Goal: Information Seeking & Learning: Learn about a topic

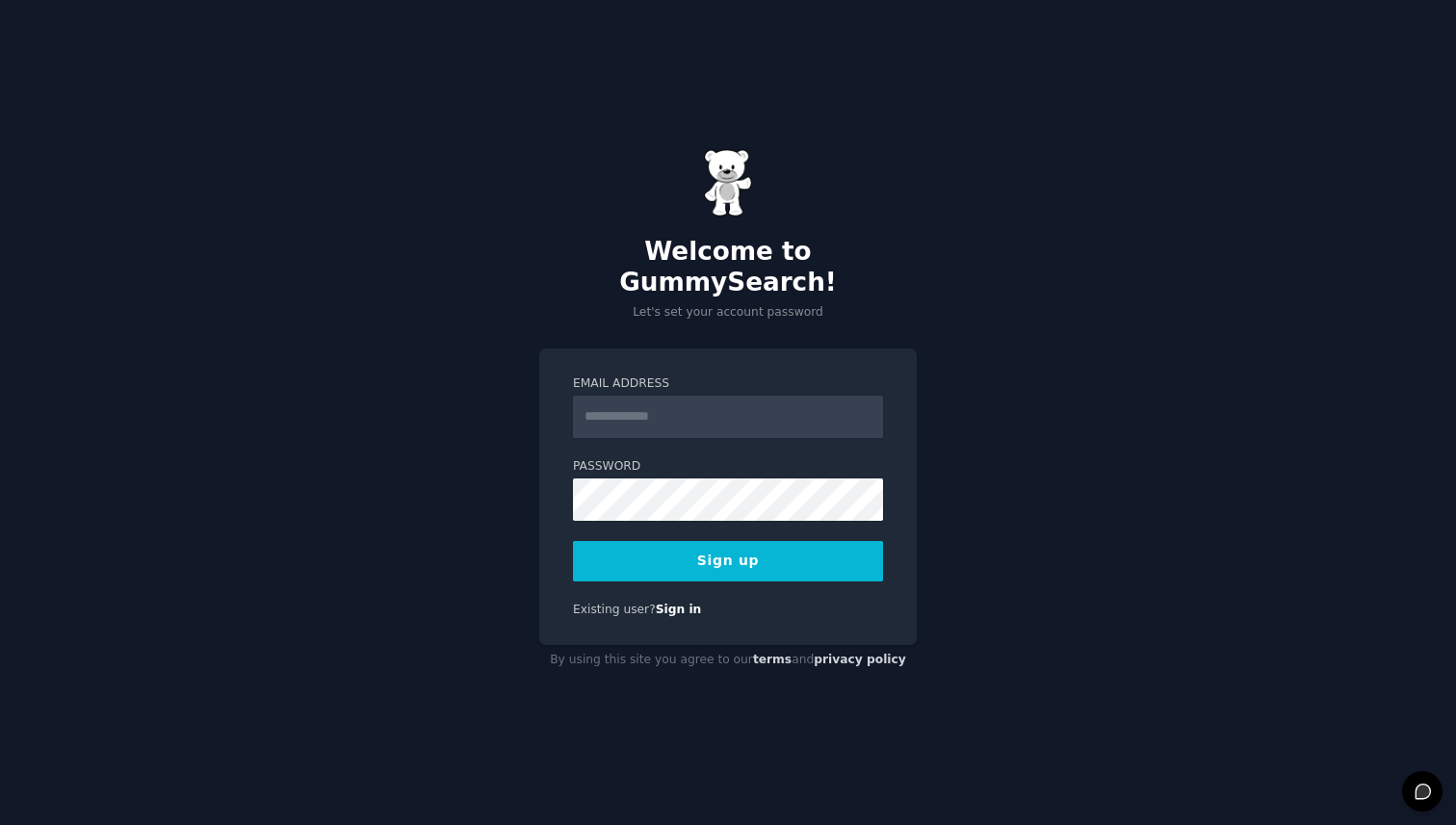
click at [647, 422] on input "Email Address" at bounding box center [727, 417] width 310 height 42
type input "**********"
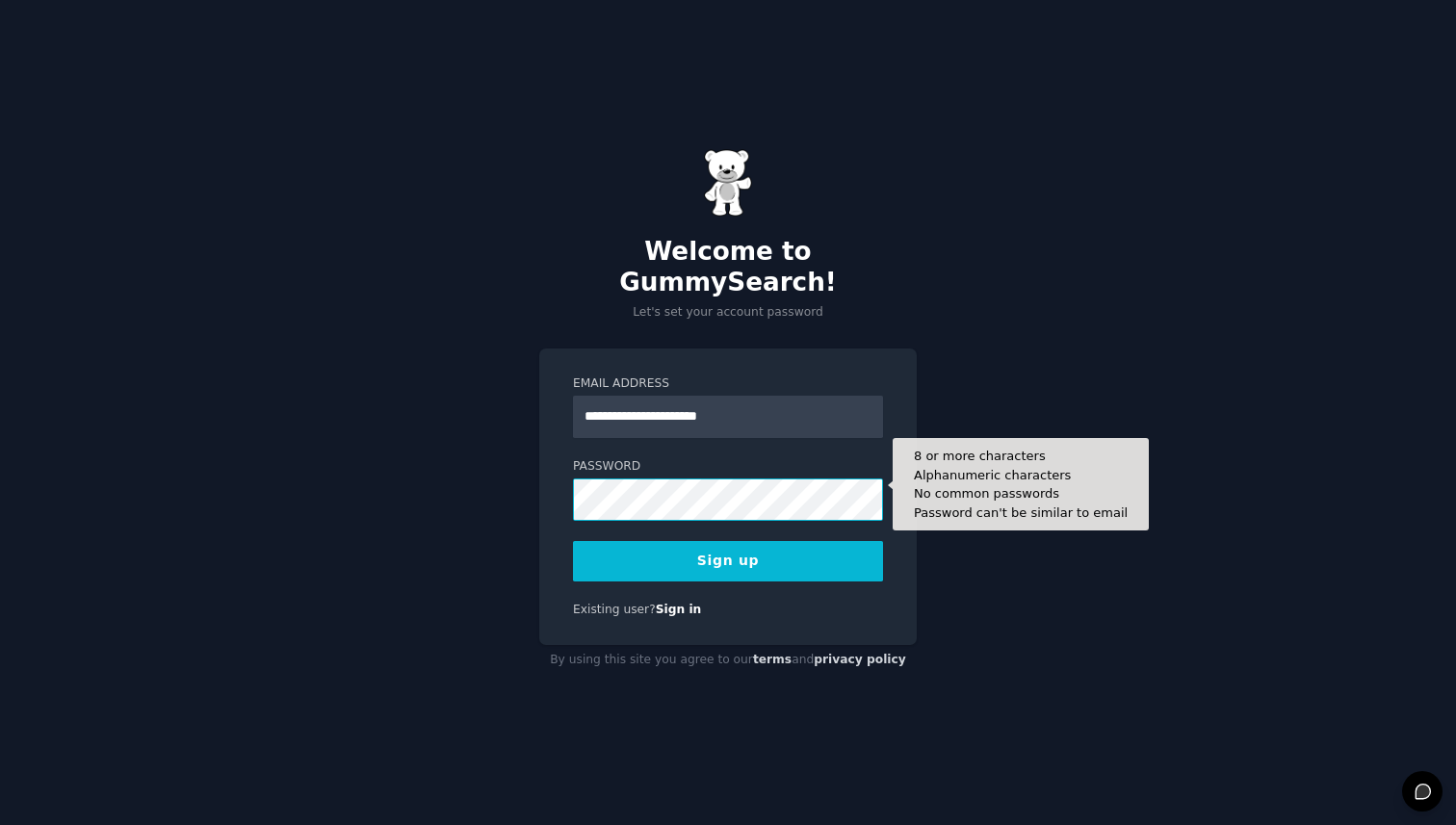
click at [572, 542] on button "Sign up" at bounding box center [727, 562] width 310 height 41
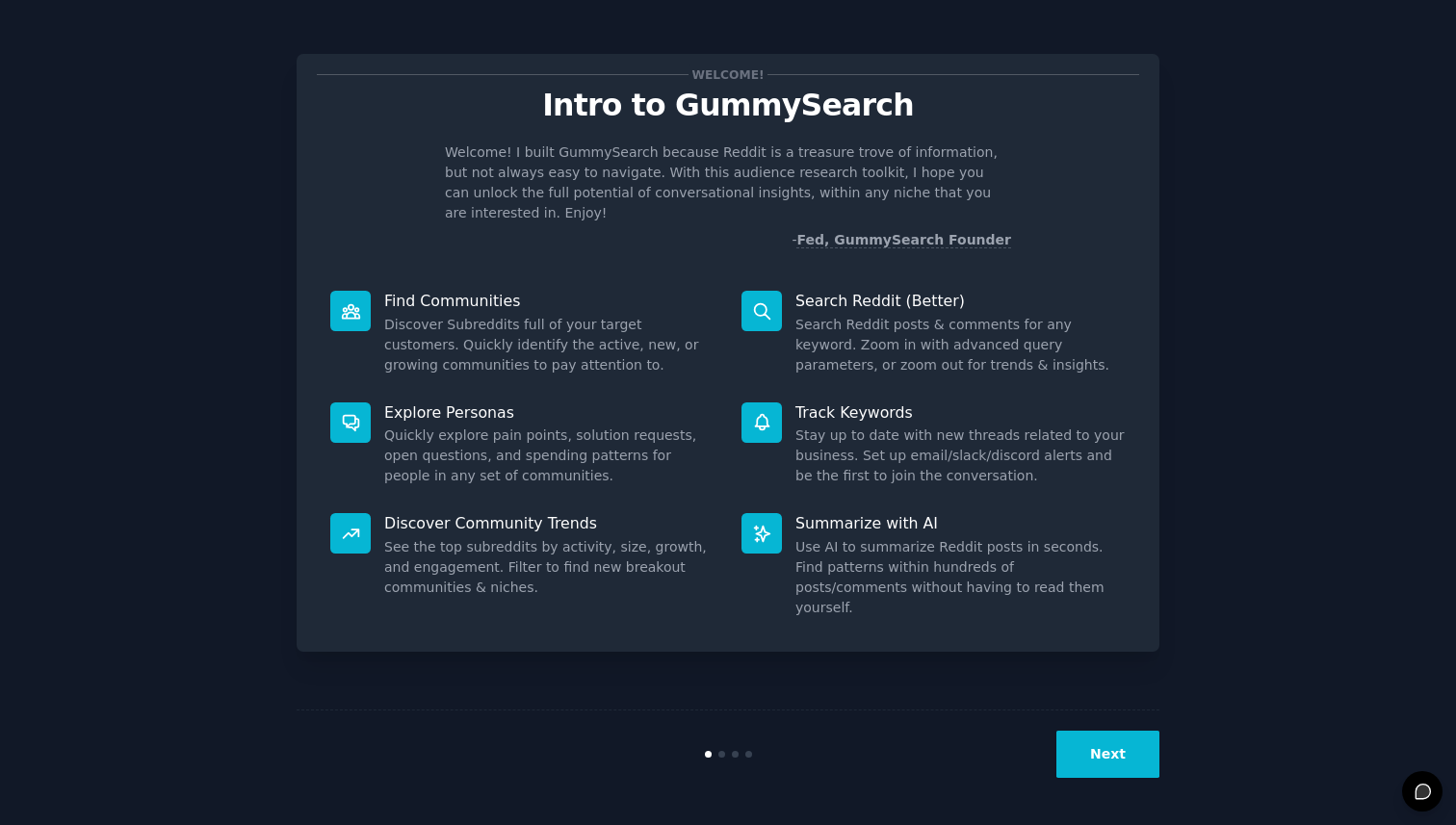
click at [1128, 756] on button "Next" at bounding box center [1107, 754] width 103 height 47
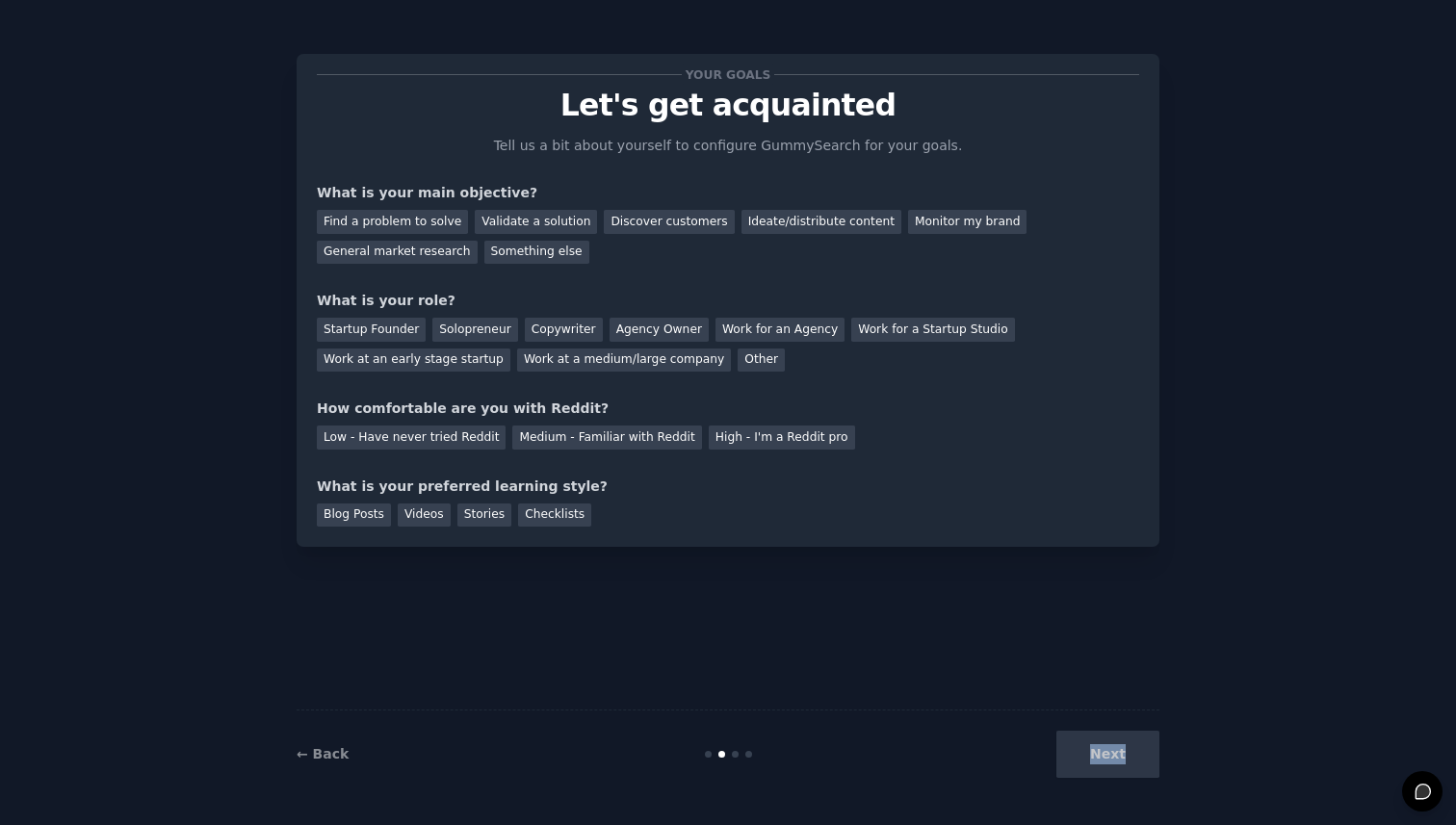
click at [1128, 756] on div "Next" at bounding box center [1015, 754] width 288 height 47
click at [425, 226] on div "Find a problem to solve" at bounding box center [393, 221] width 152 height 24
click at [404, 324] on div "Startup Founder" at bounding box center [371, 330] width 109 height 24
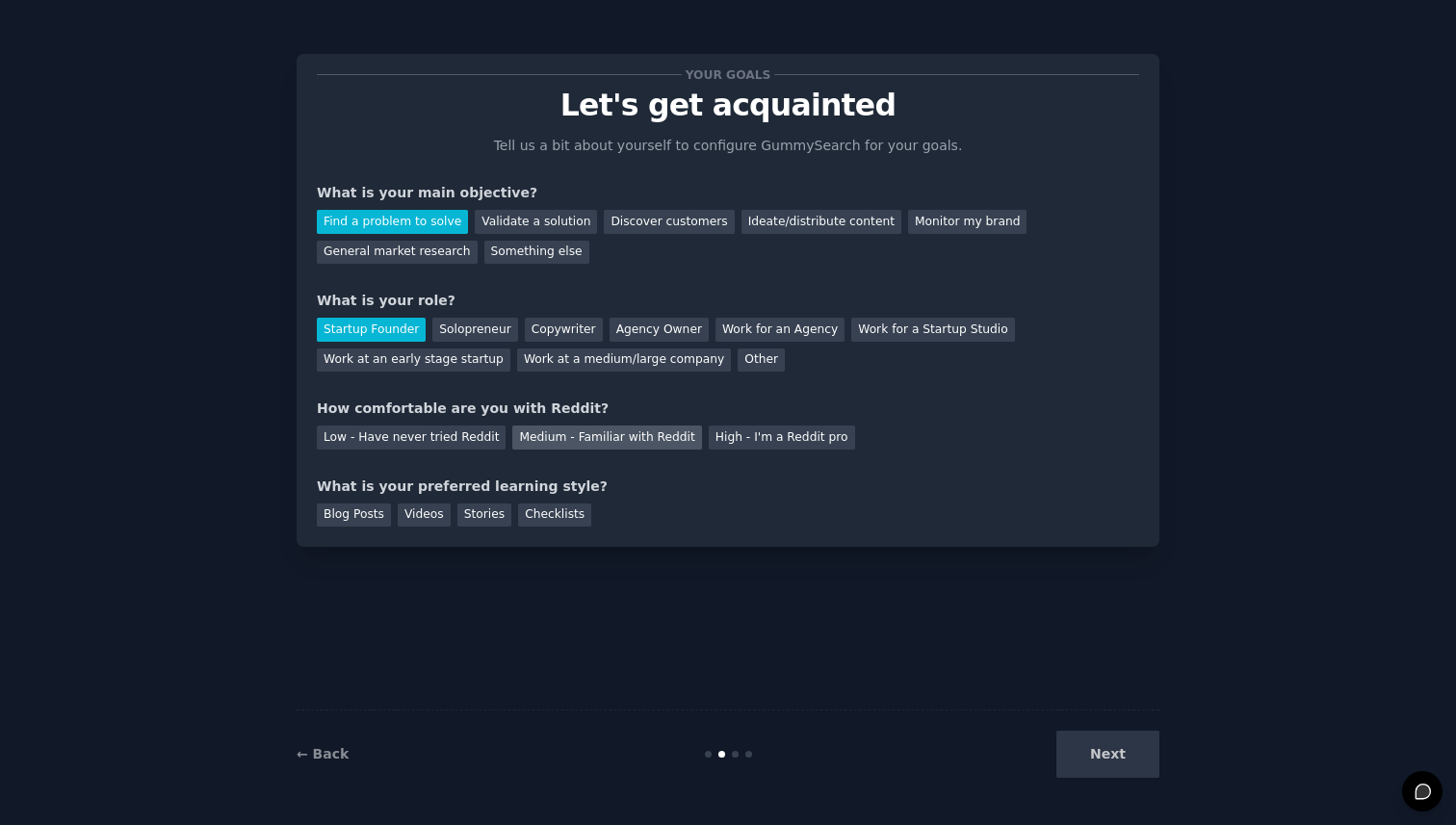
click at [648, 439] on div "Medium - Familiar with Reddit" at bounding box center [606, 438] width 188 height 24
click at [743, 439] on div "High - I'm a Reddit pro" at bounding box center [782, 438] width 147 height 24
click at [1135, 757] on div "Next" at bounding box center [1015, 754] width 288 height 47
click at [544, 506] on div "Checklists" at bounding box center [553, 516] width 73 height 24
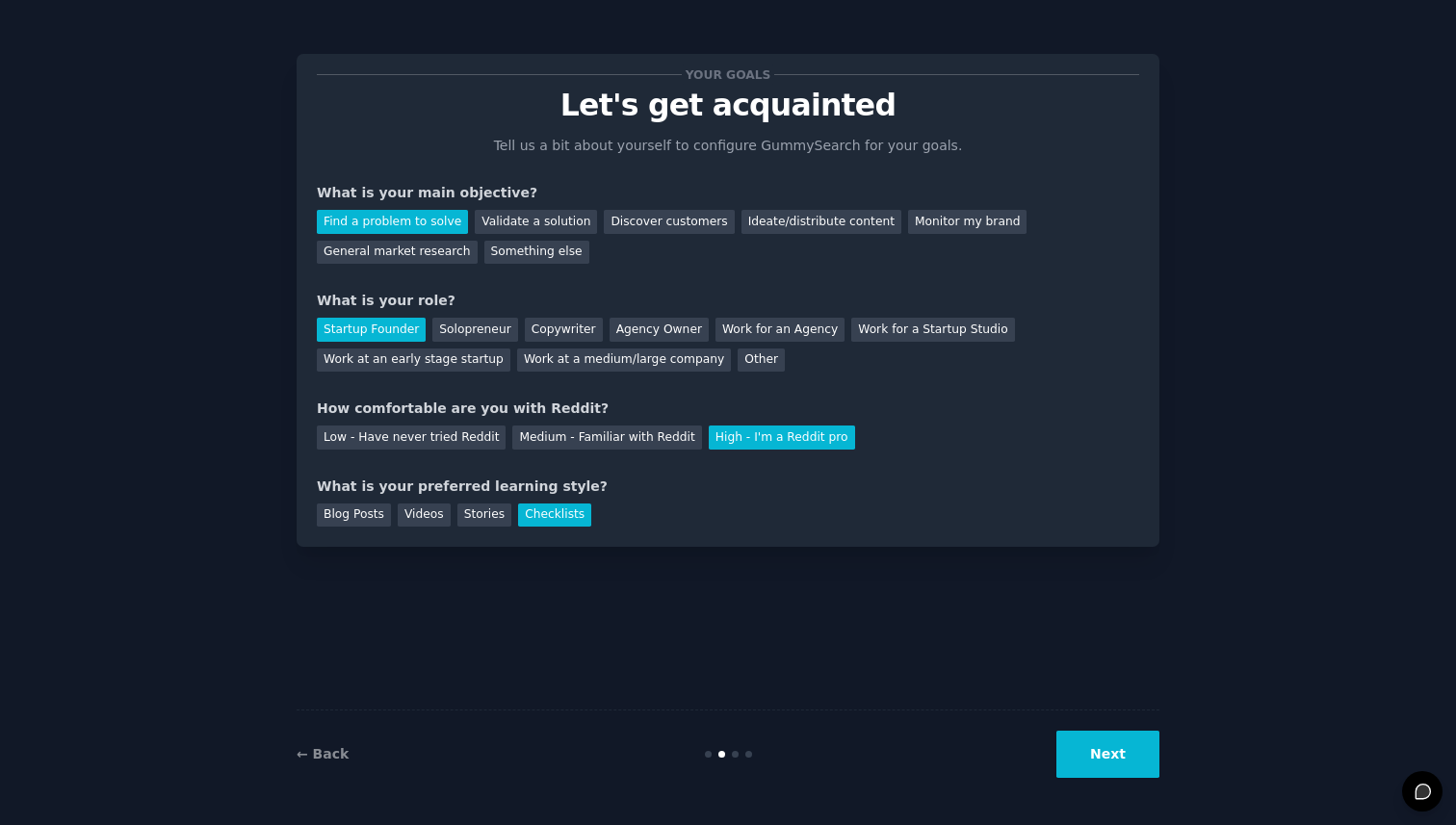
click at [1097, 763] on button "Next" at bounding box center [1107, 754] width 103 height 47
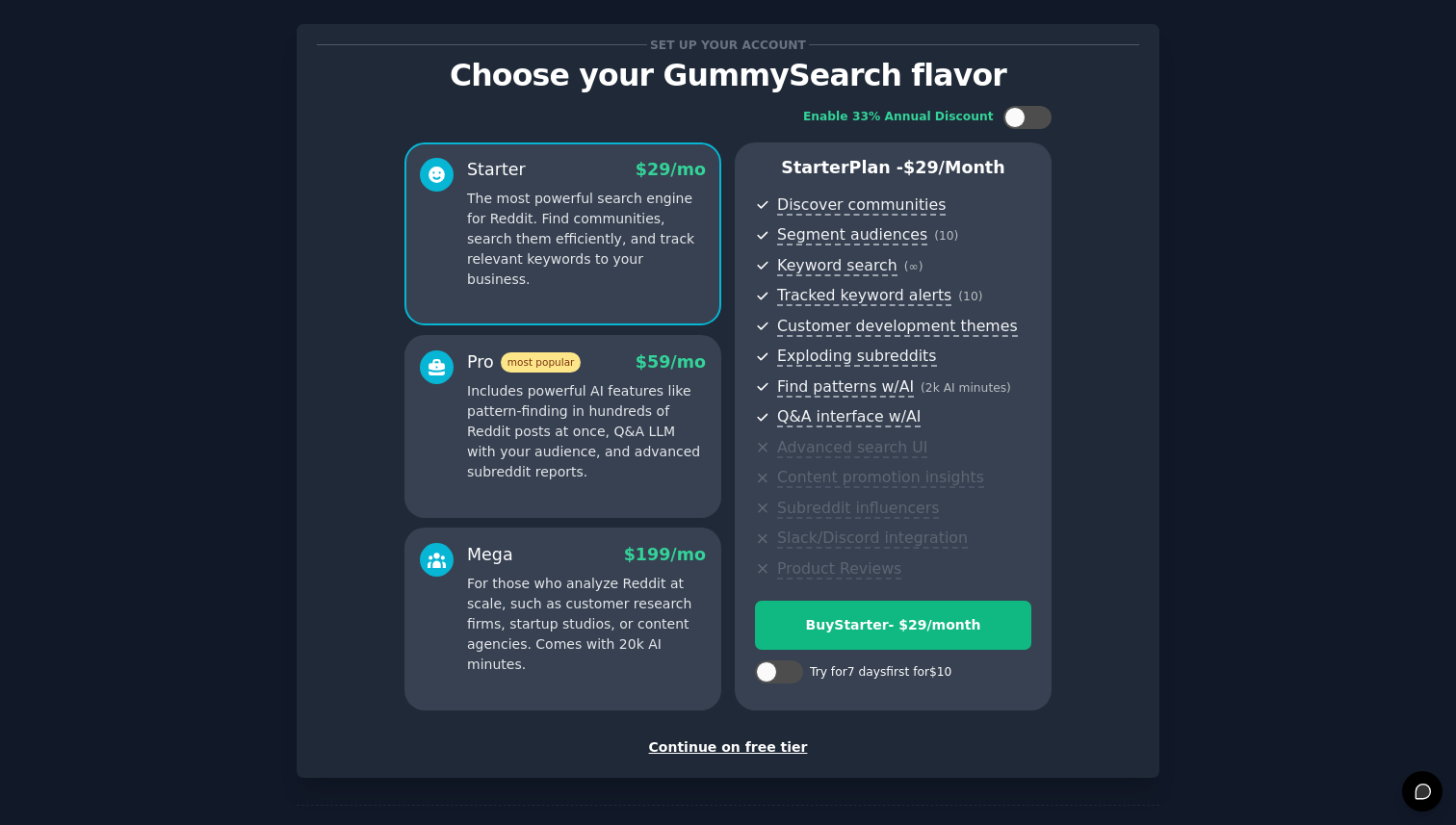
scroll to position [20, 0]
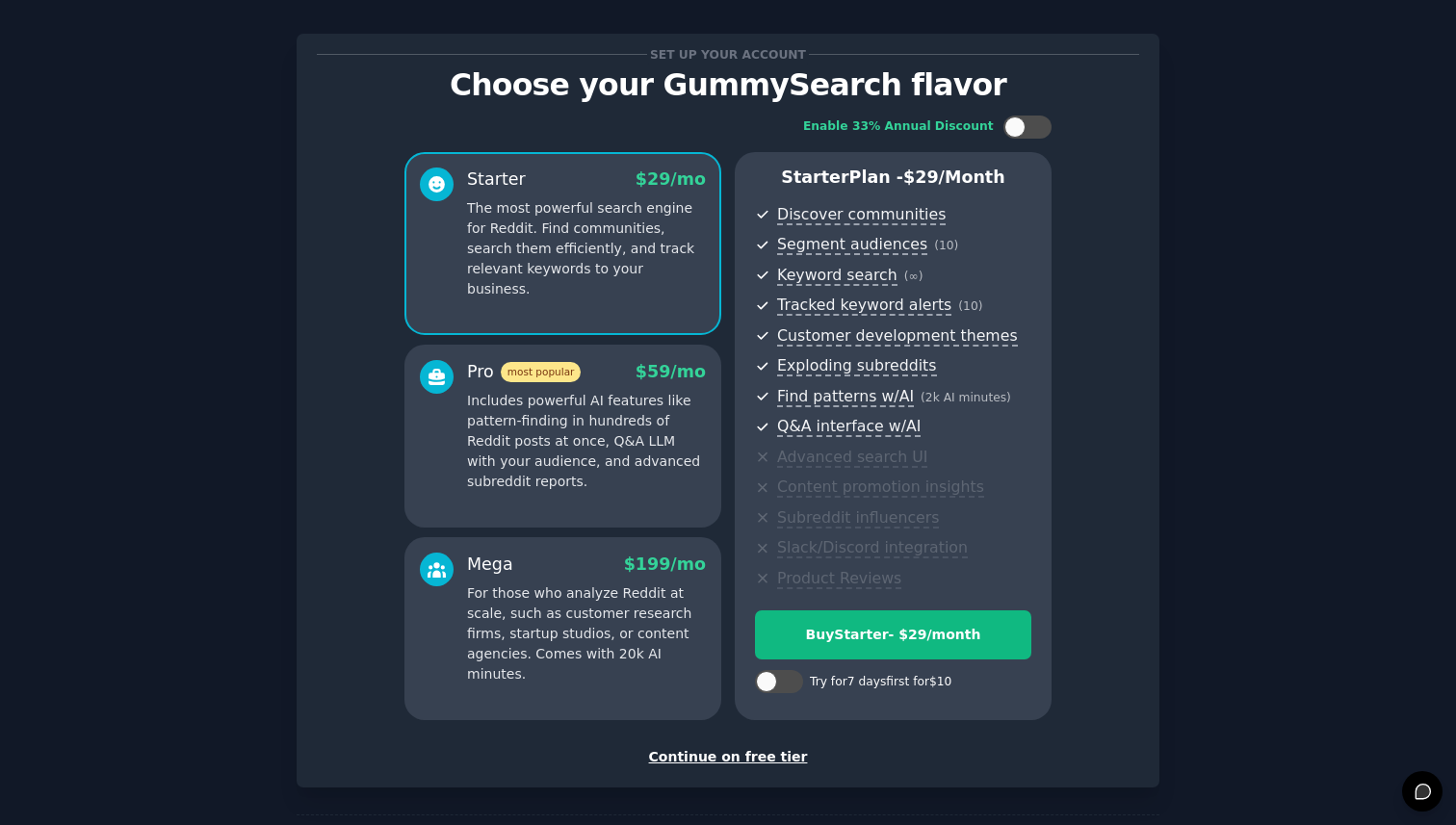
click at [736, 755] on div "Continue on free tier" at bounding box center [728, 757] width 823 height 20
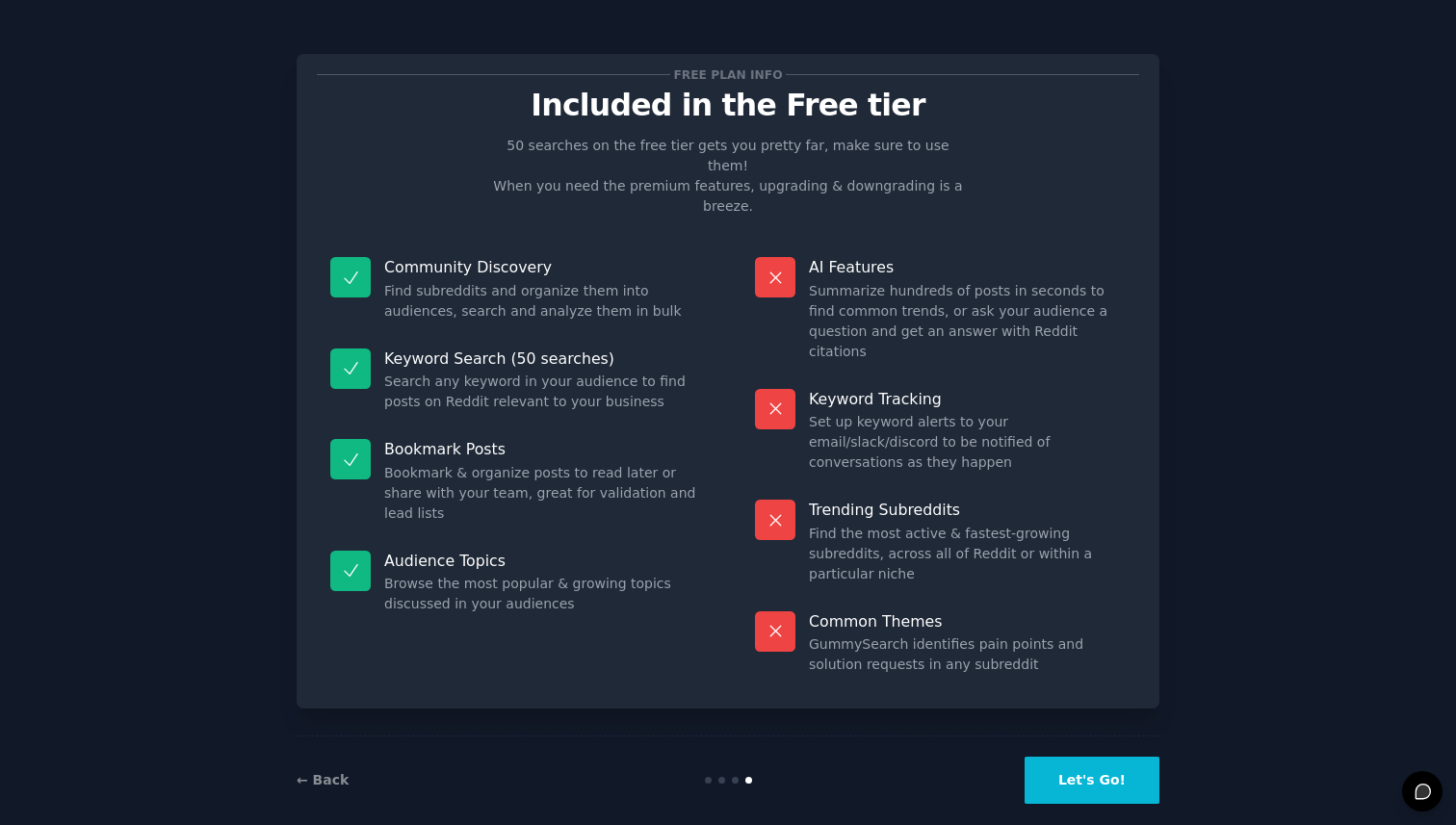
click at [1070, 757] on button "Let's Go!" at bounding box center [1091, 780] width 135 height 47
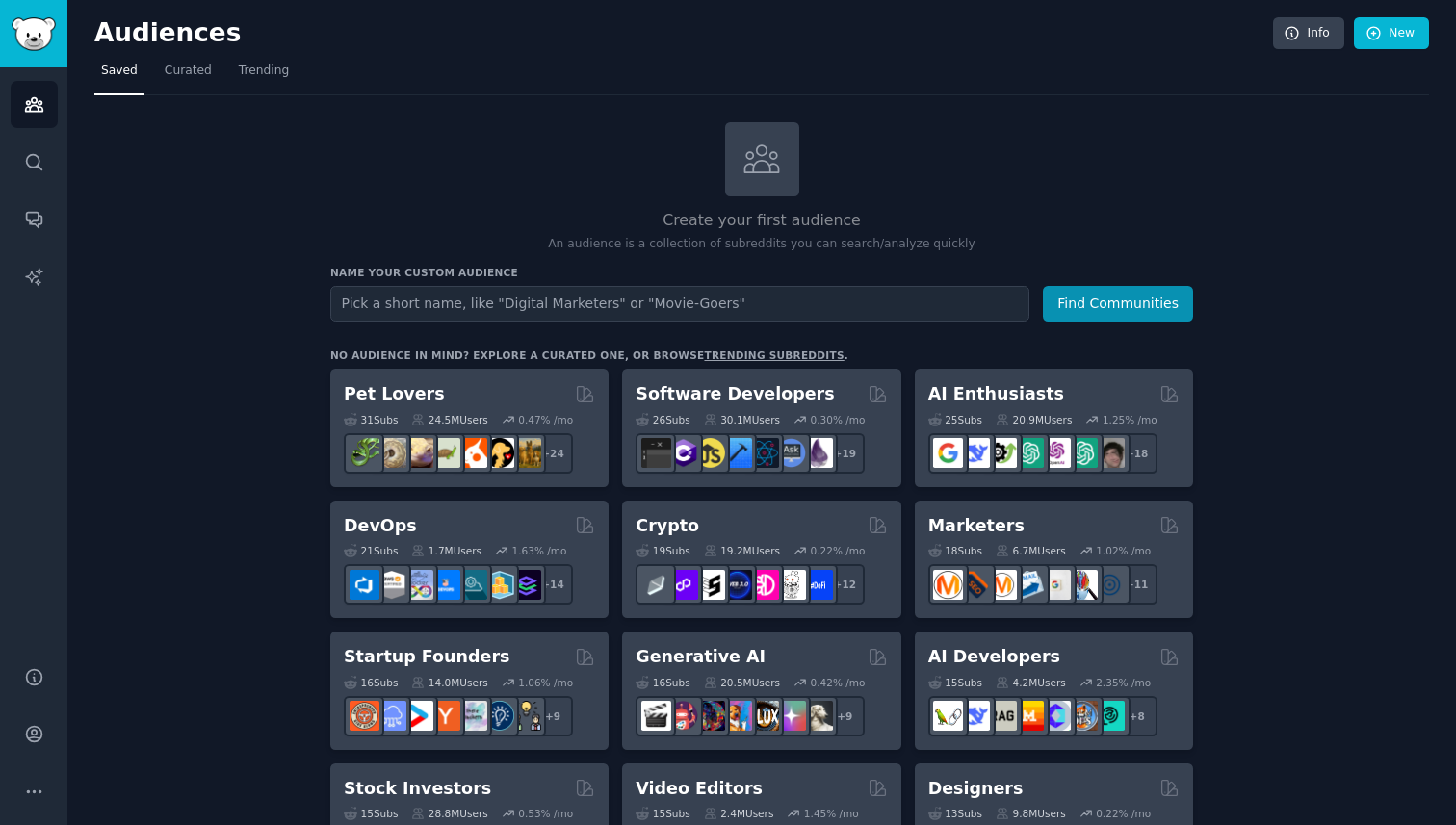
click at [725, 309] on input "text" at bounding box center [679, 304] width 699 height 36
type input "ERP"
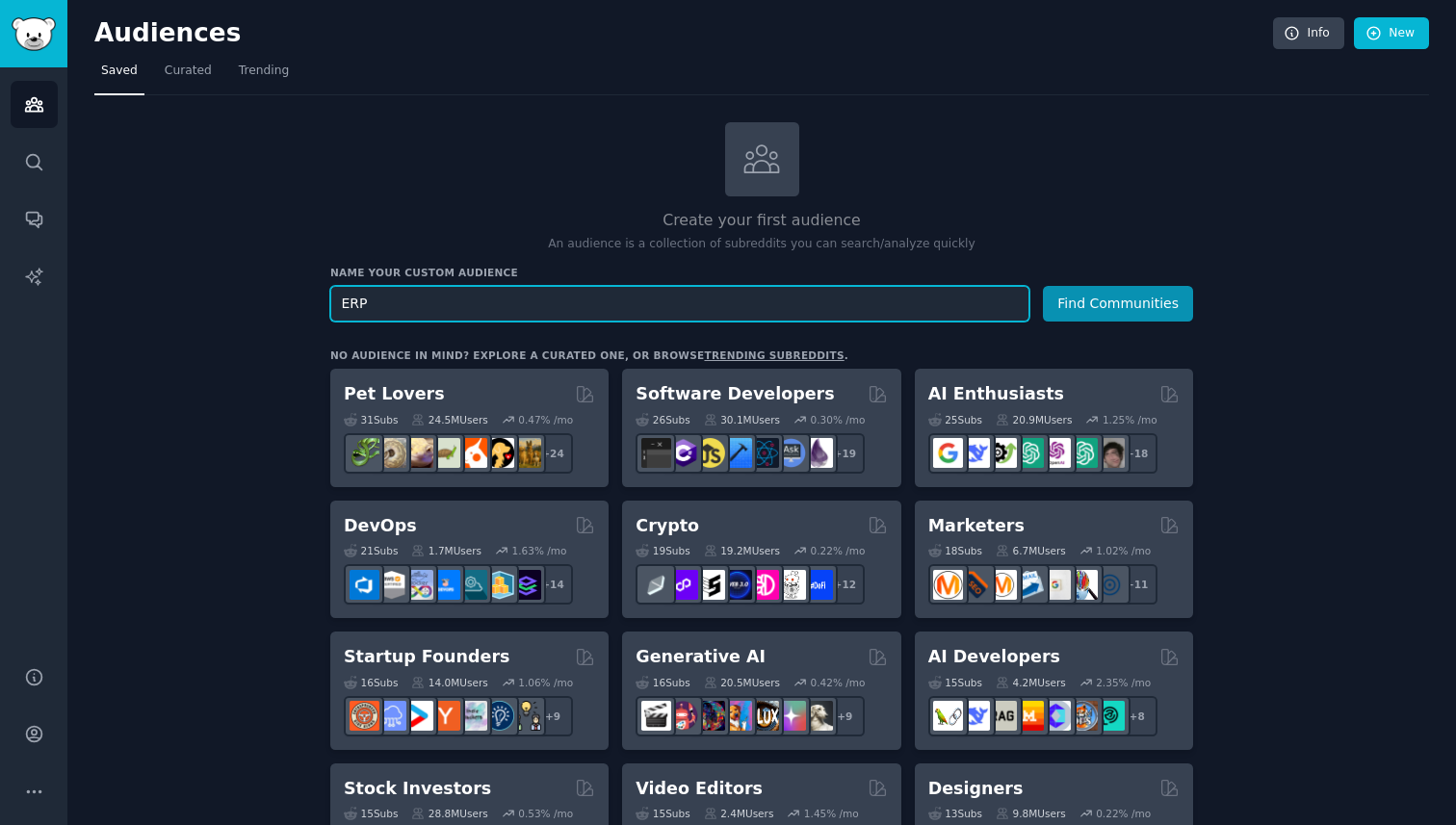
click at [507, 321] on input "ERP" at bounding box center [679, 304] width 699 height 36
click at [522, 308] on input "ERP" at bounding box center [679, 304] width 699 height 36
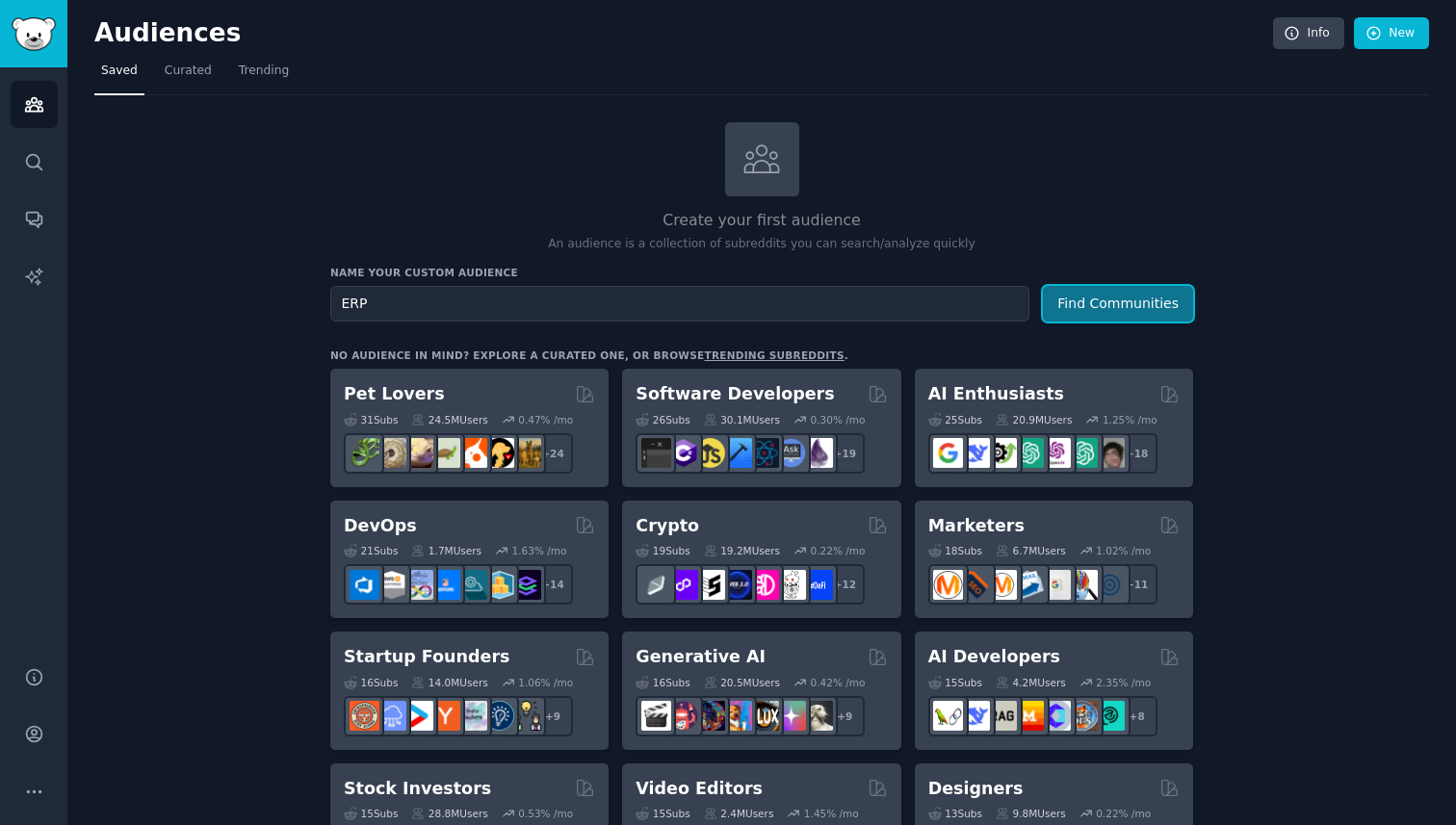
click at [1155, 307] on button "Find Communities" at bounding box center [1118, 304] width 151 height 36
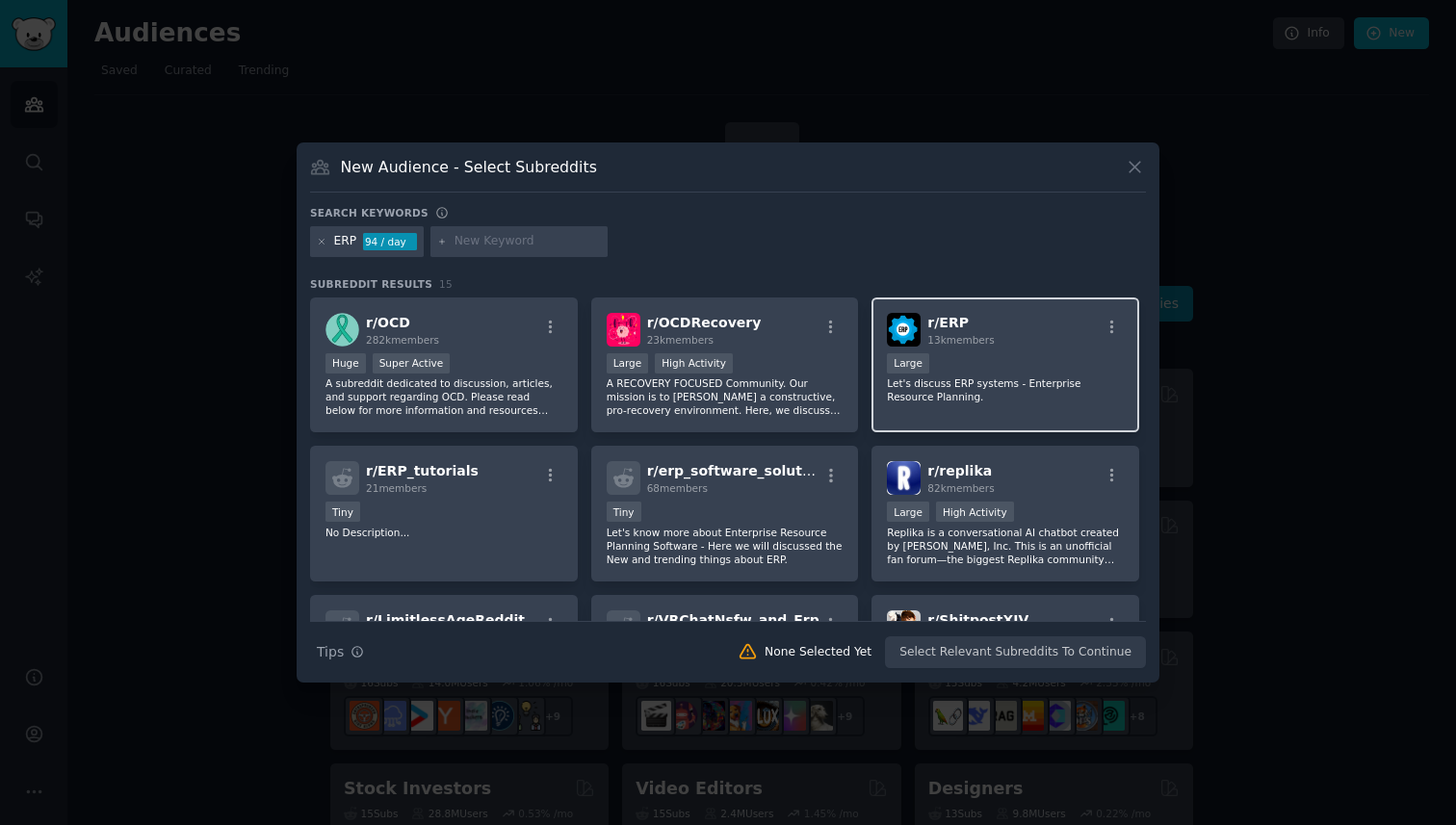
click at [908, 388] on p "Let's discuss ERP systems - Enterprise Resource Planning." at bounding box center [1005, 390] width 237 height 27
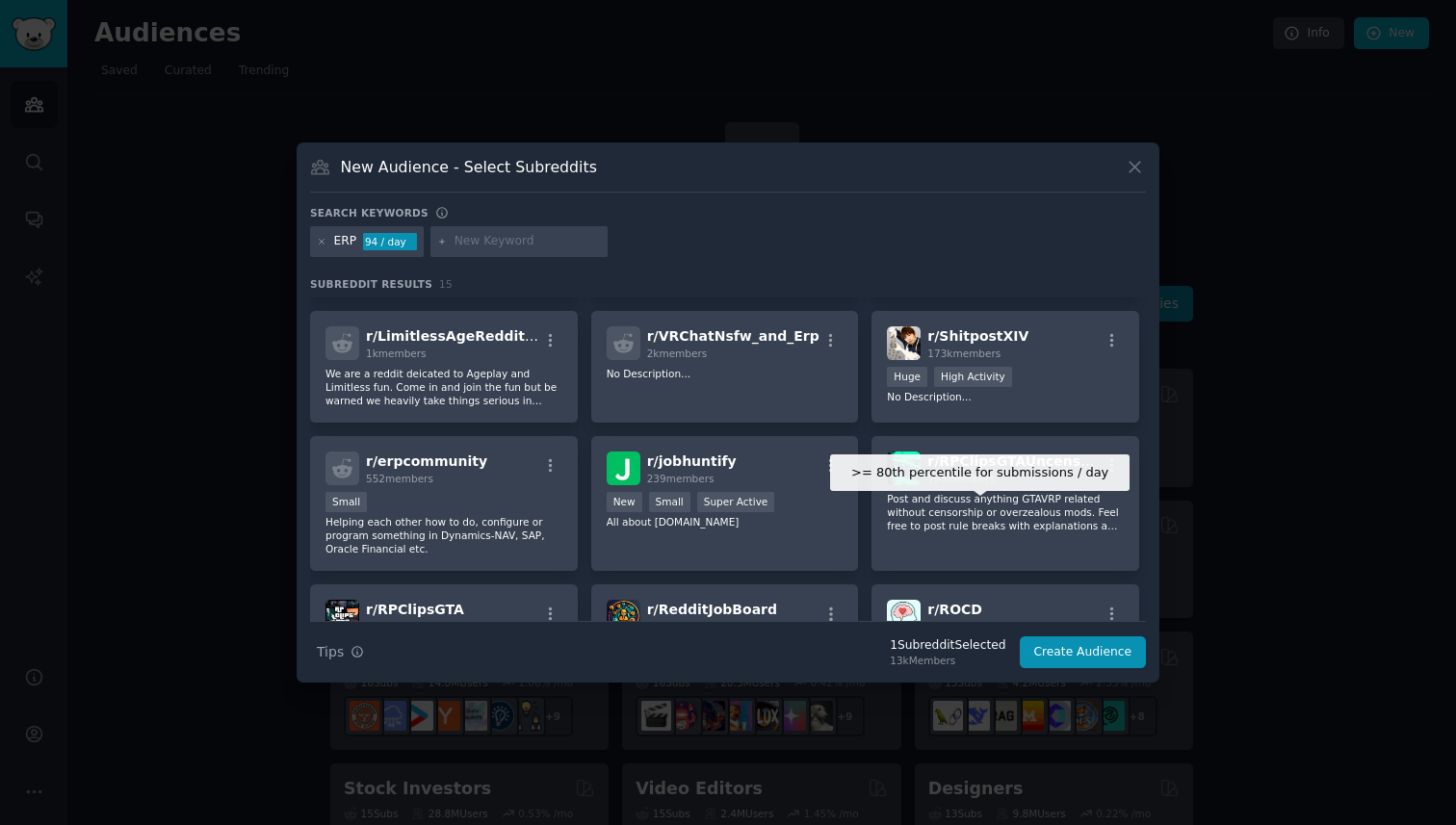
scroll to position [451, 0]
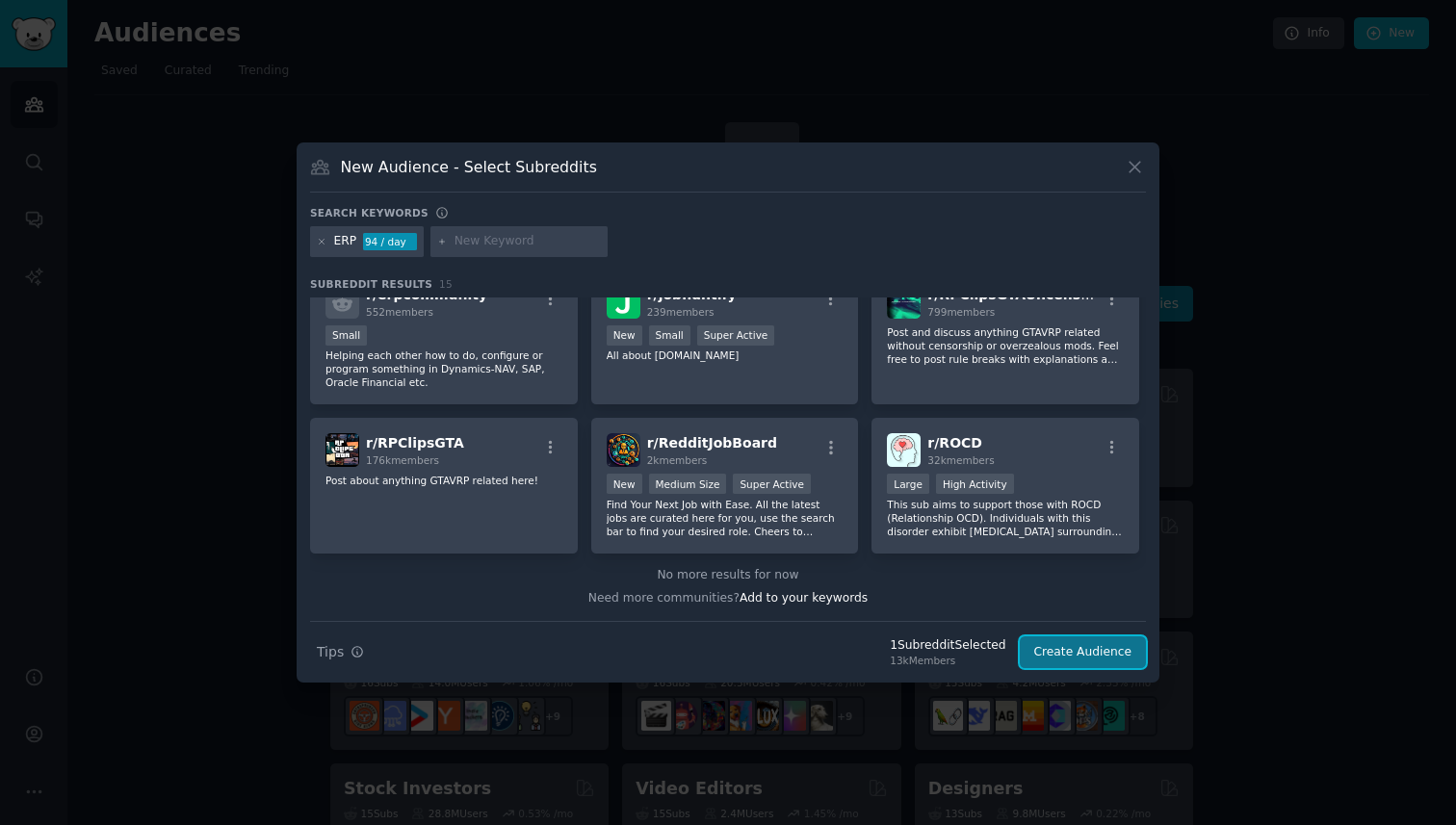
click at [1061, 651] on button "Create Audience" at bounding box center [1082, 652] width 127 height 33
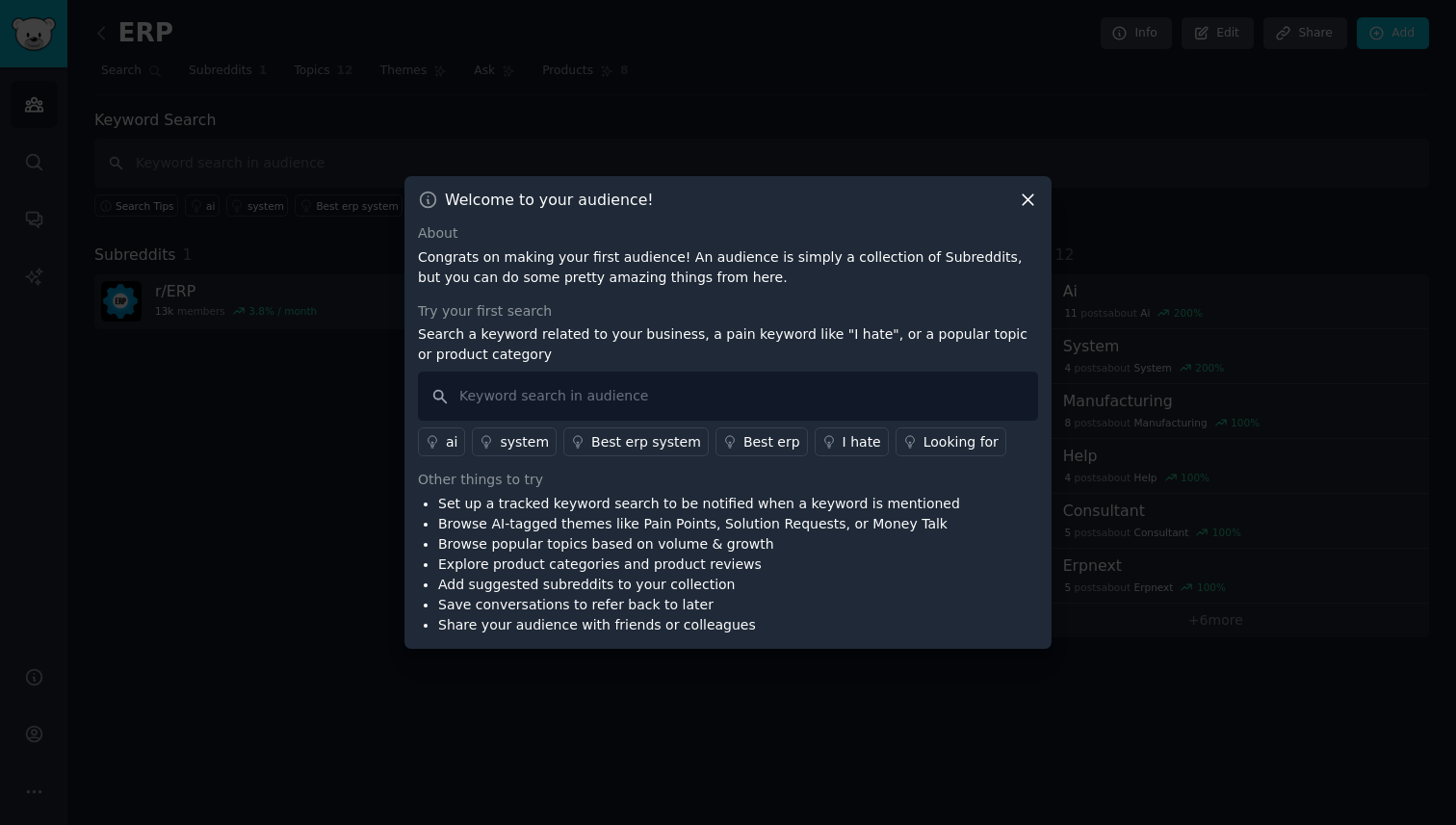
click at [851, 441] on div "I hate" at bounding box center [862, 443] width 39 height 20
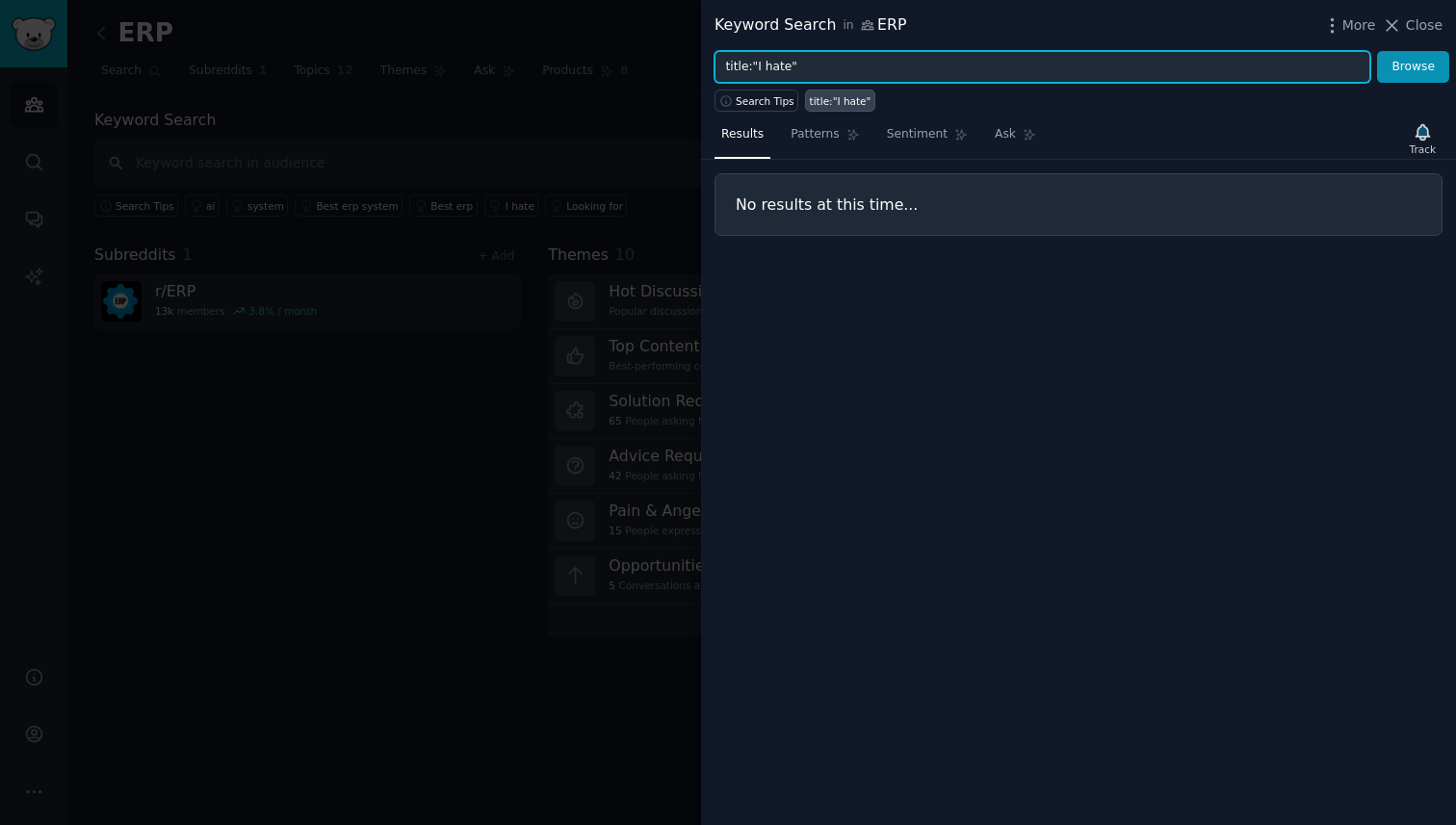
click at [945, 73] on input "title:"I hate"" at bounding box center [1042, 67] width 656 height 33
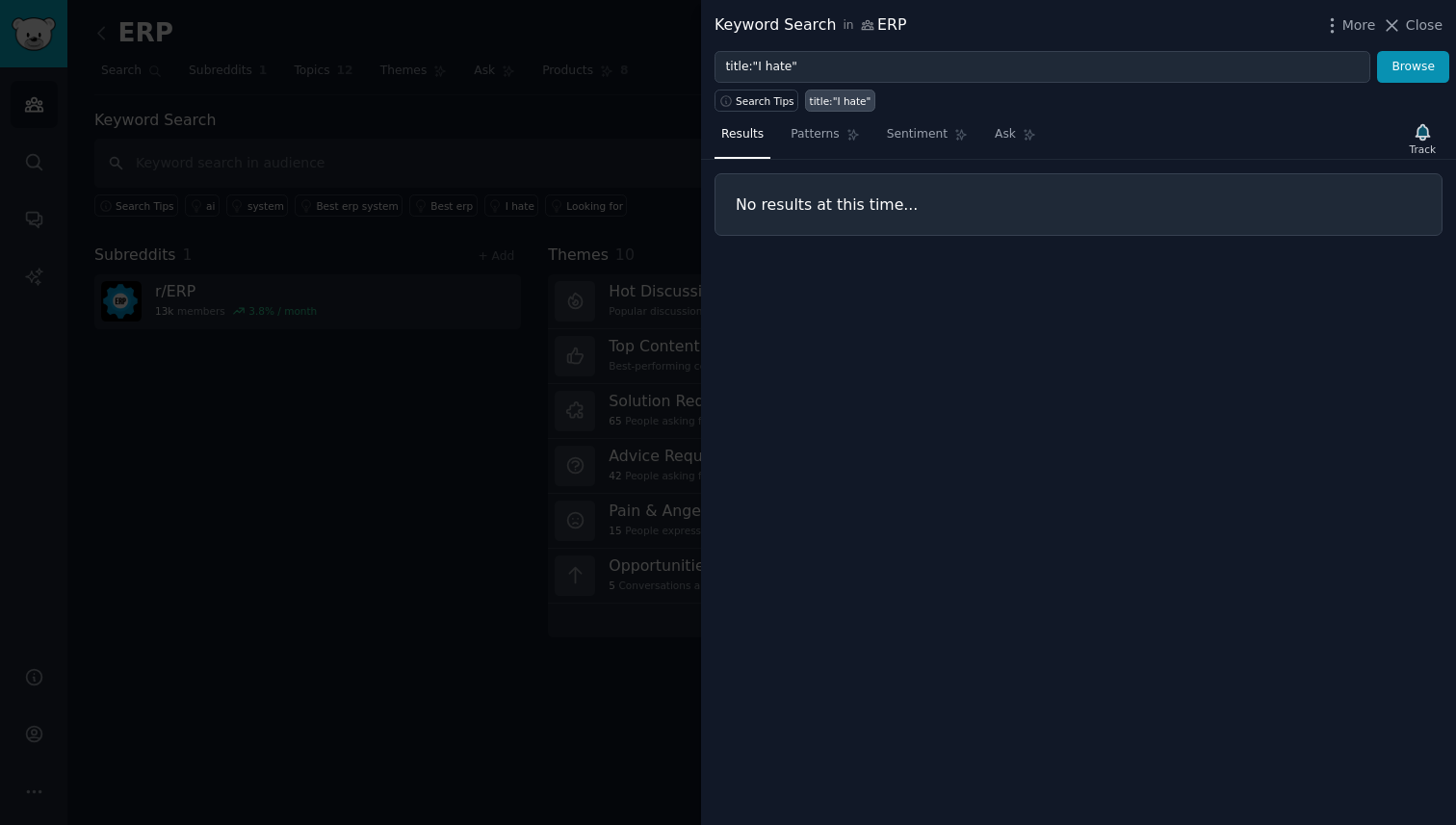
click at [824, 93] on link "title:"I hate"" at bounding box center [840, 101] width 70 height 22
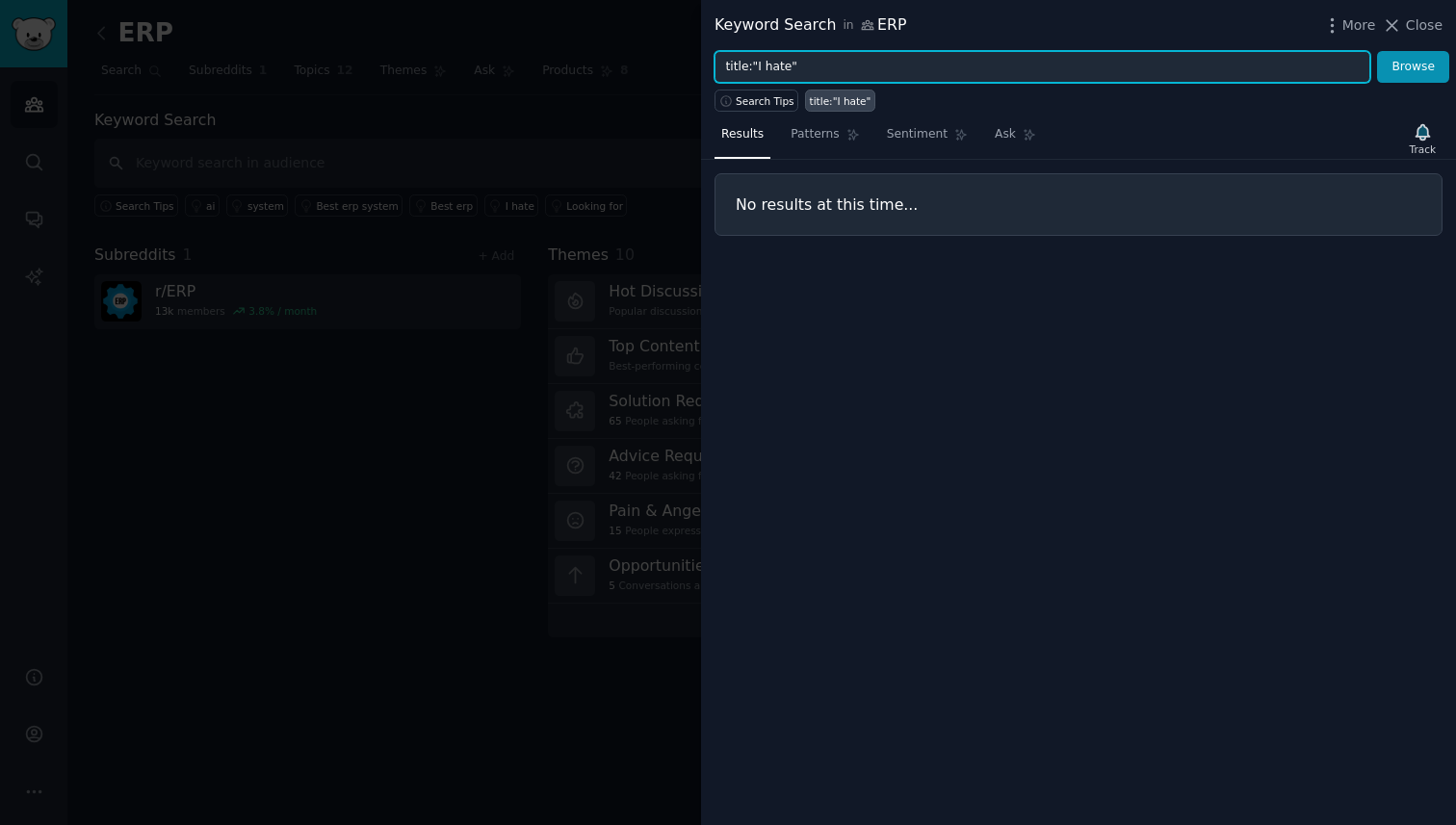
click at [776, 68] on input "title:"I hate"" at bounding box center [1042, 67] width 656 height 33
type input "title:"help""
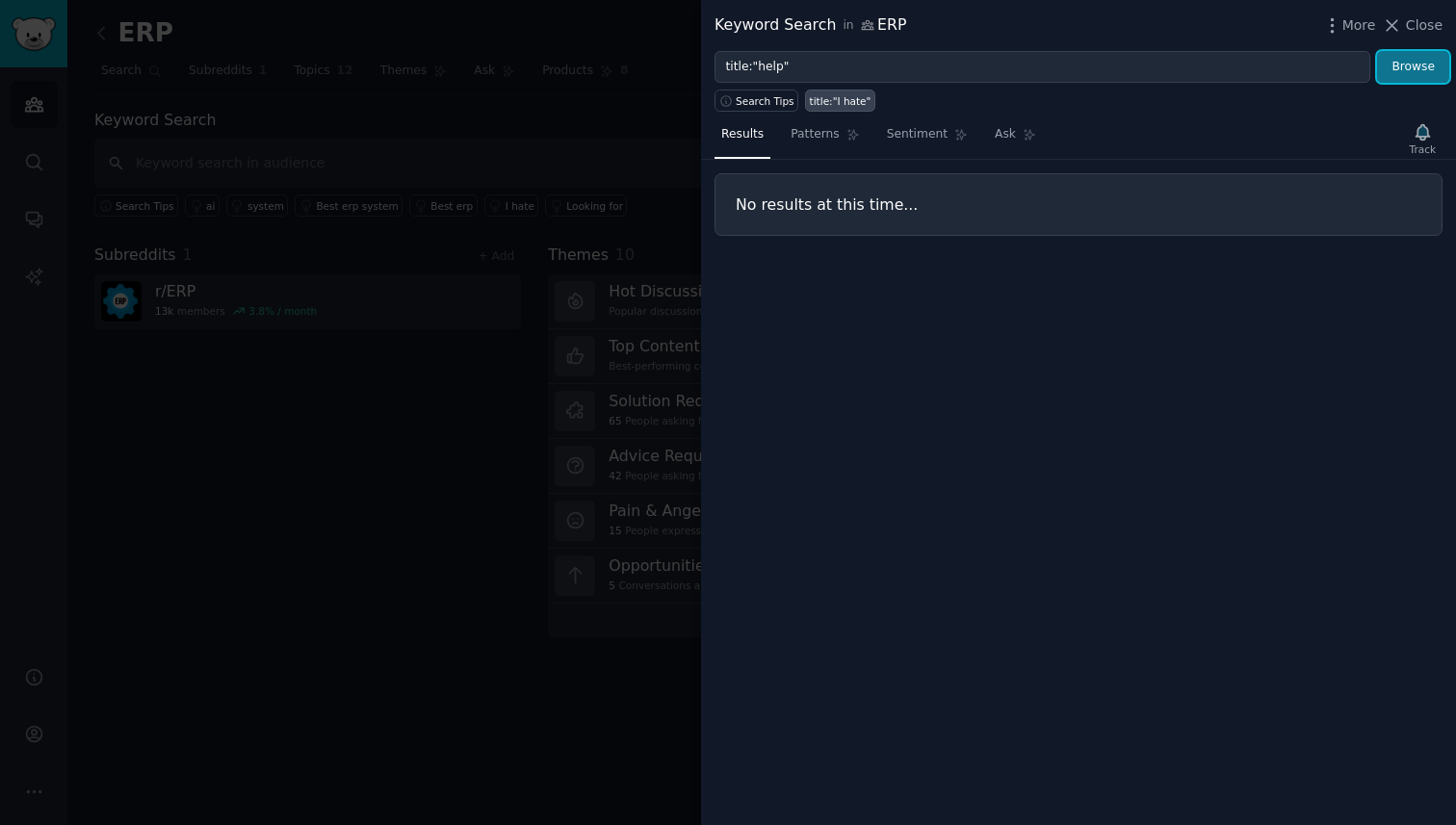
click at [1423, 77] on button "Browse" at bounding box center [1413, 67] width 72 height 33
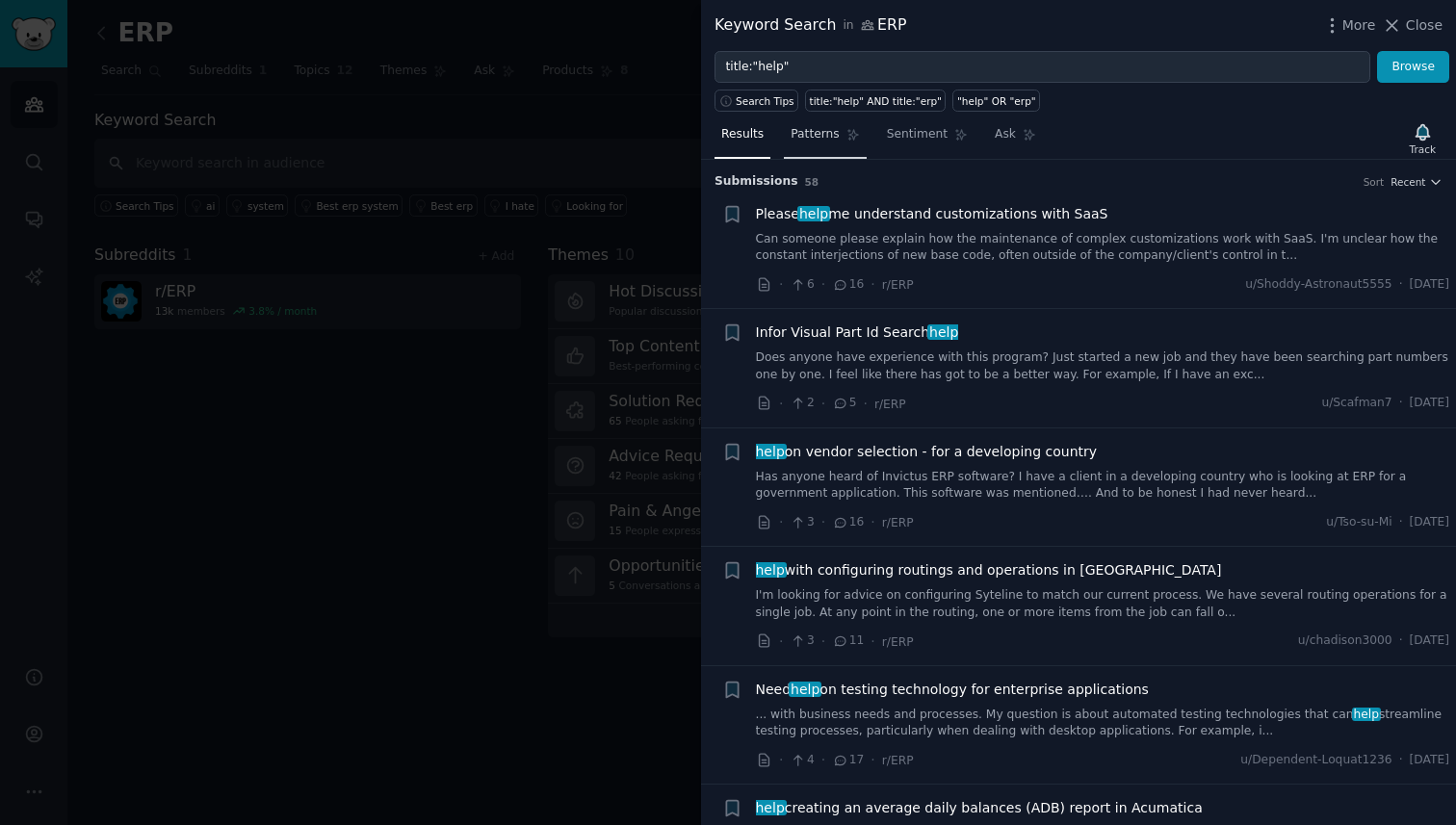
click at [834, 135] on span "Patterns" at bounding box center [815, 134] width 48 height 17
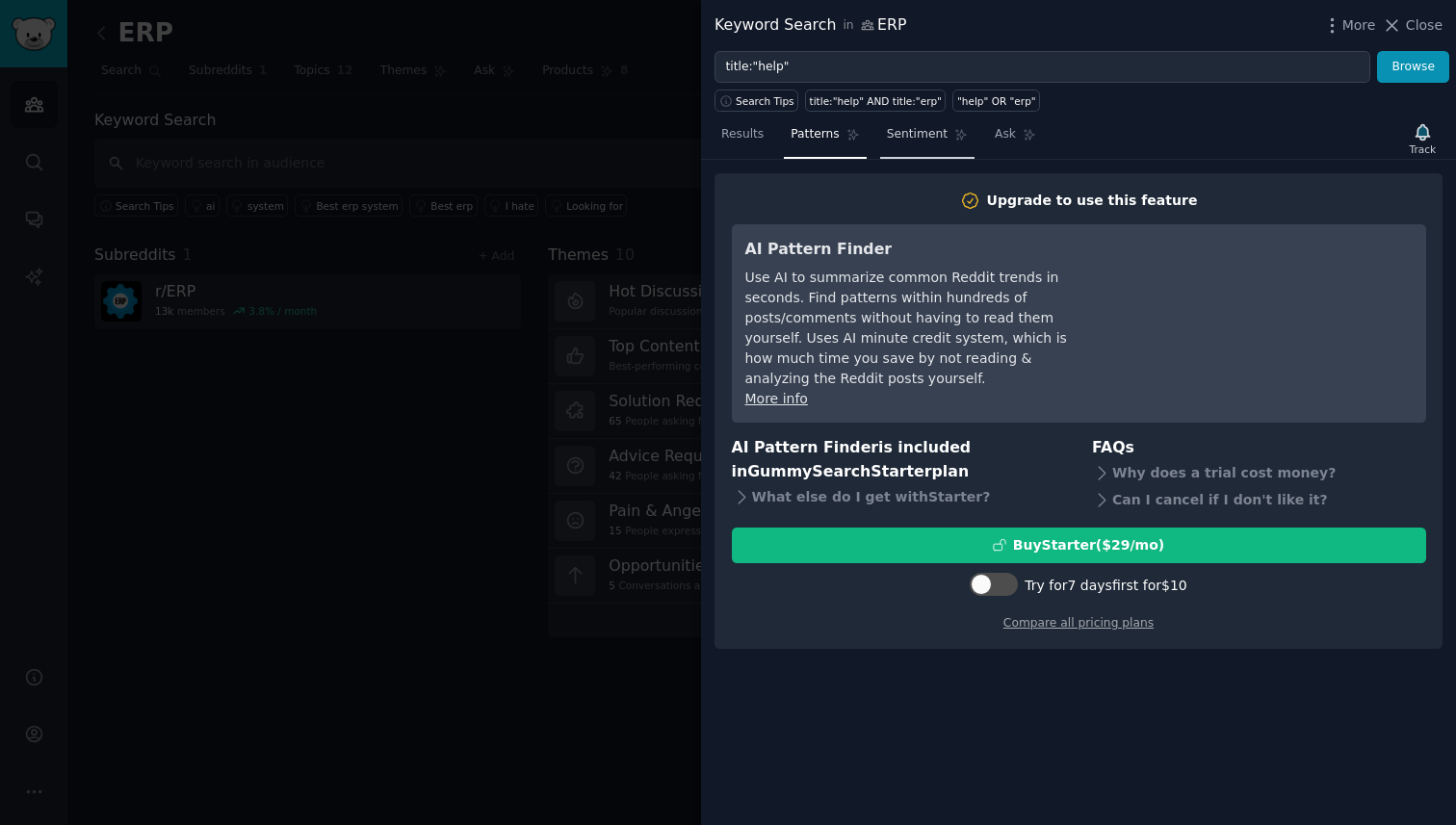
click at [896, 131] on span "Sentiment" at bounding box center [916, 134] width 61 height 17
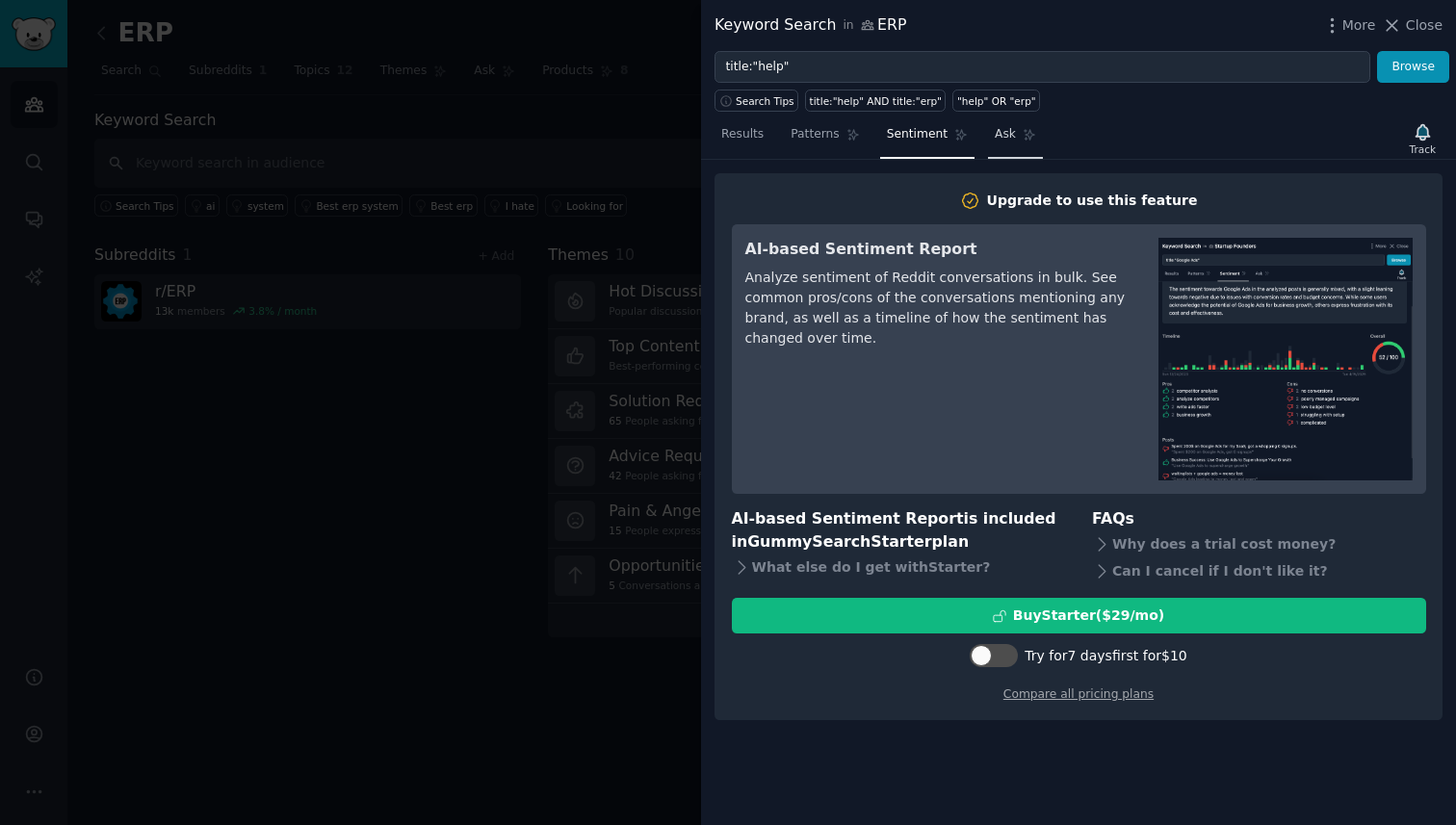
click at [998, 146] on link "Ask" at bounding box center [1015, 140] width 55 height 40
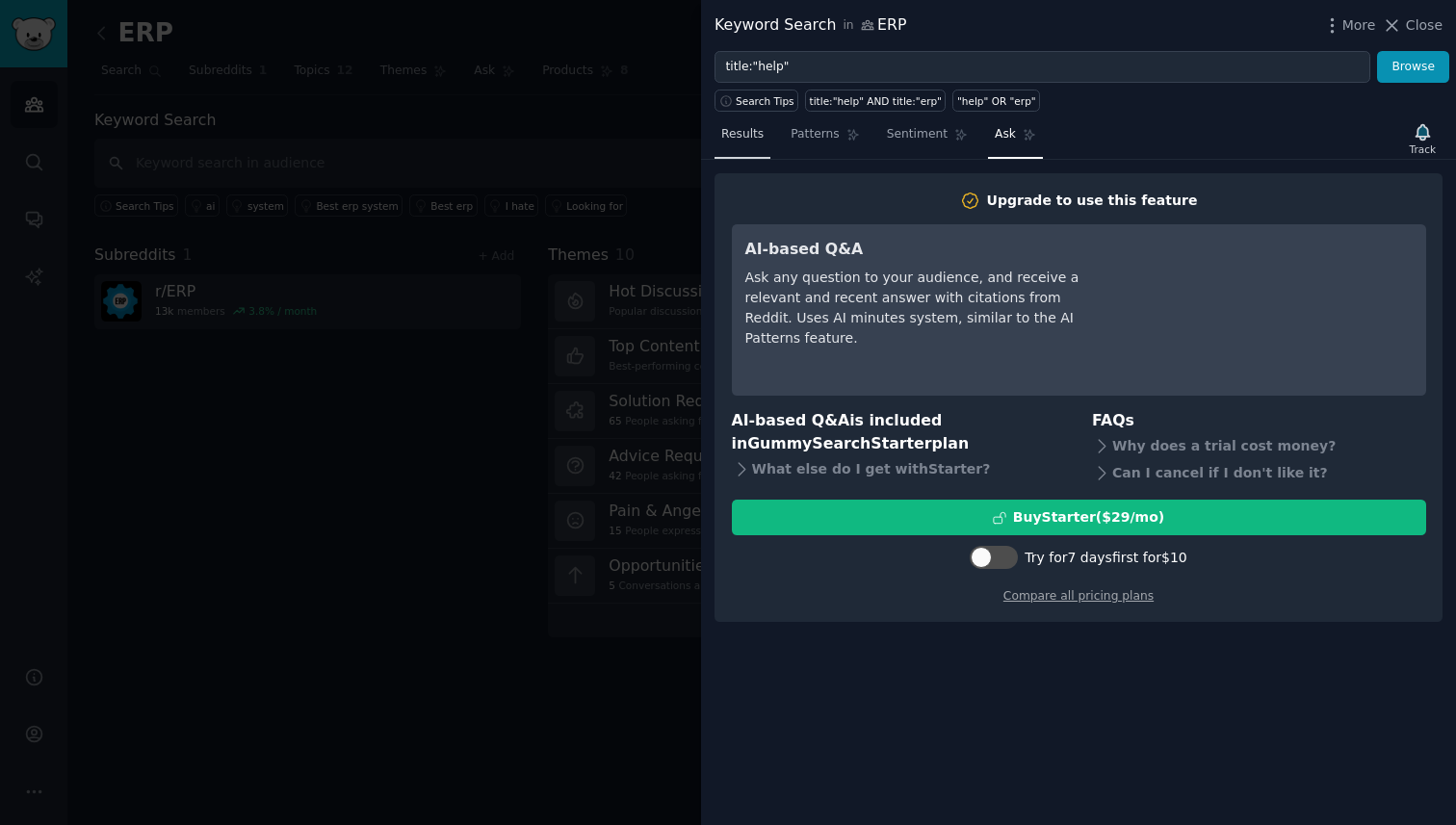
click at [762, 126] on link "Results" at bounding box center [742, 140] width 56 height 40
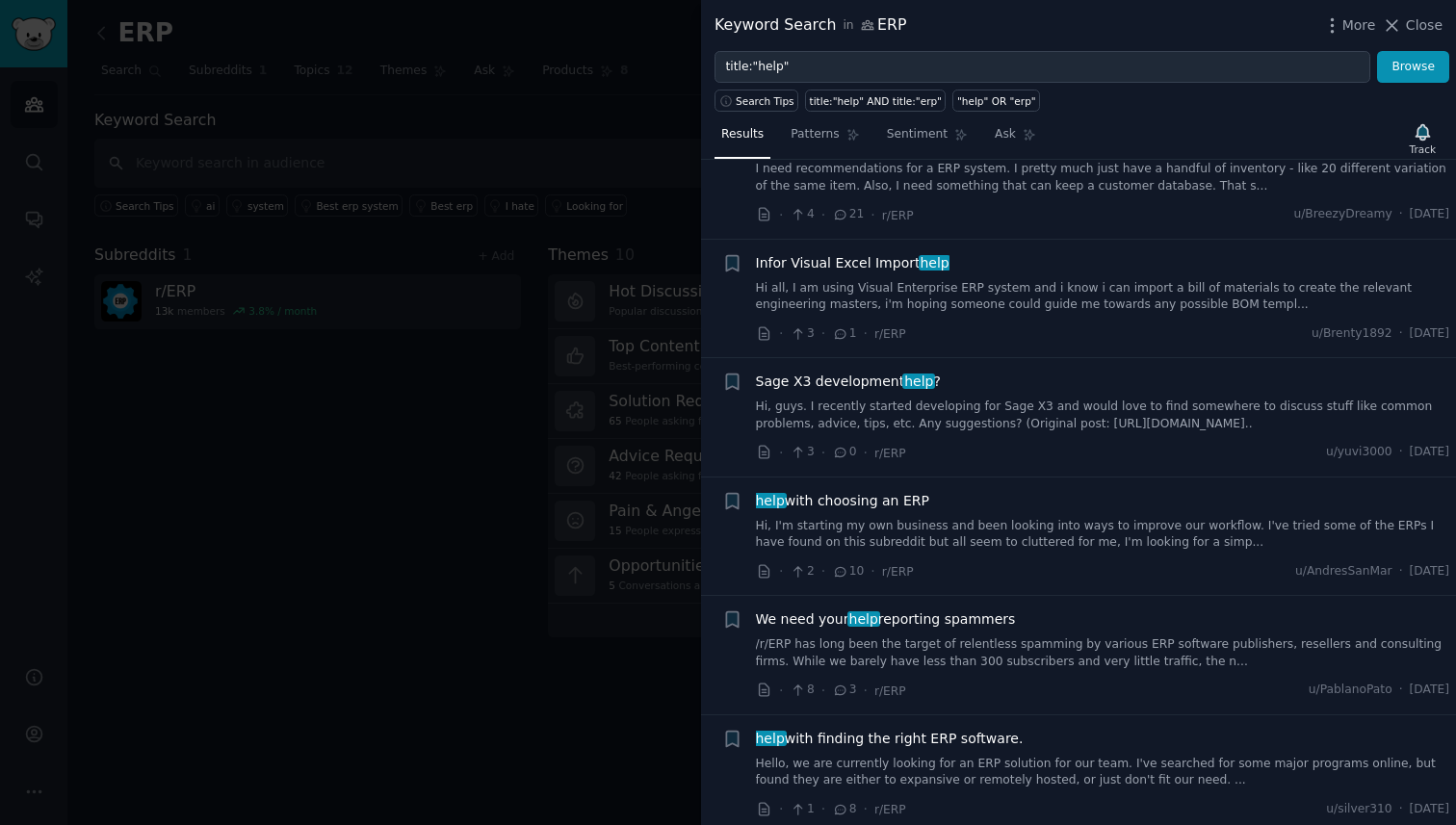
scroll to position [6196, 0]
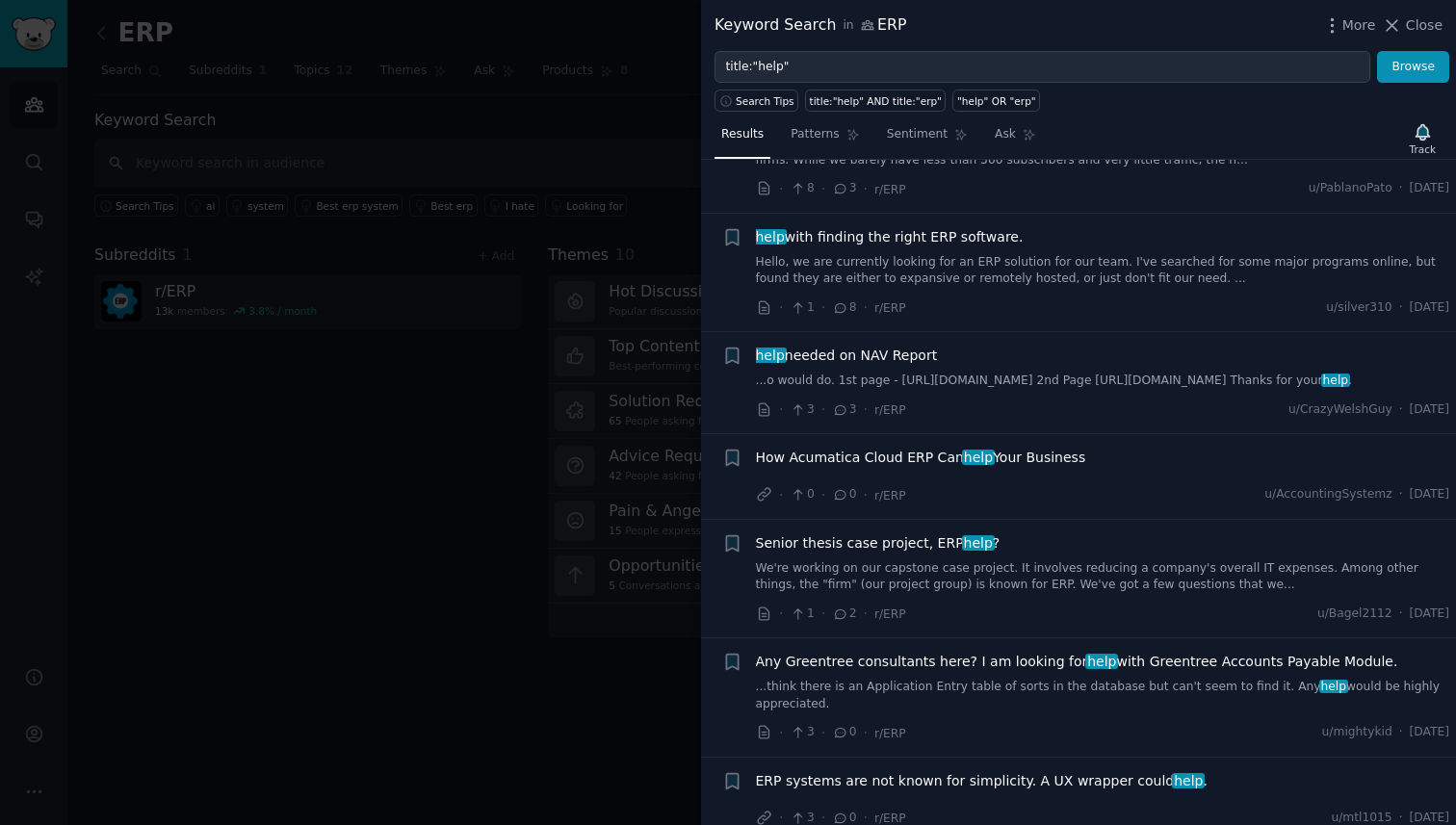
click at [674, 711] on div at bounding box center [728, 412] width 1456 height 825
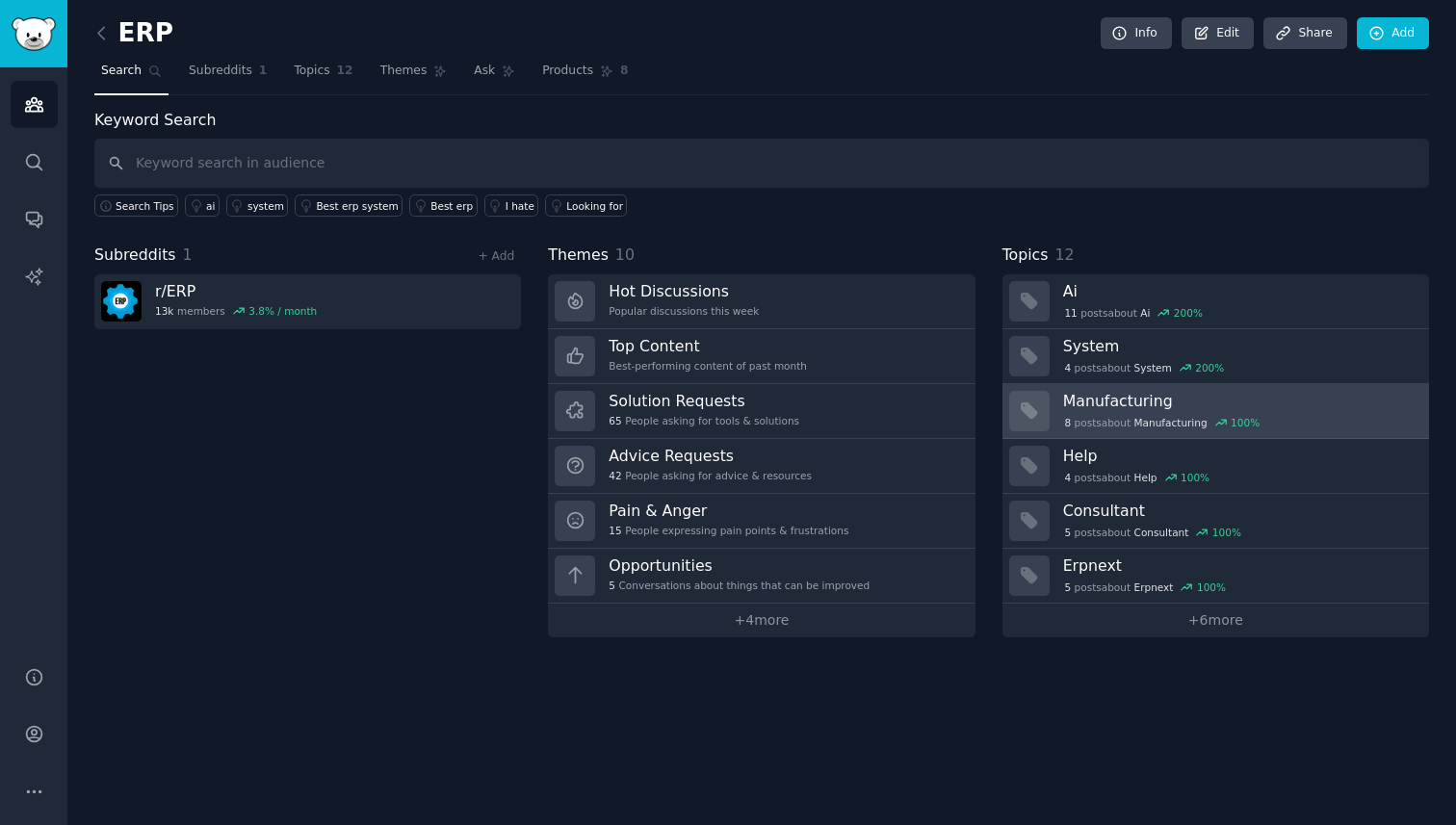
click at [1163, 421] on span "Manufacturing" at bounding box center [1170, 423] width 73 height 14
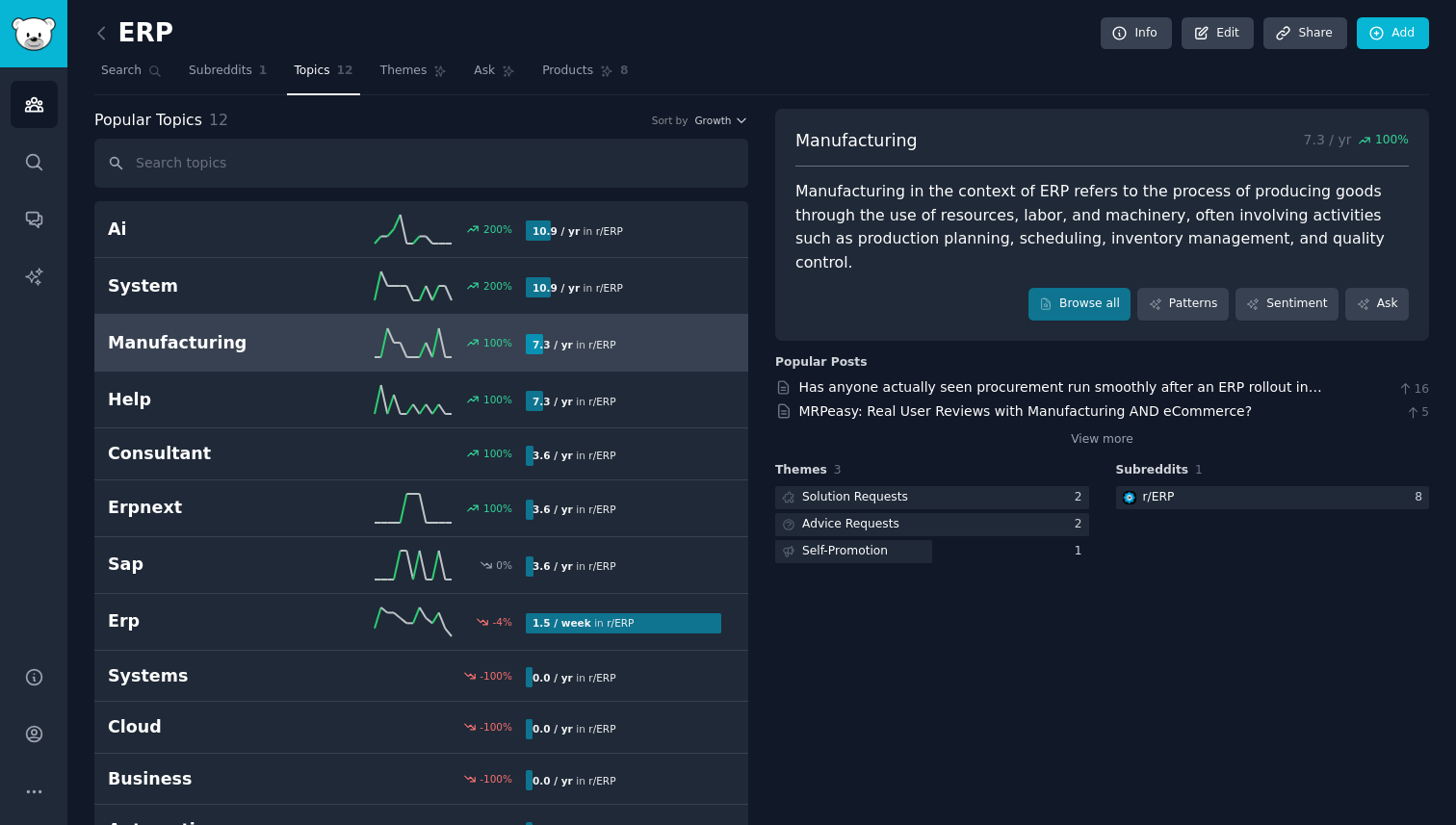
click at [296, 349] on h2 "Manufacturing" at bounding box center [212, 343] width 209 height 24
click at [972, 404] on link "MRPeasy: Real User Reviews with Manufacturing AND eCommerce?" at bounding box center [1025, 411] width 454 height 15
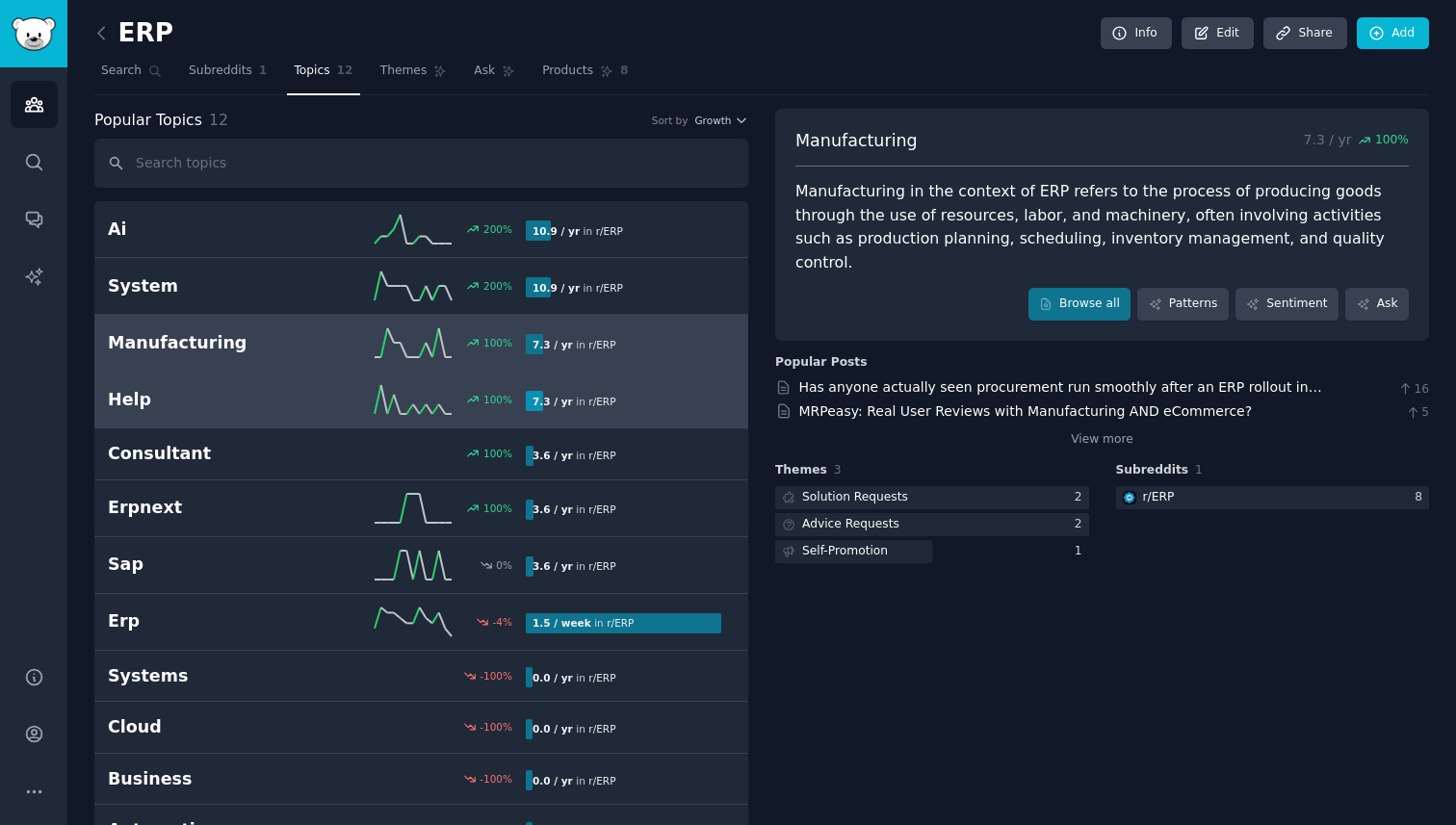
click at [317, 389] on div "100 %" at bounding box center [422, 399] width 209 height 29
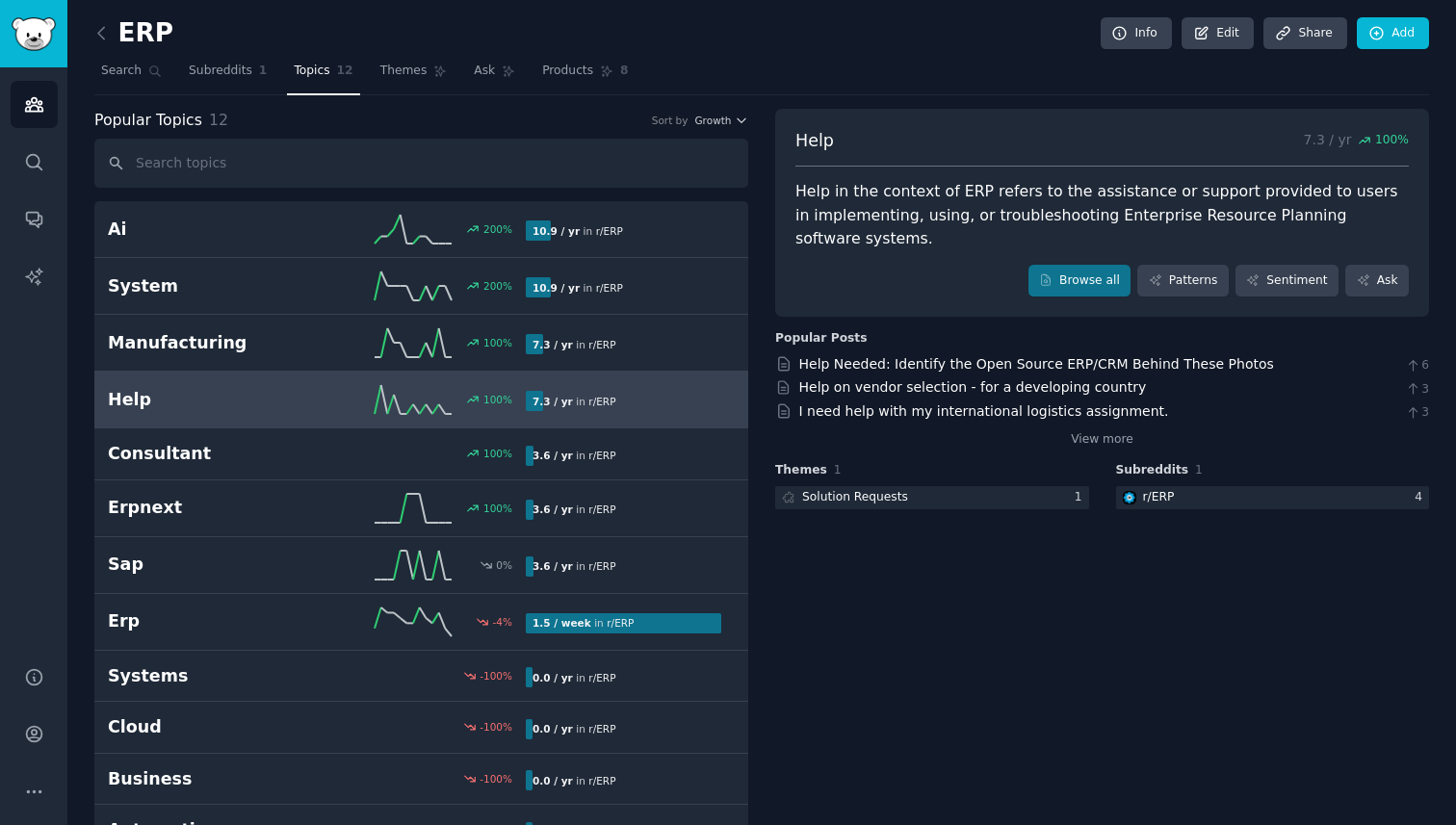
click at [975, 193] on div "Help in the context of ERP refers to the assistance or support provided to user…" at bounding box center [1102, 215] width 613 height 71
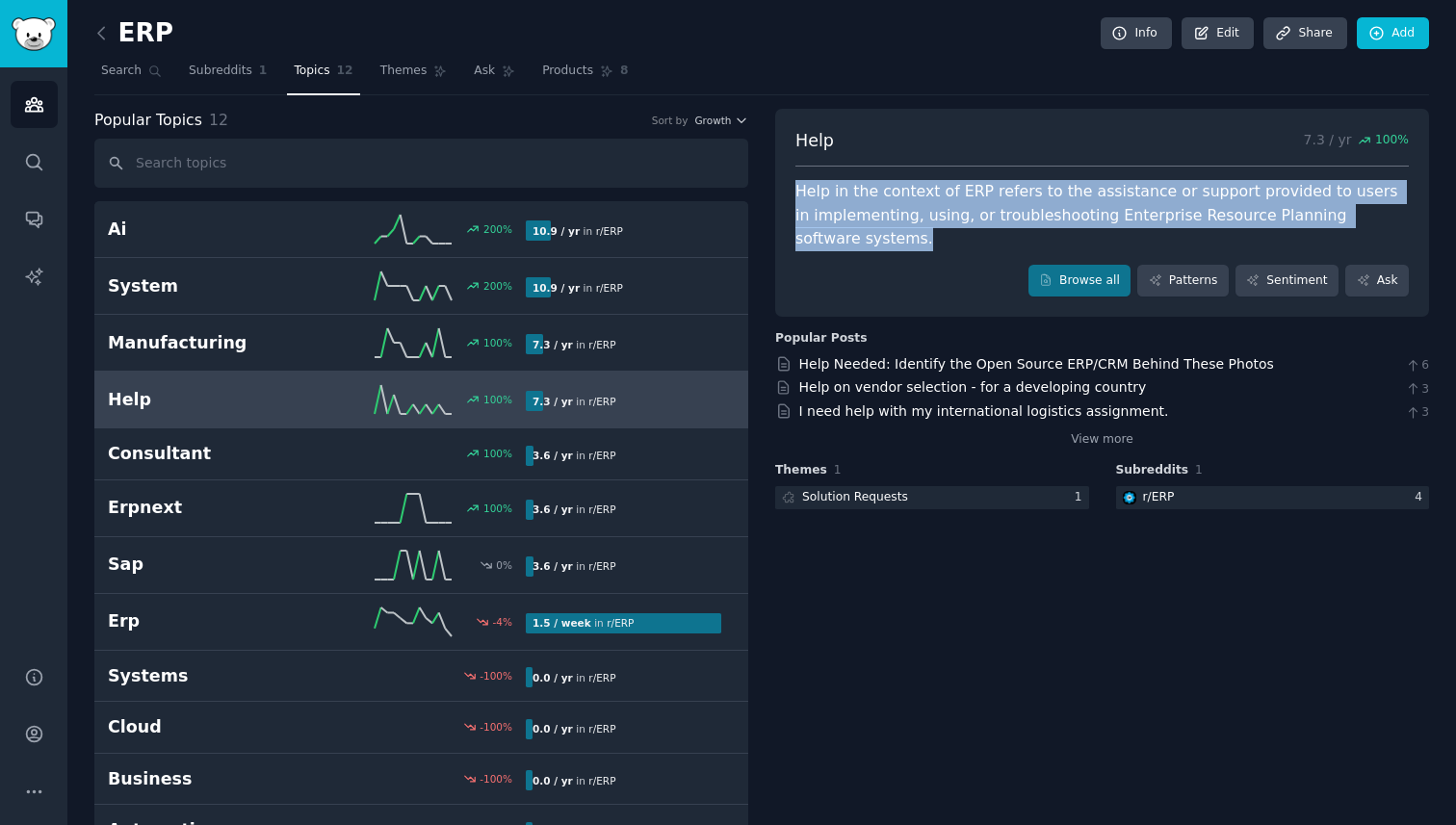
click at [975, 193] on div "Help in the context of ERP refers to the assistance or support provided to user…" at bounding box center [1102, 215] width 613 height 71
click at [225, 70] on span "Subreddits" at bounding box center [220, 71] width 64 height 17
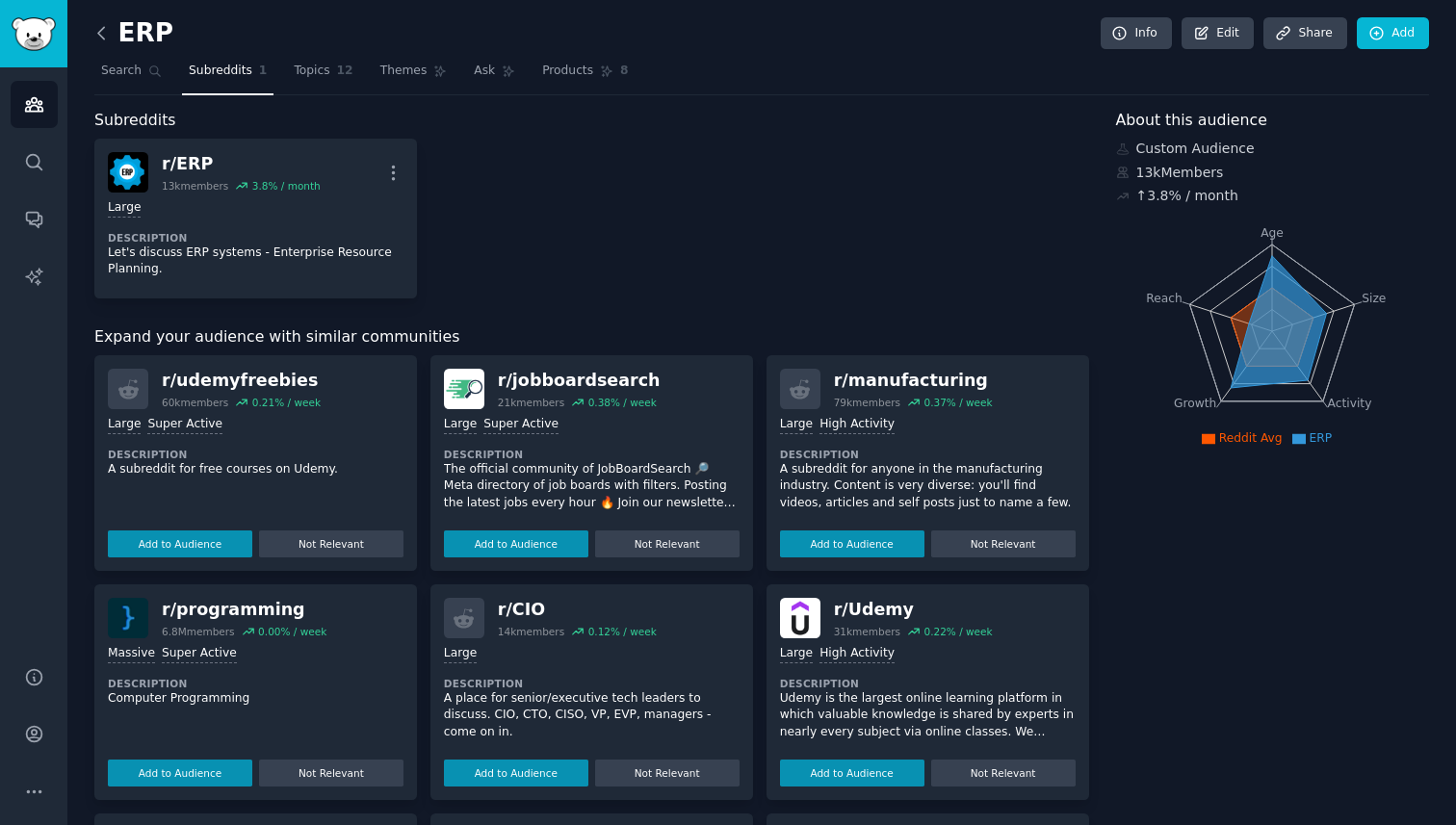
click at [102, 35] on icon at bounding box center [102, 33] width 20 height 20
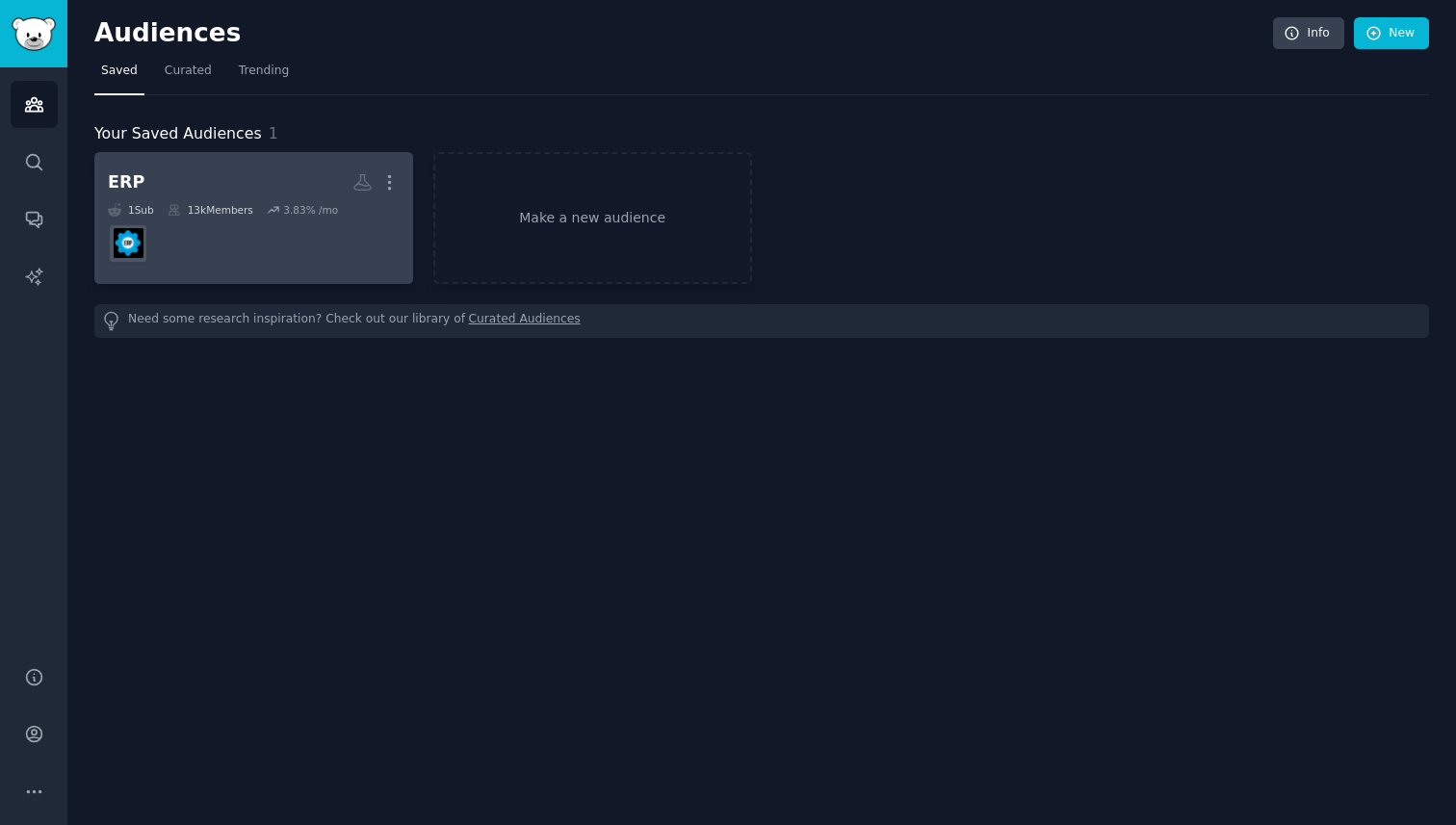
click at [236, 182] on h2 "ERP Custom Audience More" at bounding box center [253, 183] width 292 height 34
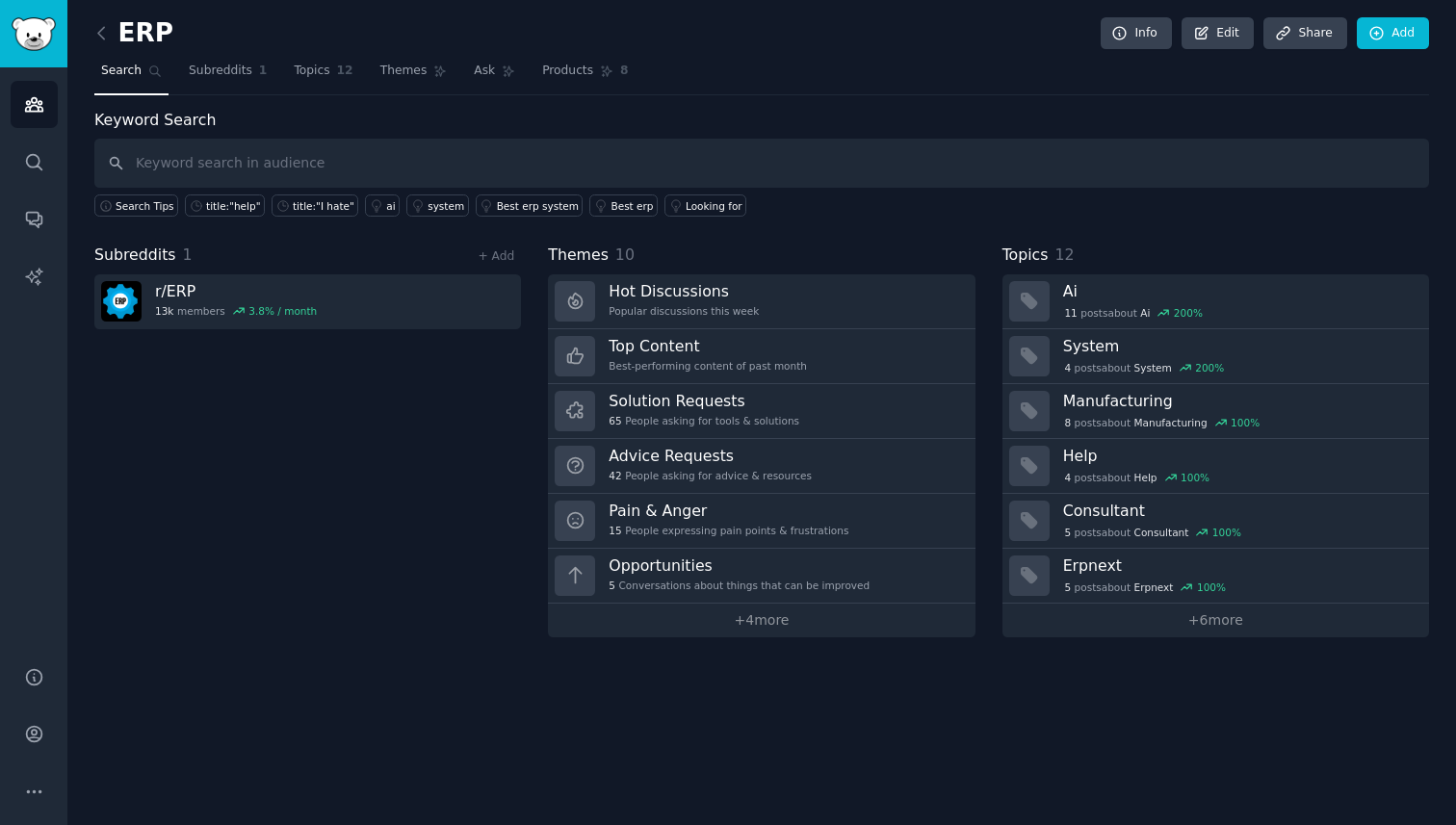
click at [271, 170] on input "text" at bounding box center [762, 163] width 1334 height 49
type input "i"
click at [33, 171] on icon "Sidebar" at bounding box center [34, 163] width 20 height 20
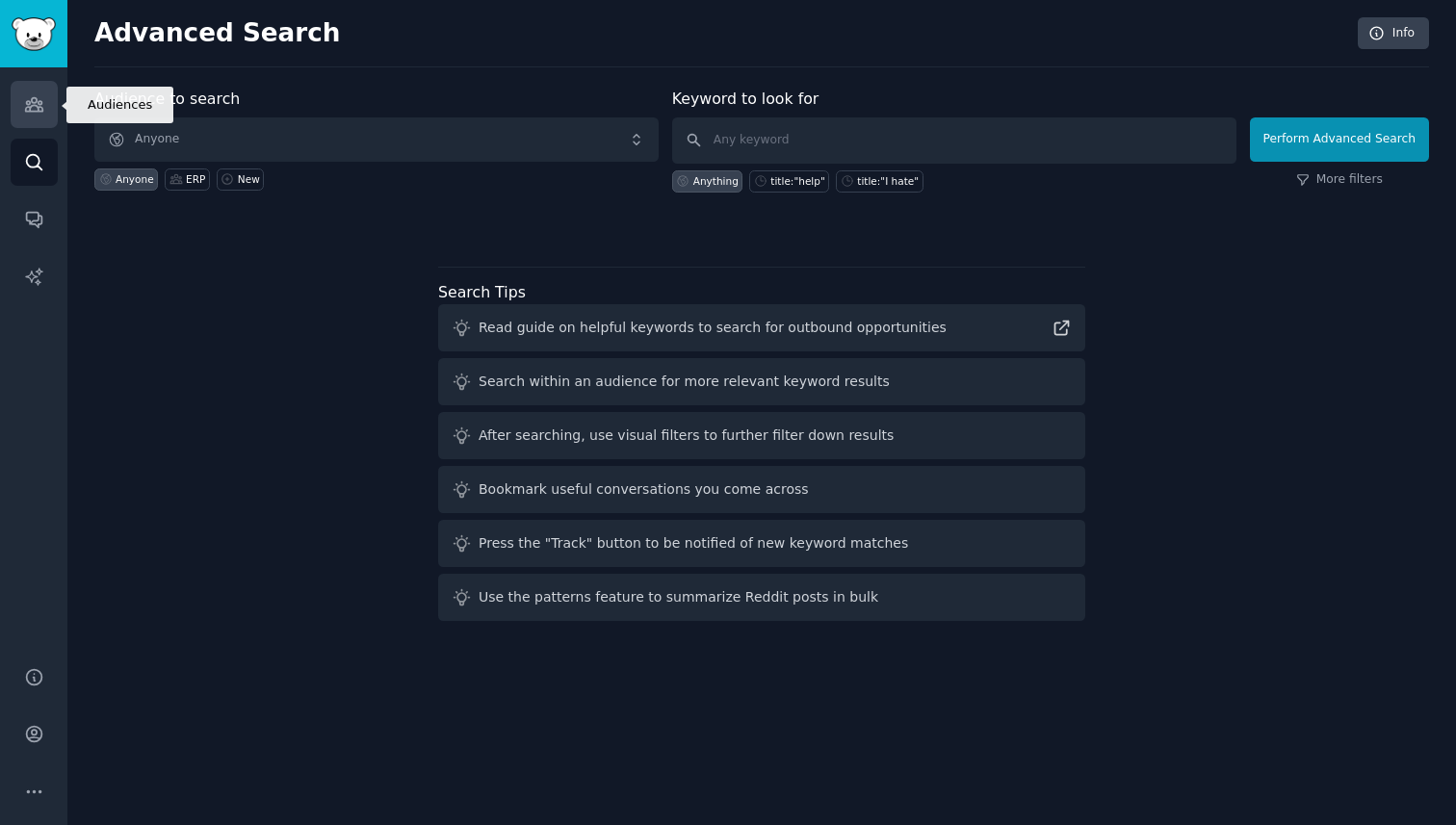
click at [34, 93] on link "Audiences" at bounding box center [34, 104] width 47 height 47
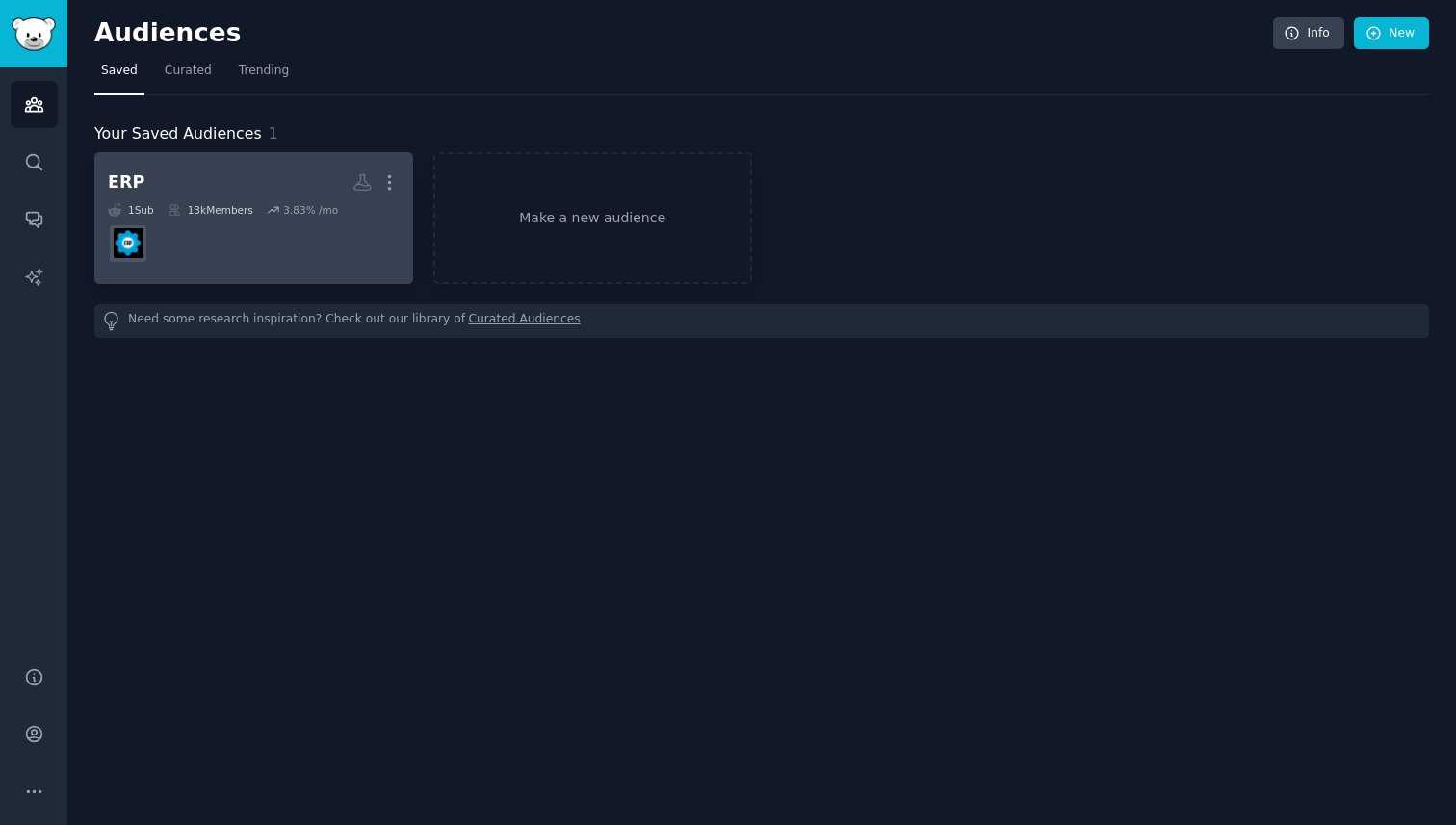
click at [214, 216] on dd at bounding box center [253, 243] width 292 height 54
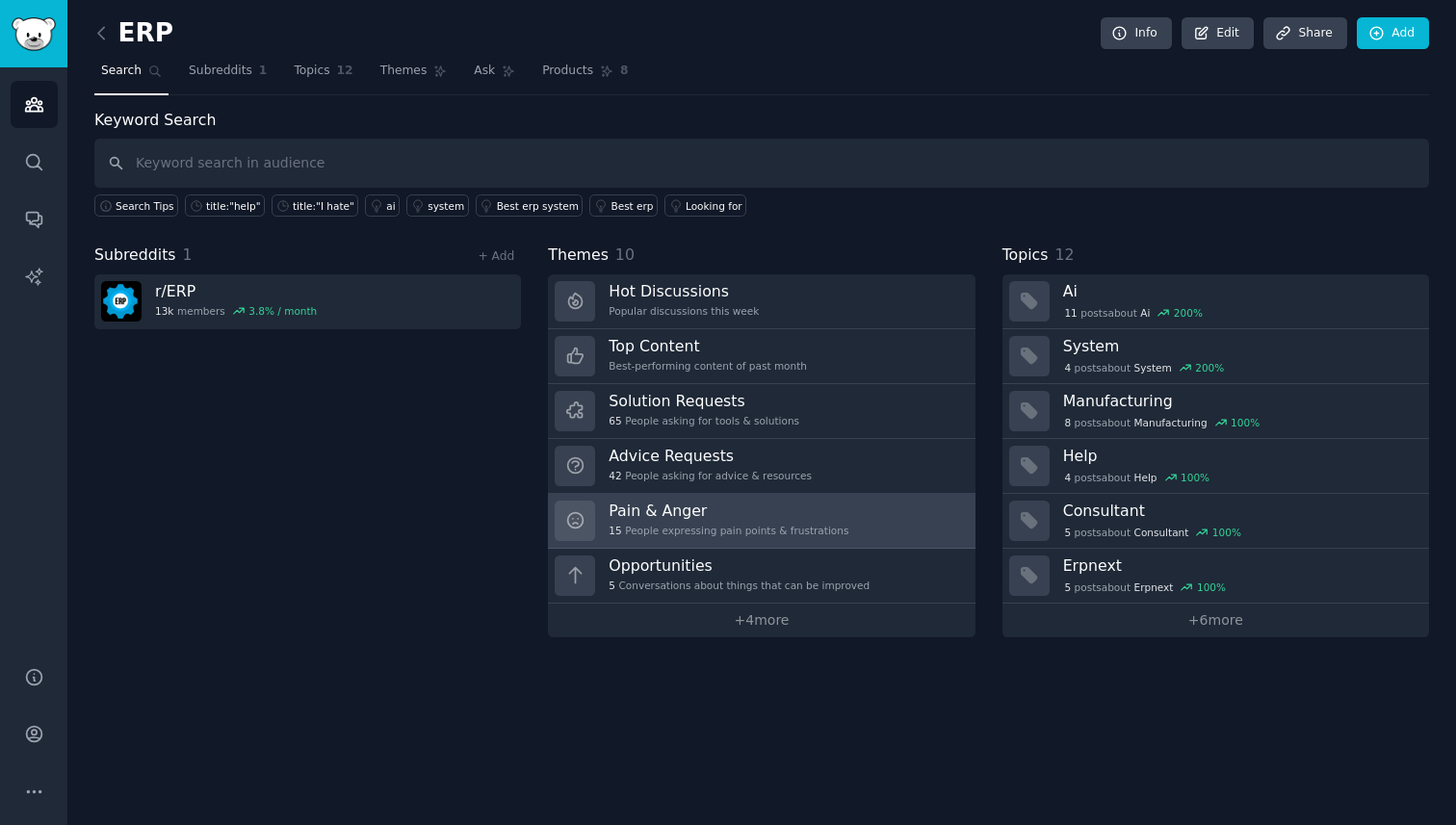
click at [677, 532] on div "15 People expressing pain points & frustrations" at bounding box center [728, 531] width 239 height 14
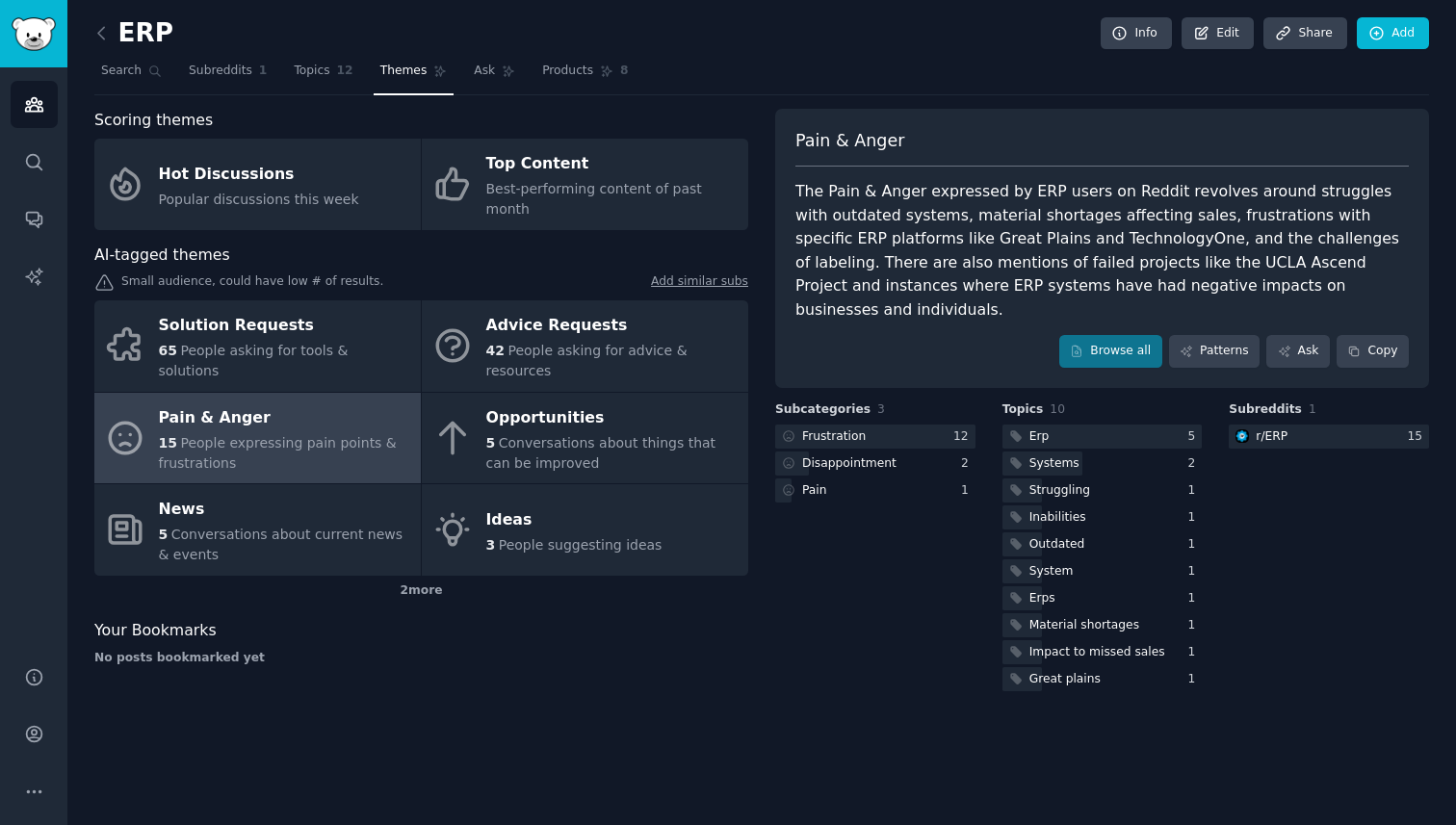
click at [1172, 208] on div "The Pain & Anger expressed by ERP users on Reddit revolves around struggles wit…" at bounding box center [1102, 251] width 613 height 142
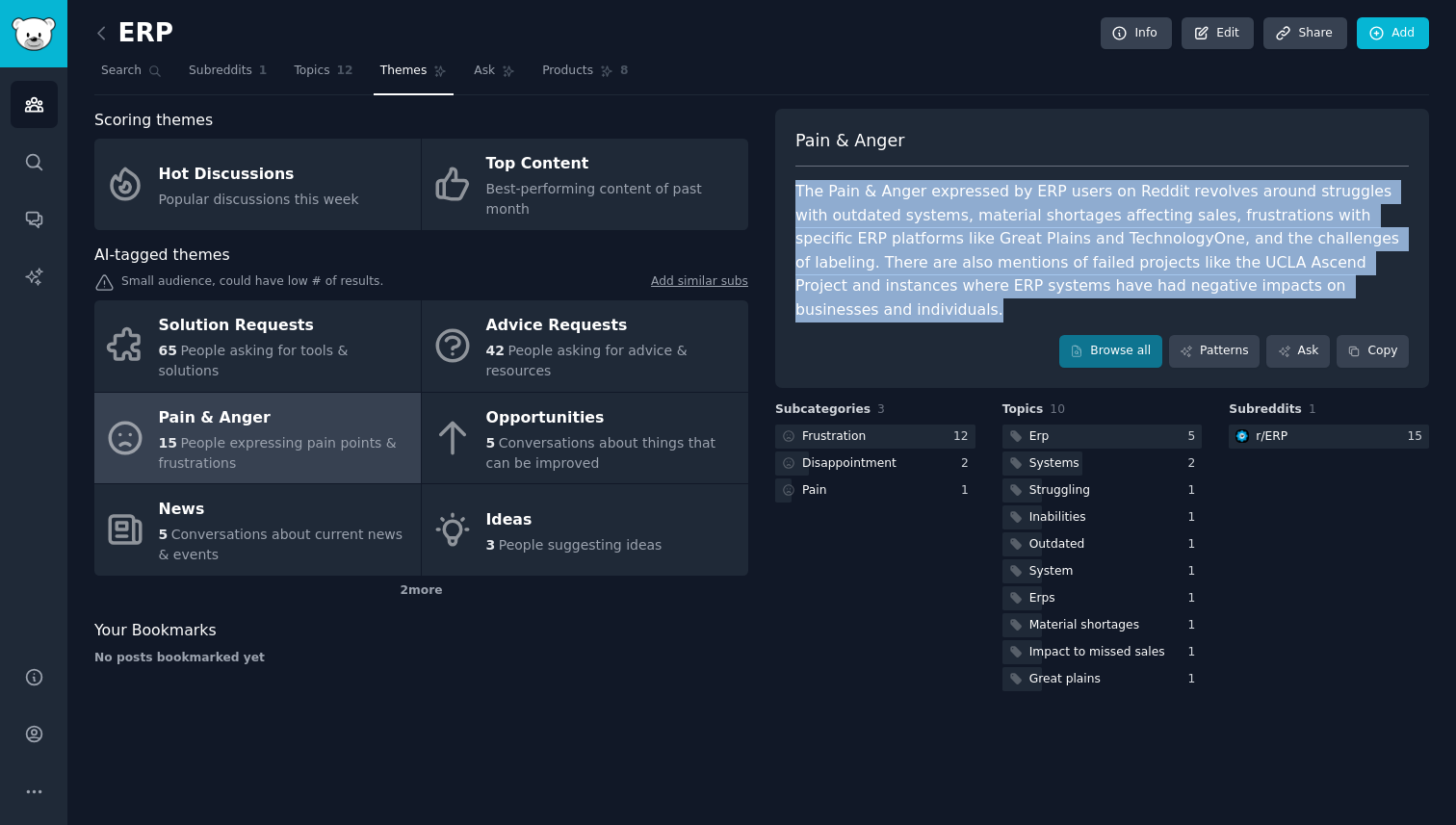
click at [1172, 208] on div "The Pain & Anger expressed by ERP users on Reddit revolves around struggles wit…" at bounding box center [1102, 251] width 613 height 142
click at [1195, 246] on div "The Pain & Anger expressed by ERP users on Reddit revolves around struggles wit…" at bounding box center [1102, 251] width 613 height 142
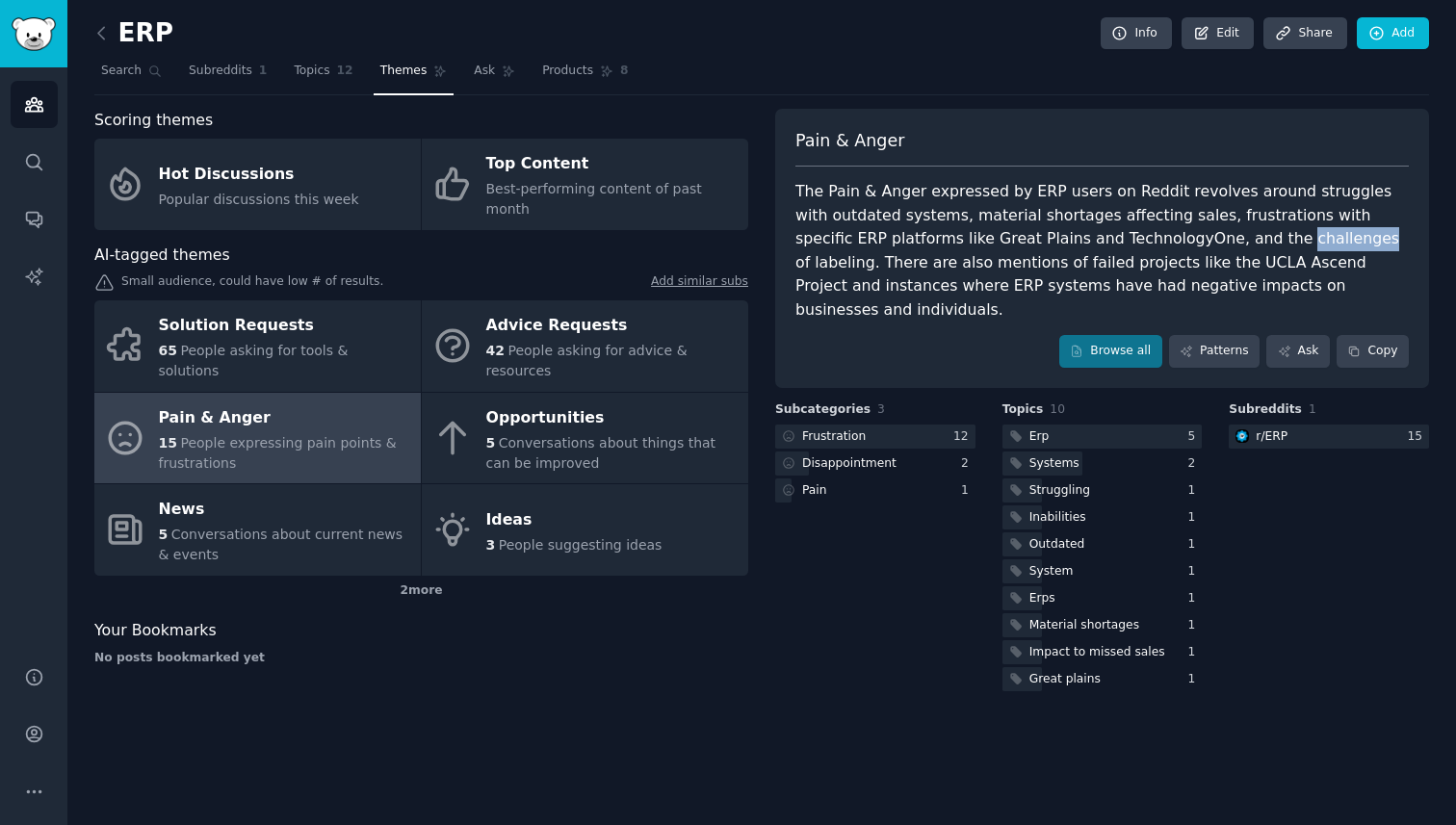
click at [1195, 246] on div "The Pain & Anger expressed by ERP users on Reddit revolves around struggles wit…" at bounding box center [1102, 251] width 613 height 142
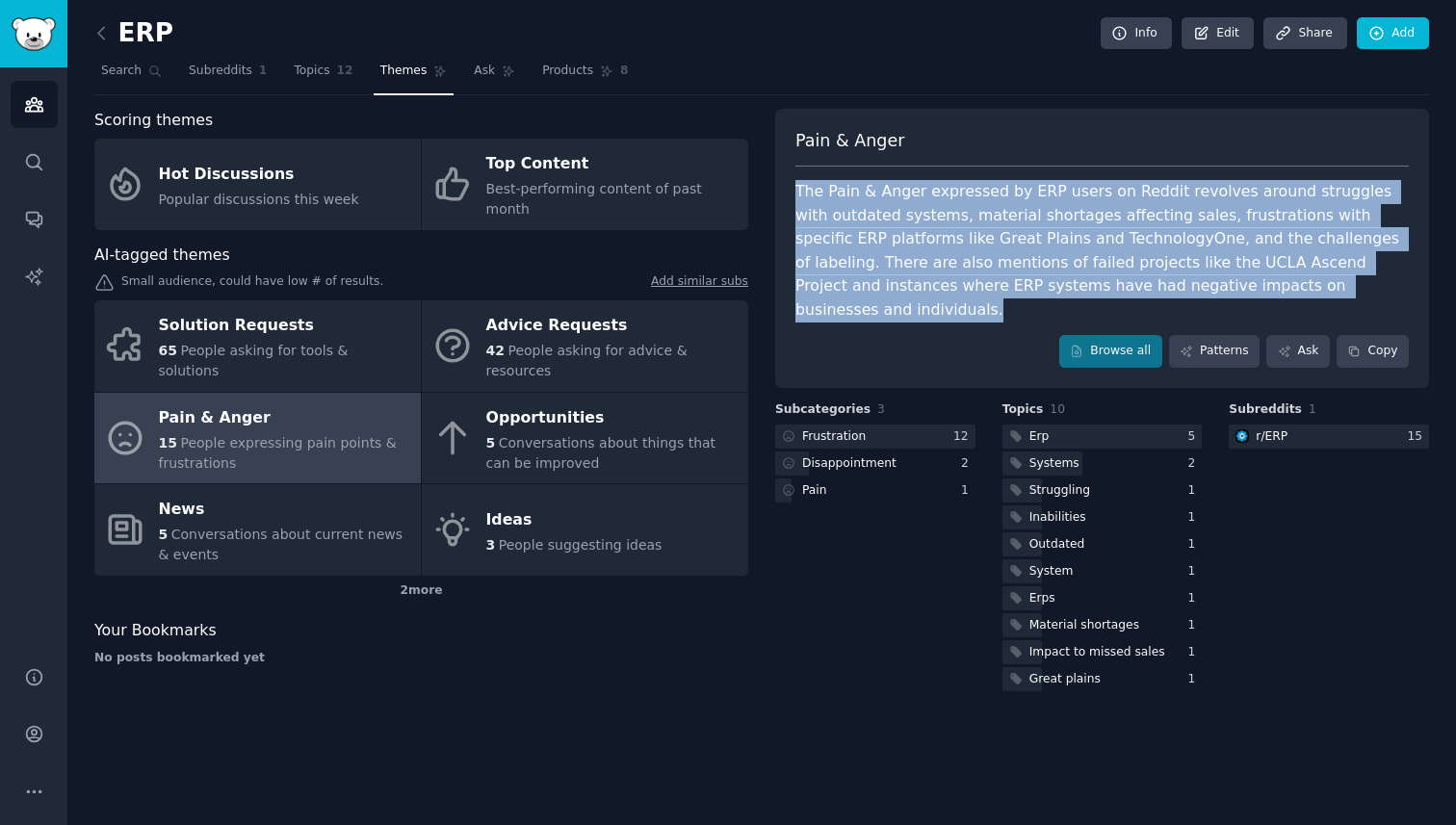
click at [1195, 246] on div "The Pain & Anger expressed by ERP users on Reddit revolves around struggles wit…" at bounding box center [1102, 251] width 613 height 142
click at [1195, 261] on div "The Pain & Anger expressed by ERP users on Reddit revolves around struggles wit…" at bounding box center [1102, 251] width 613 height 142
drag, startPoint x: 1248, startPoint y: 281, endPoint x: 1068, endPoint y: 157, distance: 218.6
click at [1068, 157] on div "Pain & Anger The Pain & Anger expressed by ERP users on Reddit revolves around …" at bounding box center [1102, 248] width 654 height 279
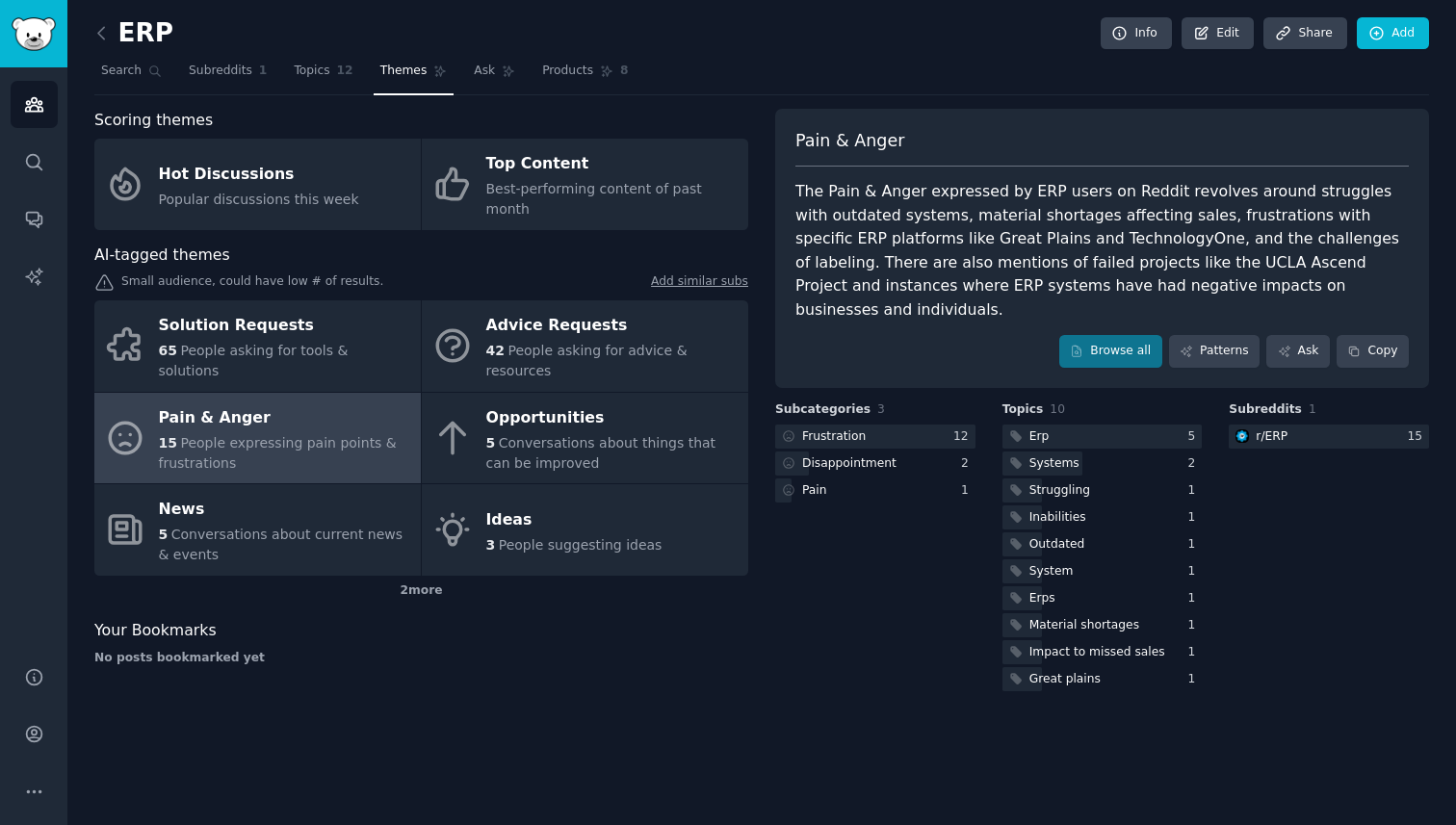
click at [1067, 217] on div "The Pain & Anger expressed by ERP users on Reddit revolves around struggles wit…" at bounding box center [1102, 251] width 613 height 142
click at [1053, 456] on div "Systems" at bounding box center [1054, 464] width 50 height 17
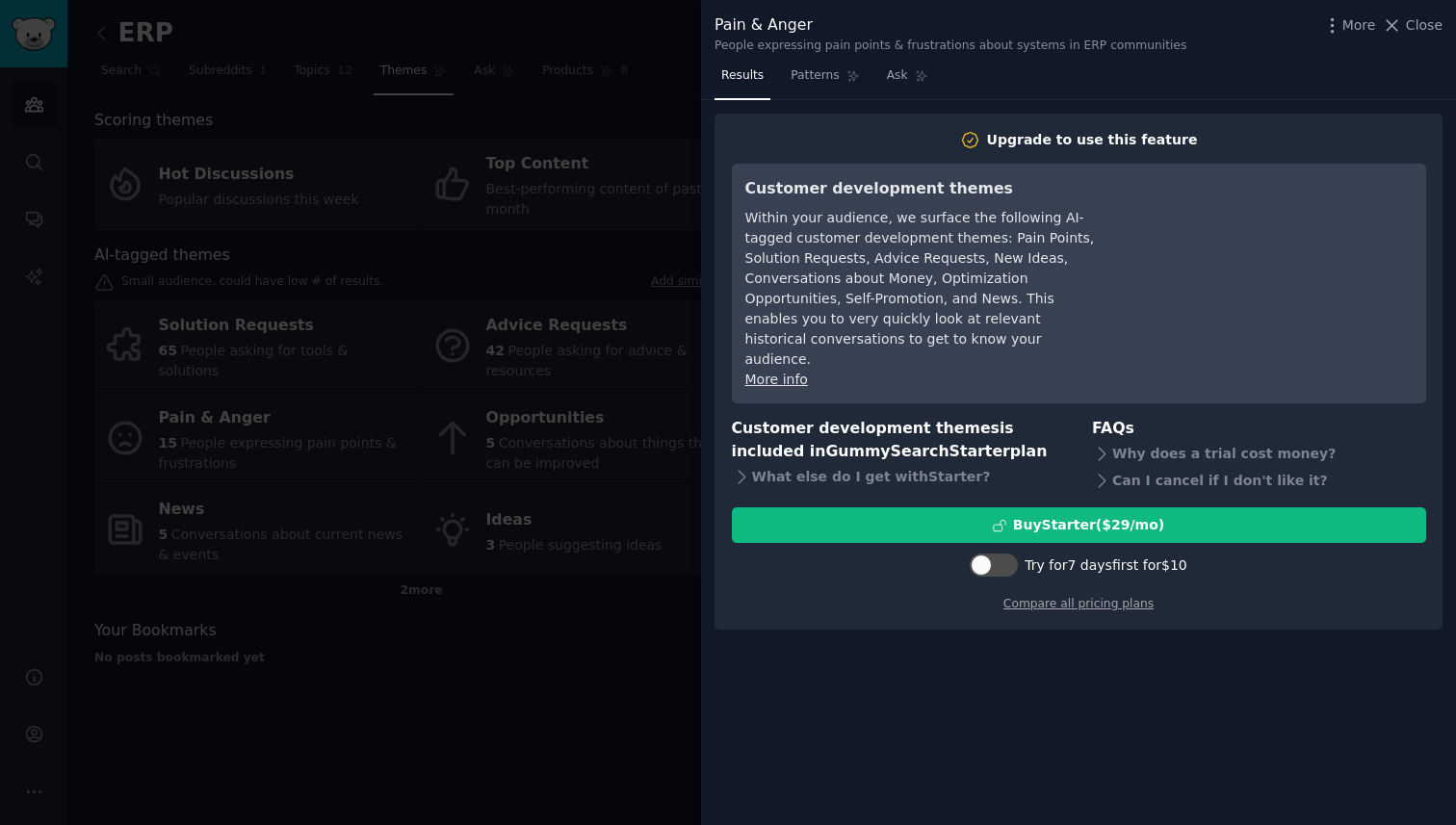
click at [645, 550] on div at bounding box center [728, 412] width 1456 height 825
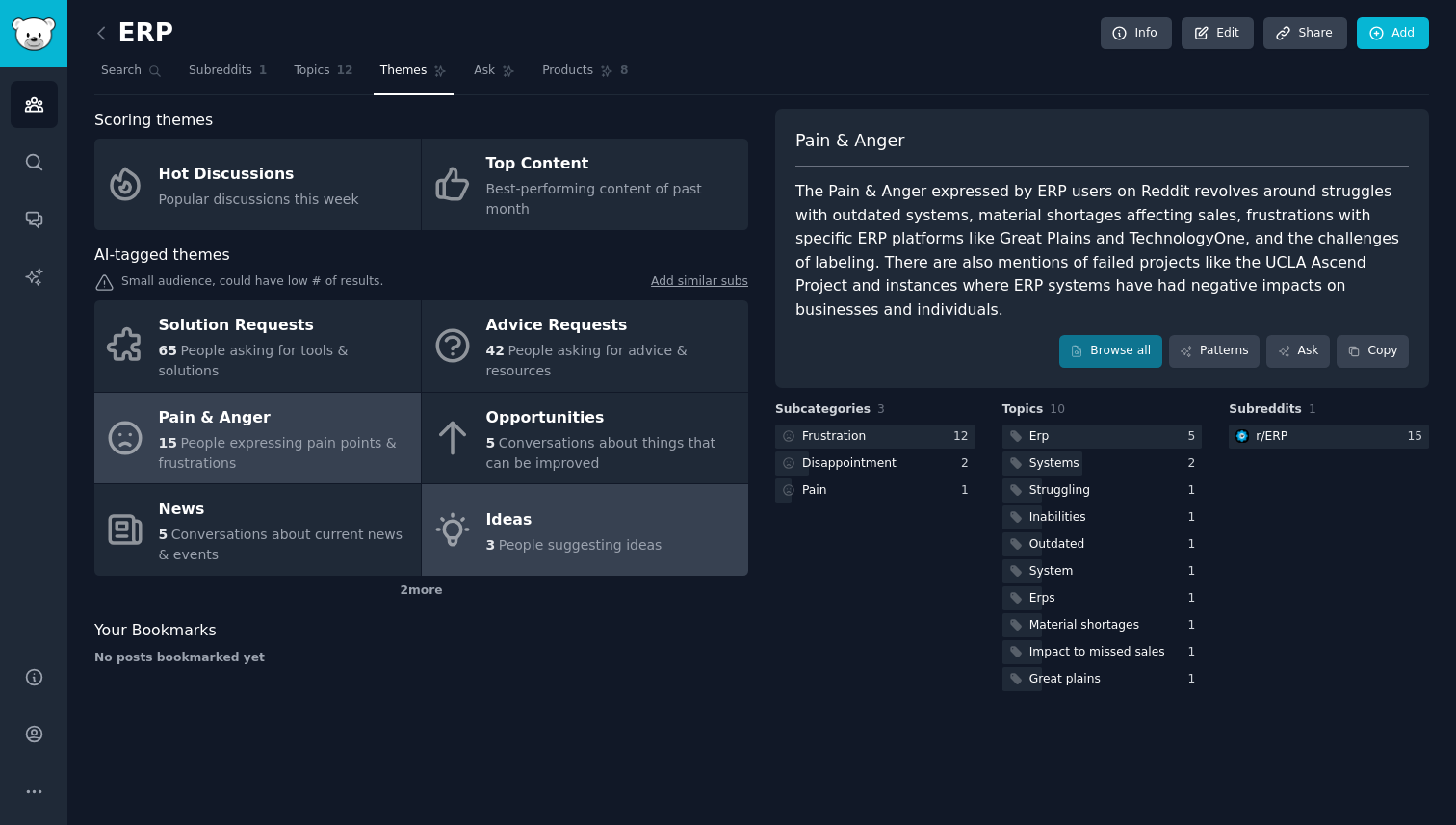
click at [466, 510] on icon at bounding box center [453, 530] width 41 height 41
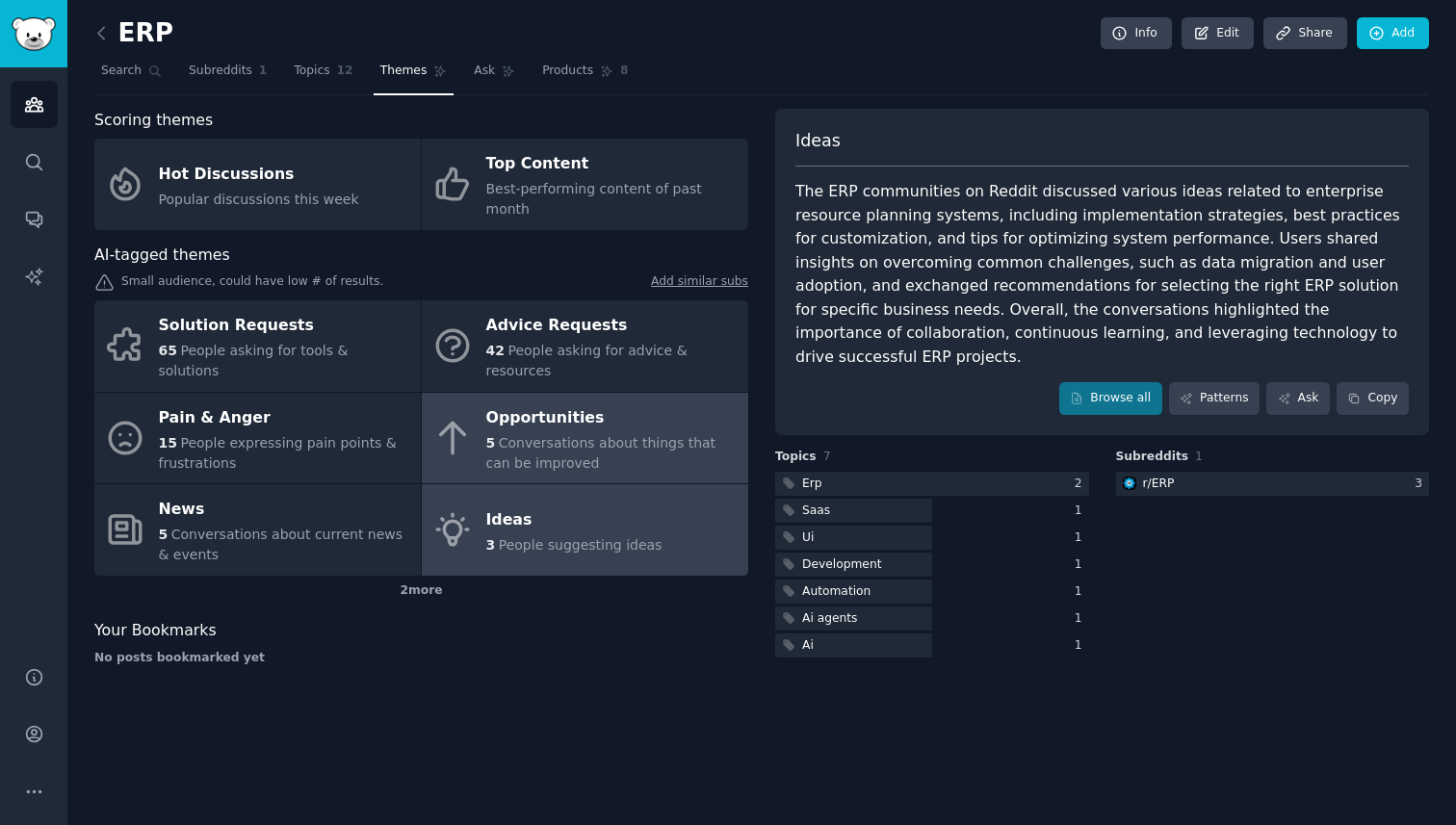
click at [545, 435] on span "Conversations about things that can be improved" at bounding box center [601, 453] width 230 height 36
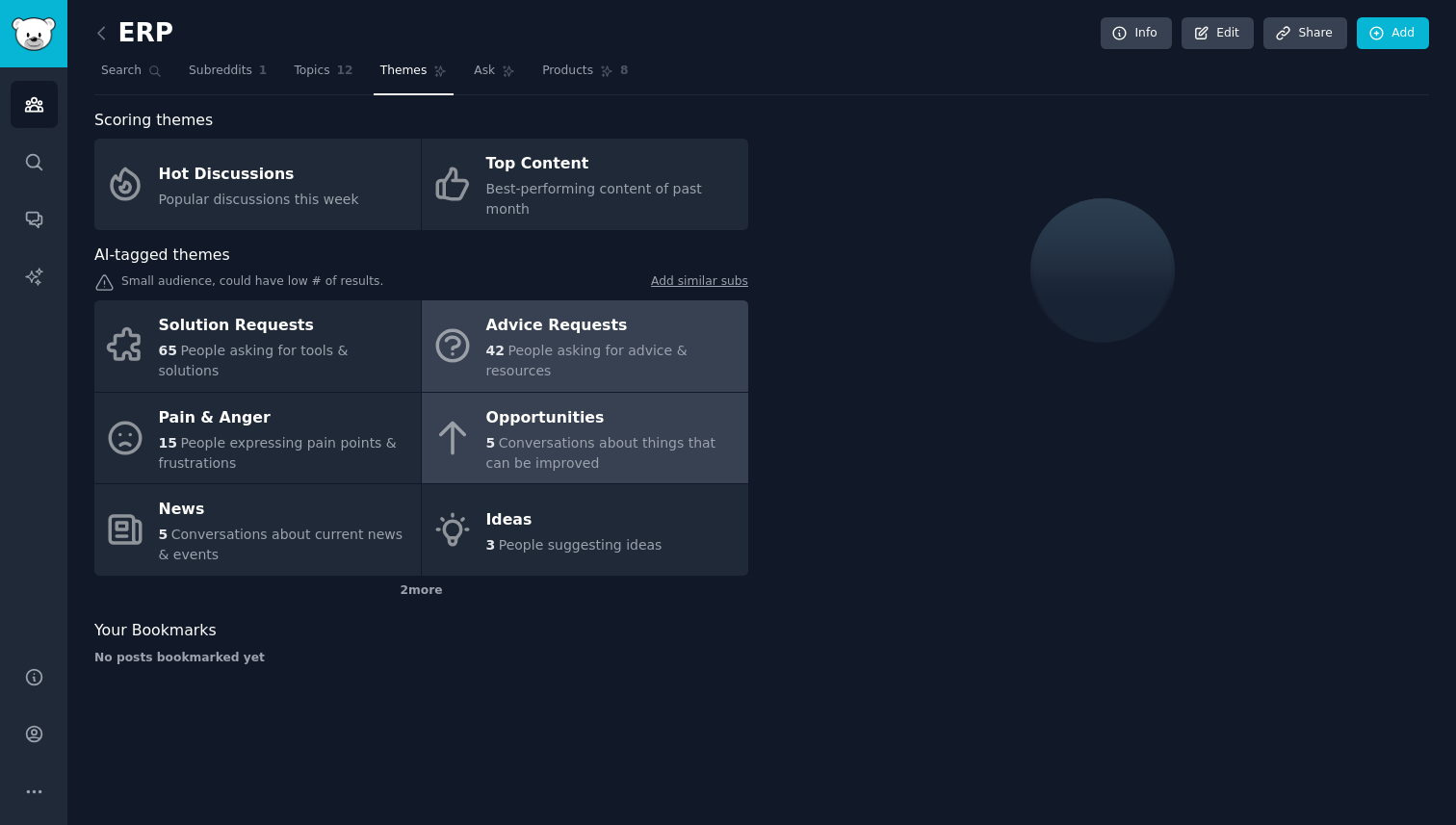
click at [560, 343] on span "People asking for advice & resources" at bounding box center [587, 361] width 201 height 36
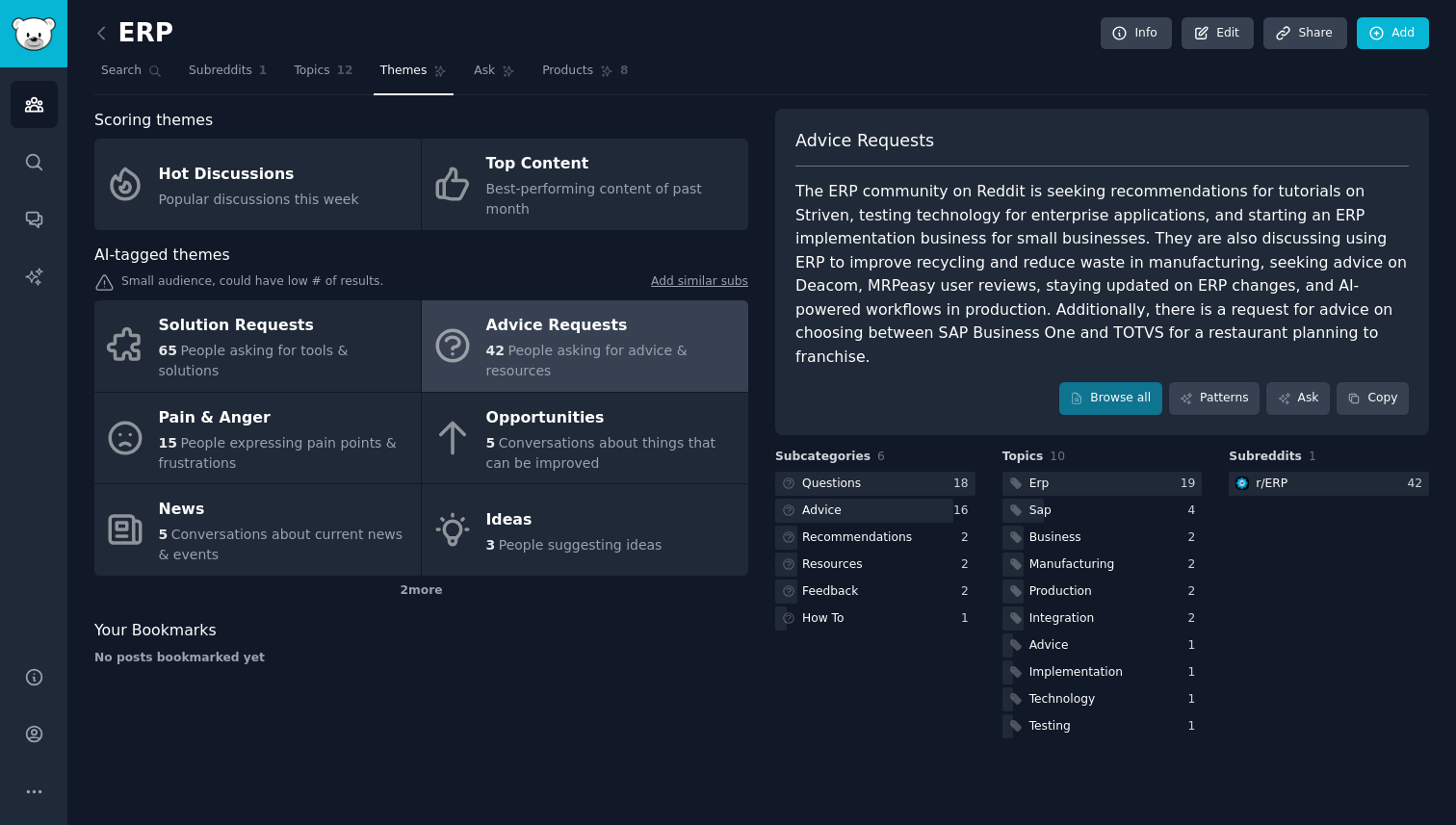
click at [112, 40] on link at bounding box center [107, 33] width 24 height 31
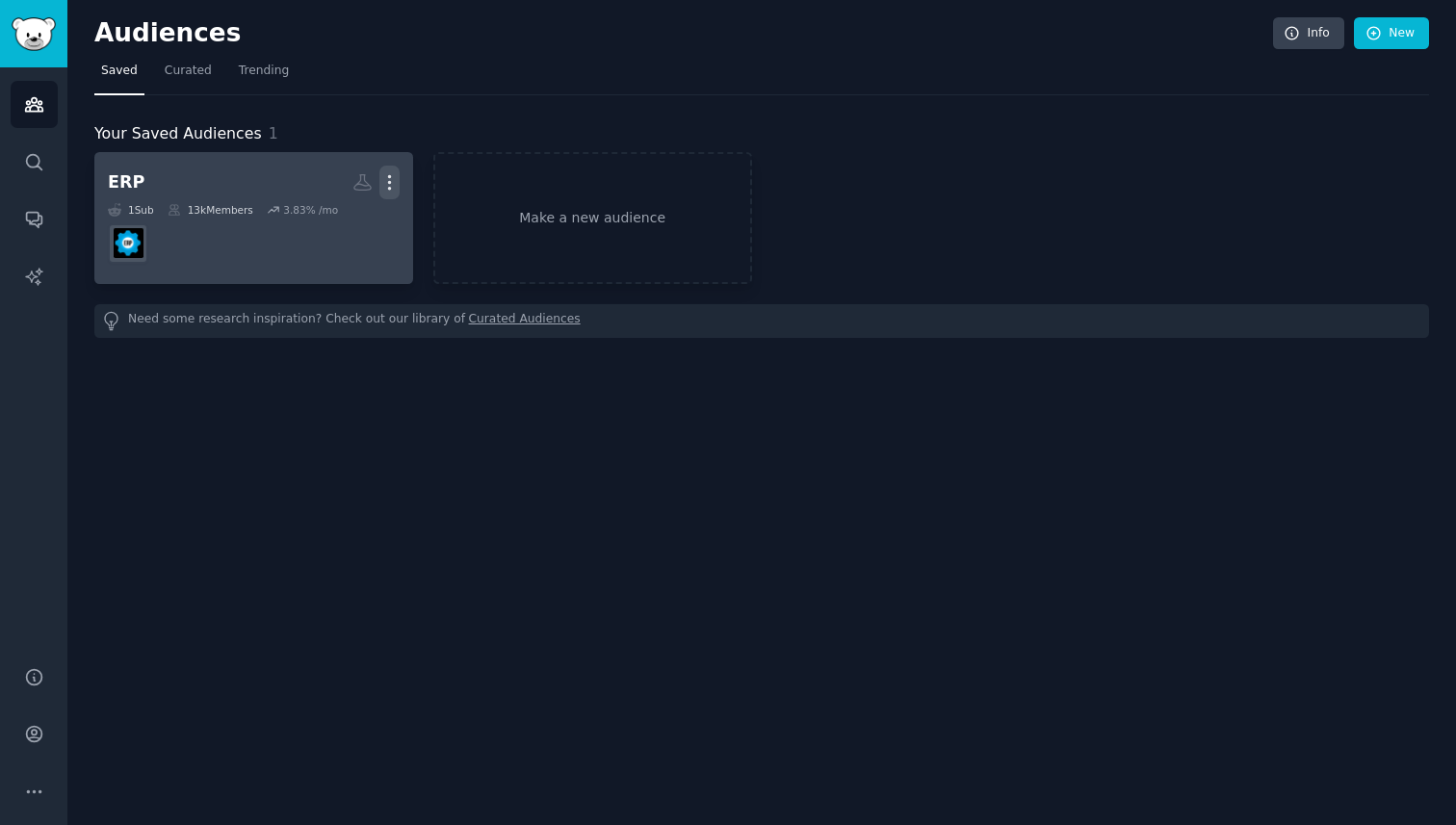
click at [393, 183] on icon "button" at bounding box center [389, 183] width 20 height 20
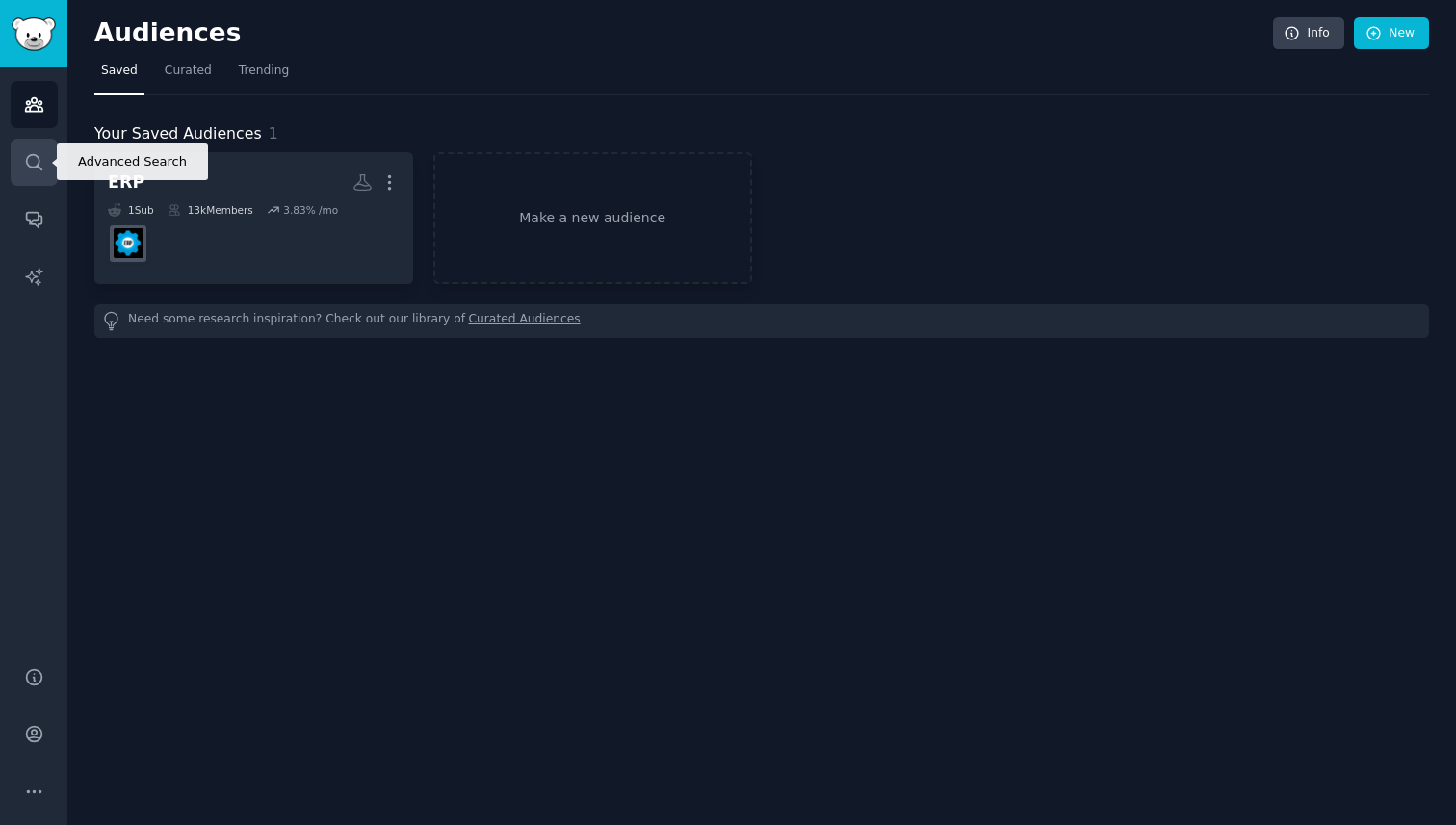
click at [35, 149] on link "Search" at bounding box center [34, 162] width 47 height 47
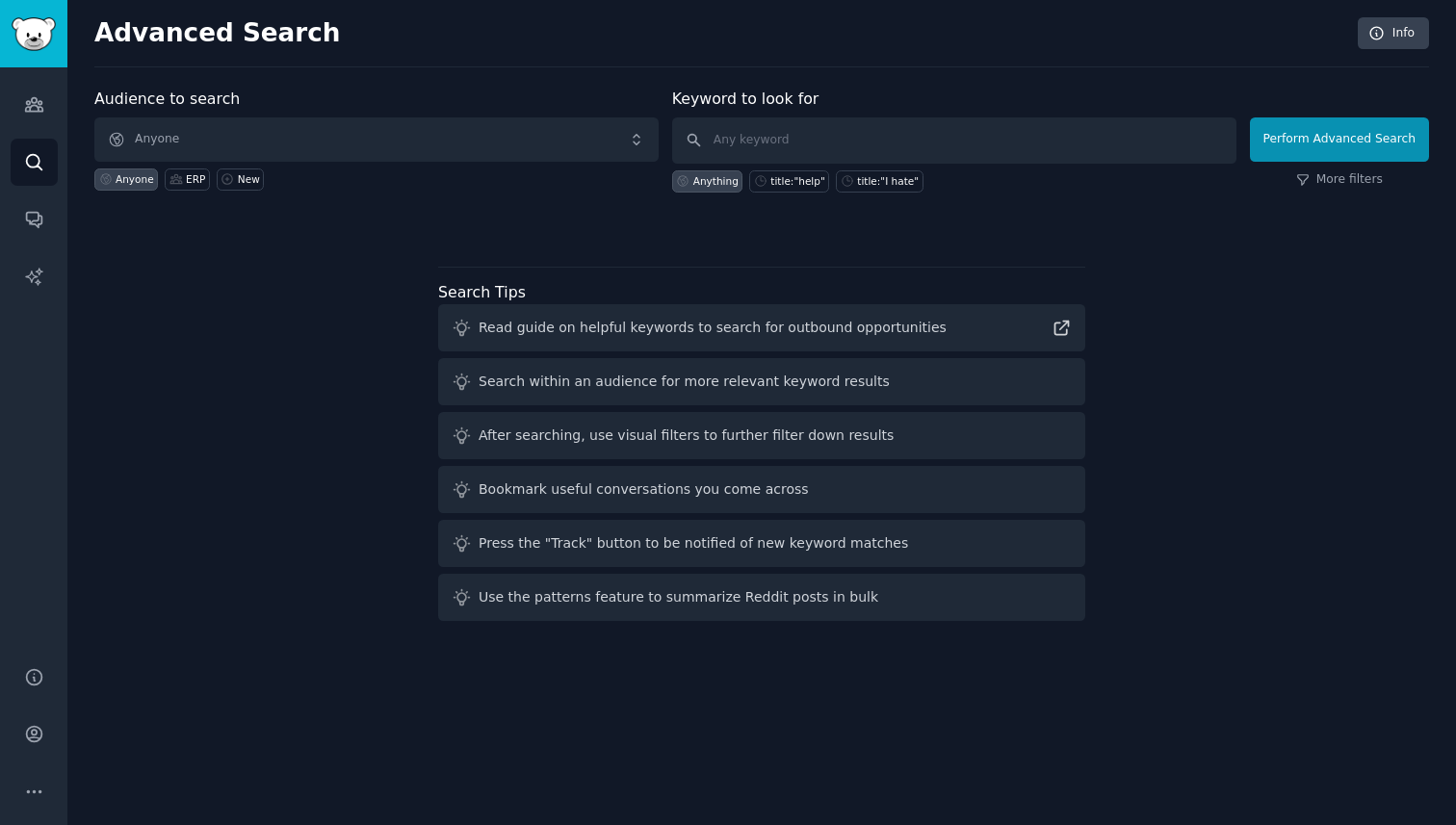
click at [242, 114] on div "Audience to search Anyone Anyone ERP New" at bounding box center [377, 140] width 564 height 105
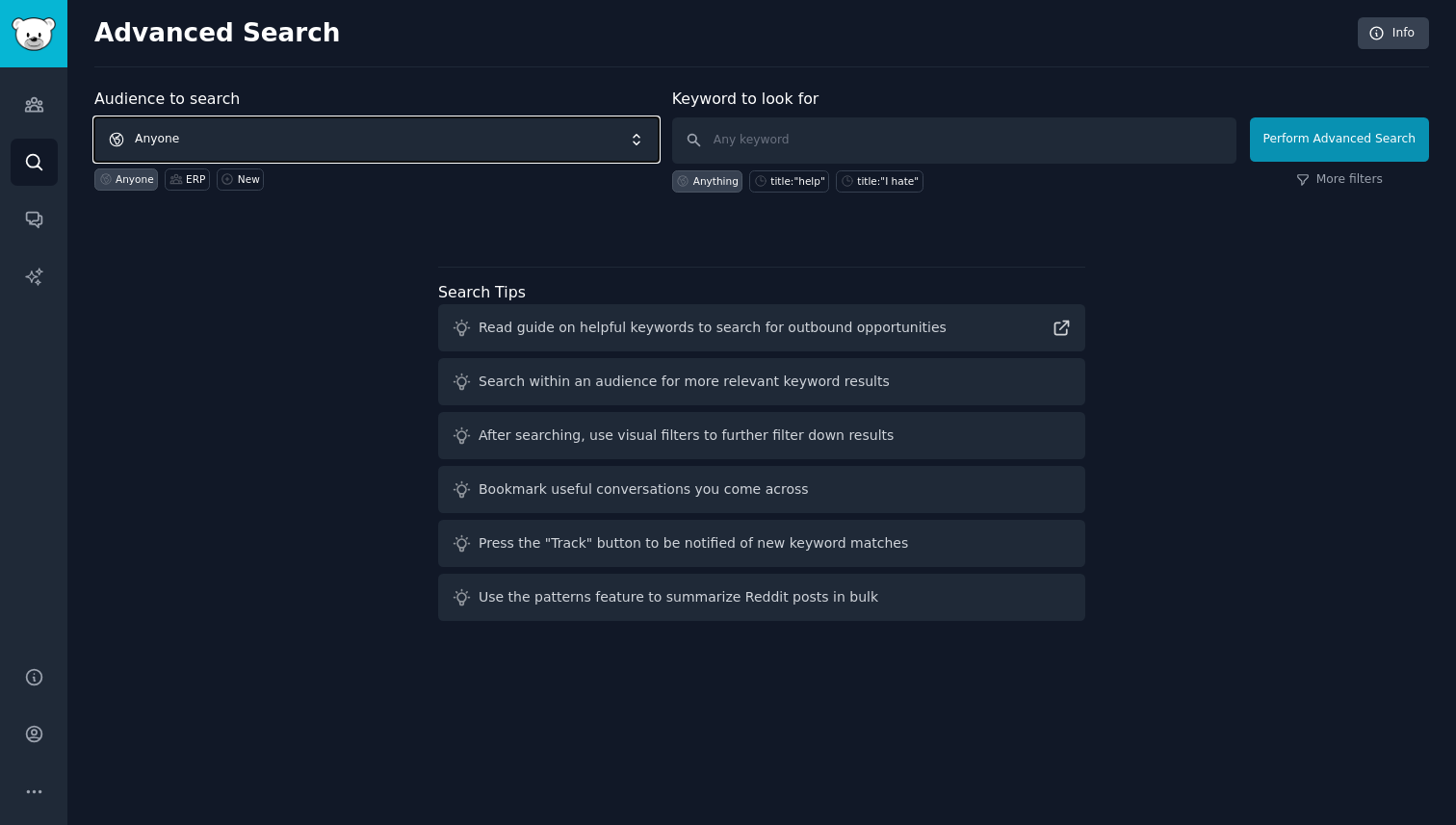
click at [242, 135] on span "Anyone" at bounding box center [377, 140] width 564 height 44
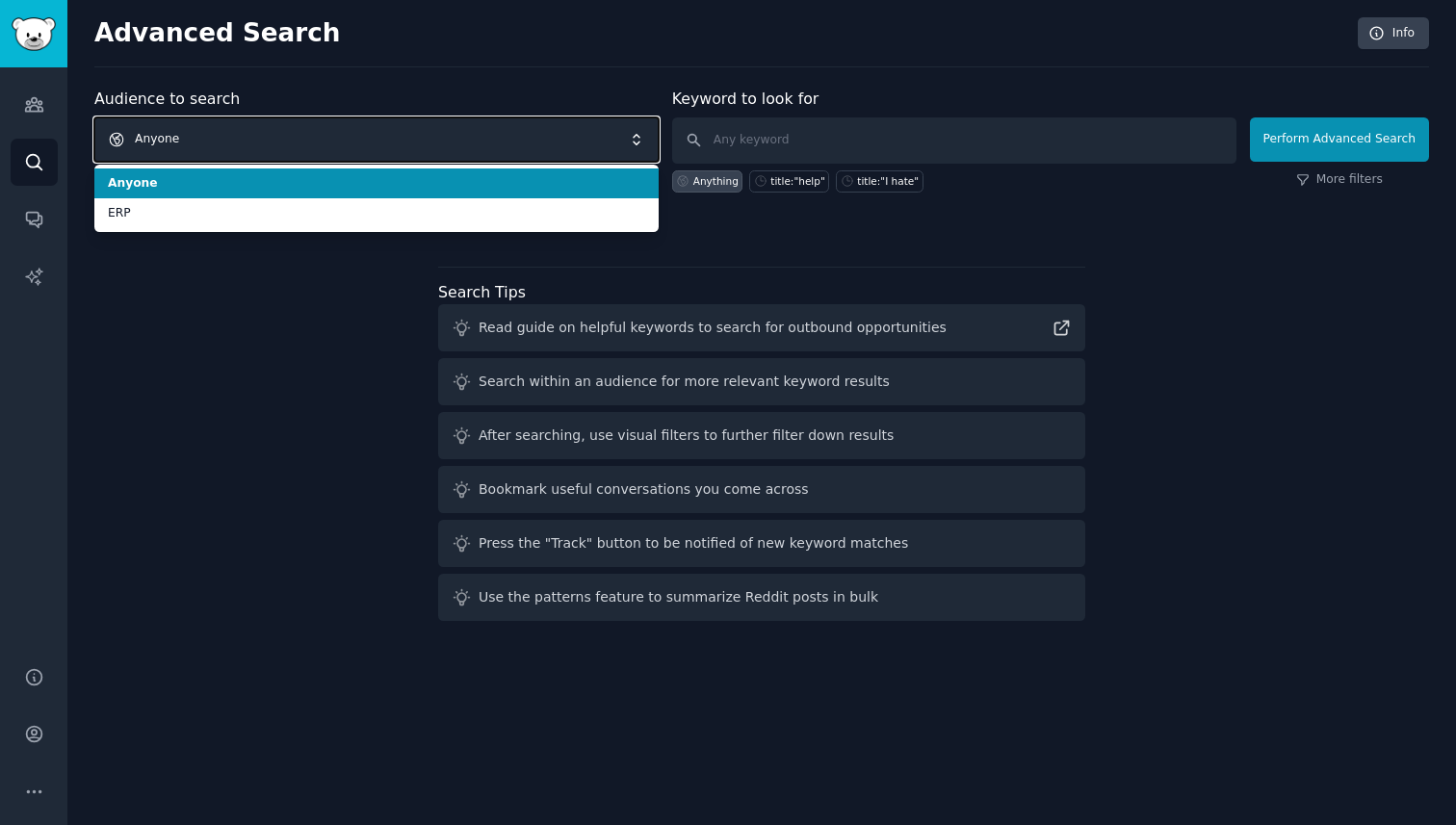
click at [242, 135] on span "Anyone" at bounding box center [377, 140] width 564 height 44
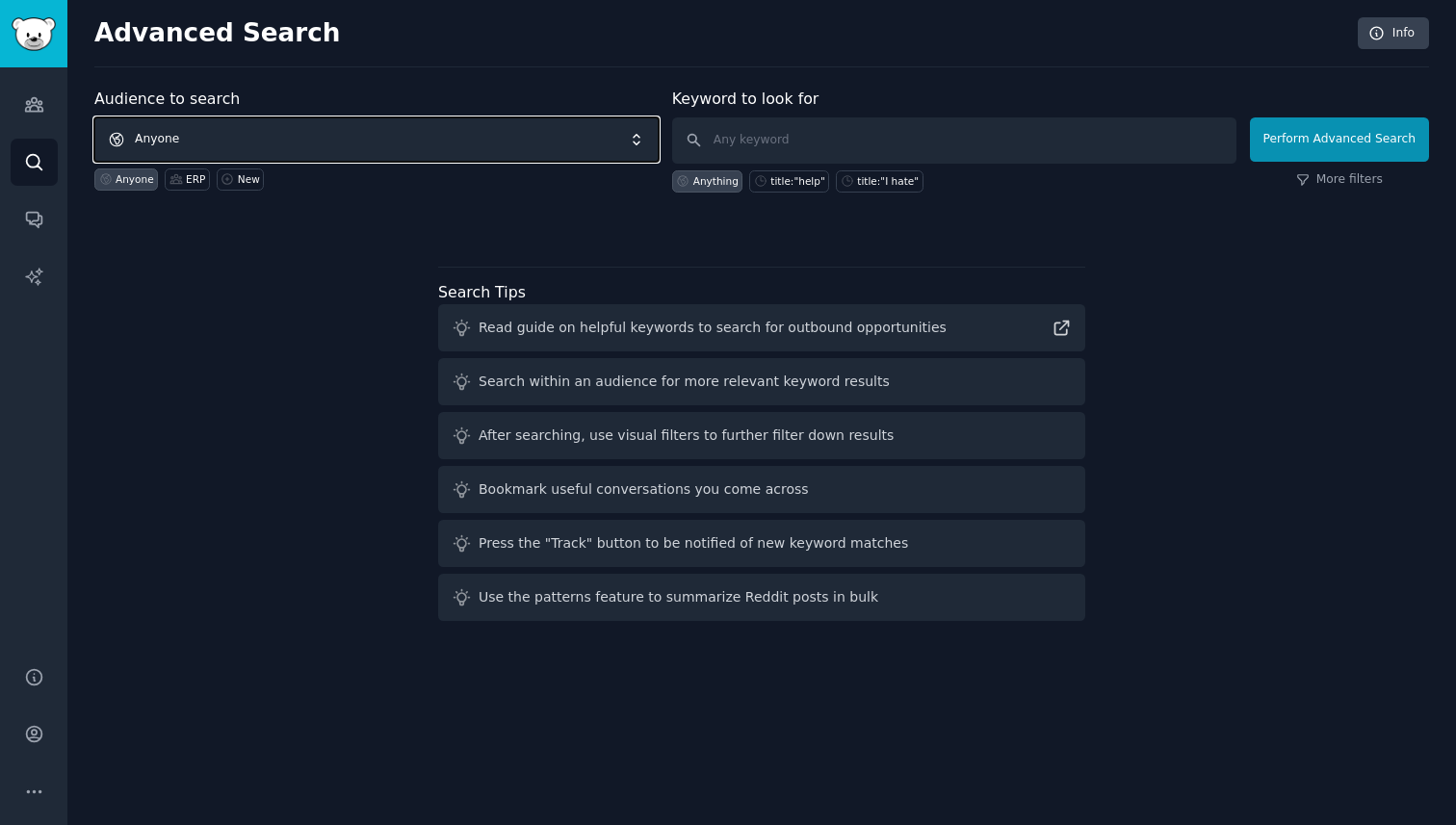
click at [403, 139] on span "Anyone" at bounding box center [377, 140] width 564 height 44
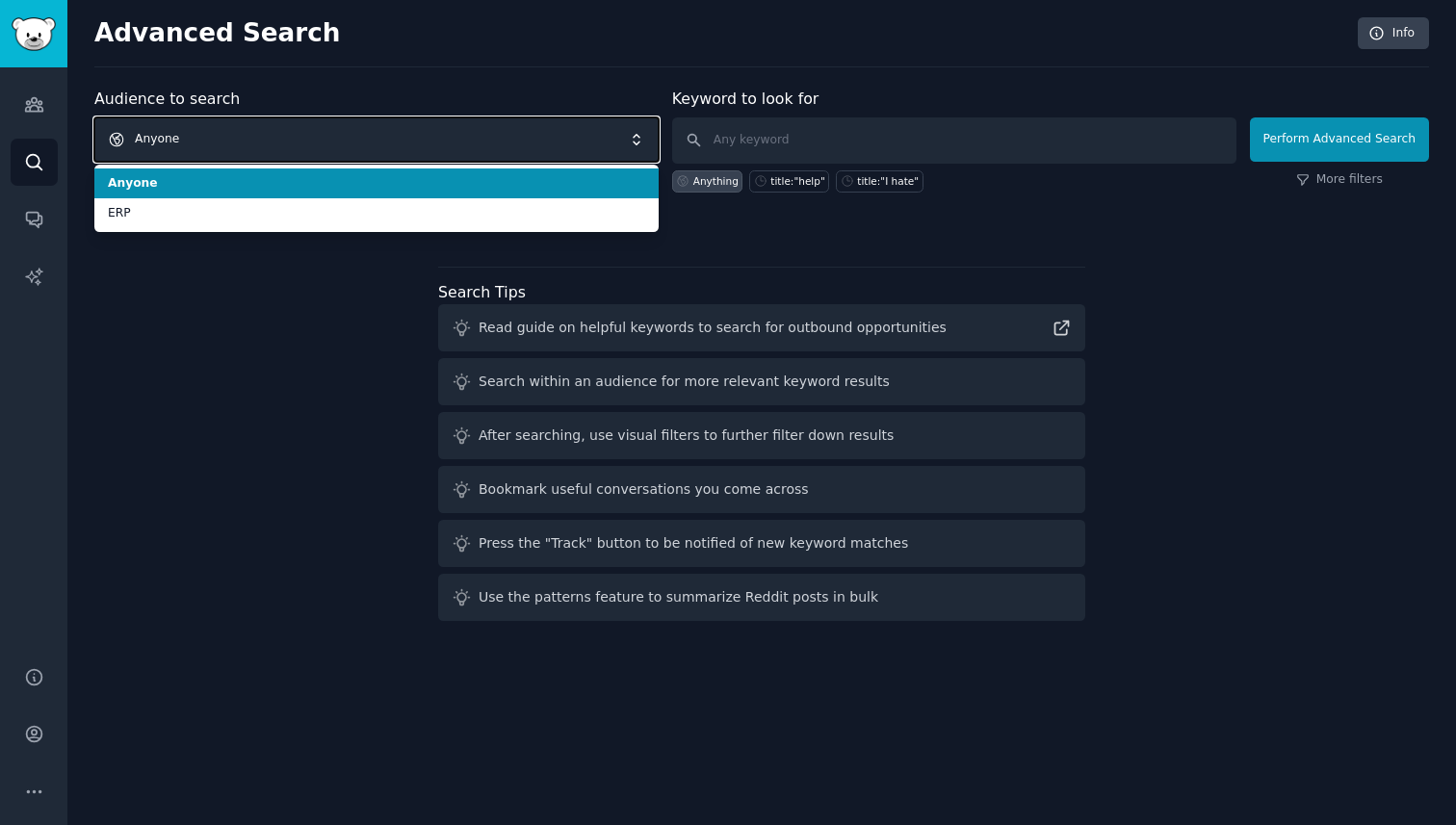
click at [397, 147] on span "Anyone" at bounding box center [377, 140] width 564 height 44
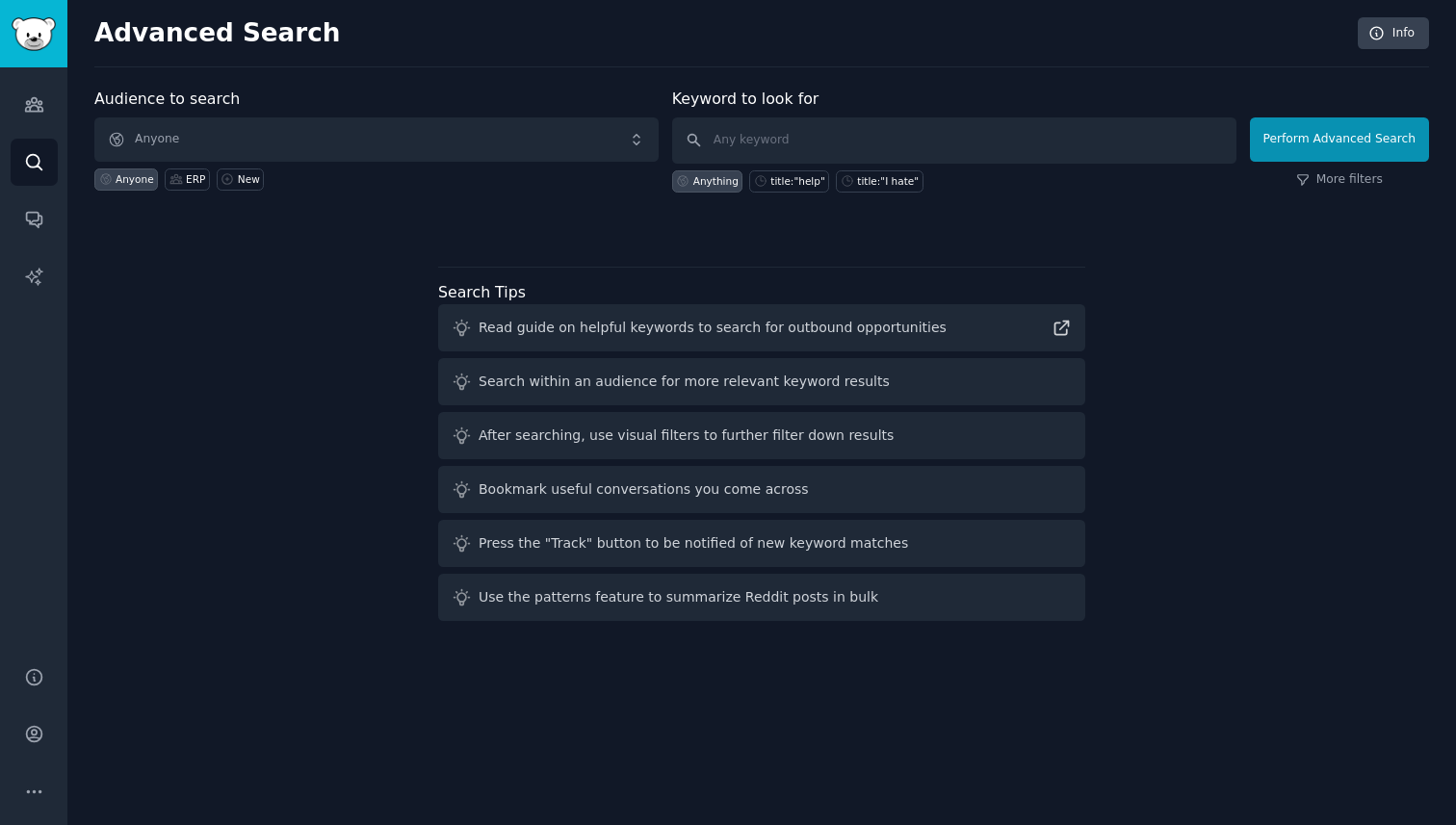
click at [36, 242] on div "Audiences Search Conversations AI Reports" at bounding box center [34, 355] width 68 height 576
click at [36, 224] on icon "Sidebar" at bounding box center [33, 219] width 15 height 15
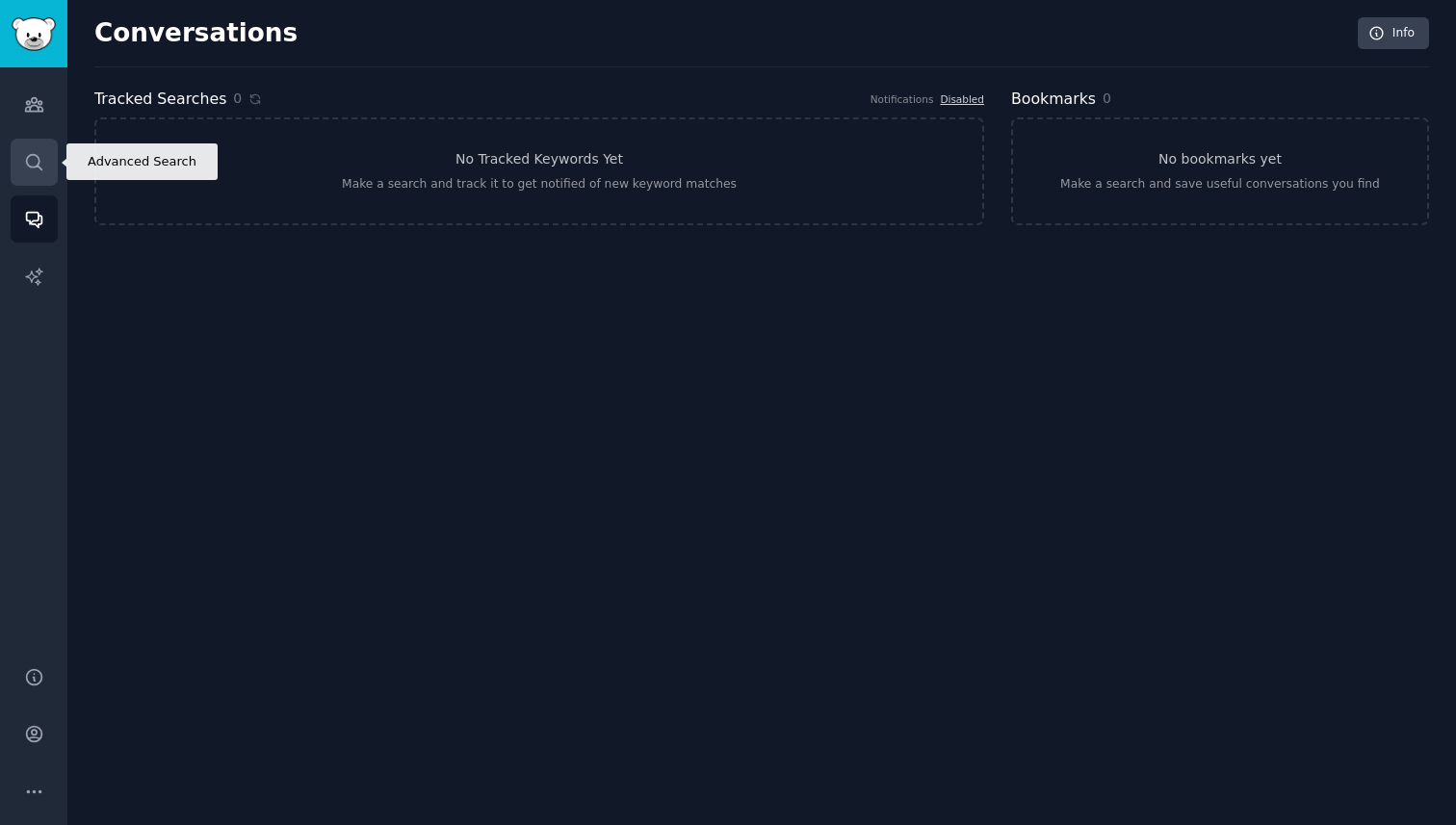
click at [37, 171] on icon "Sidebar" at bounding box center [34, 163] width 20 height 20
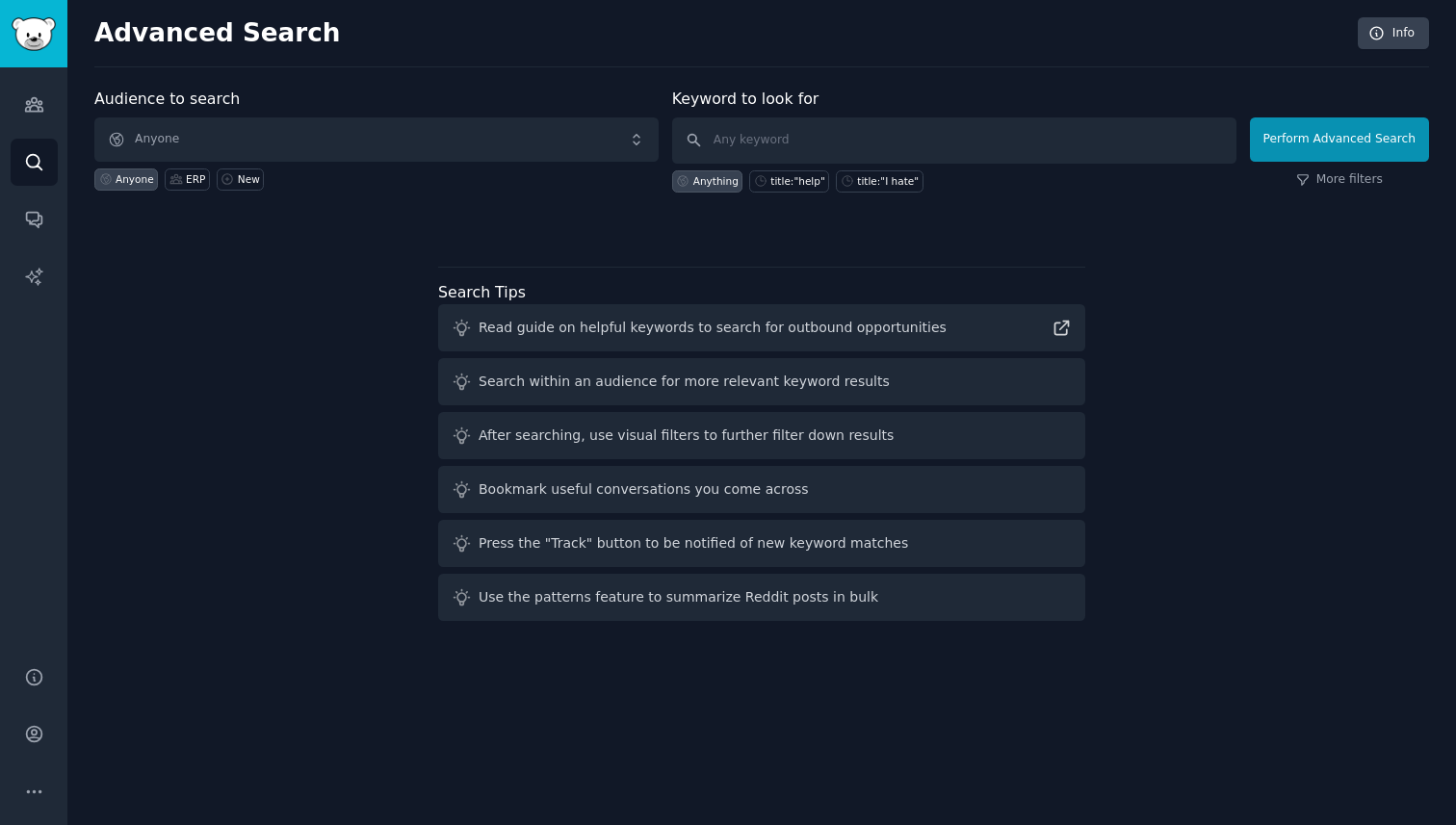
click at [689, 183] on icon at bounding box center [683, 182] width 14 height 14
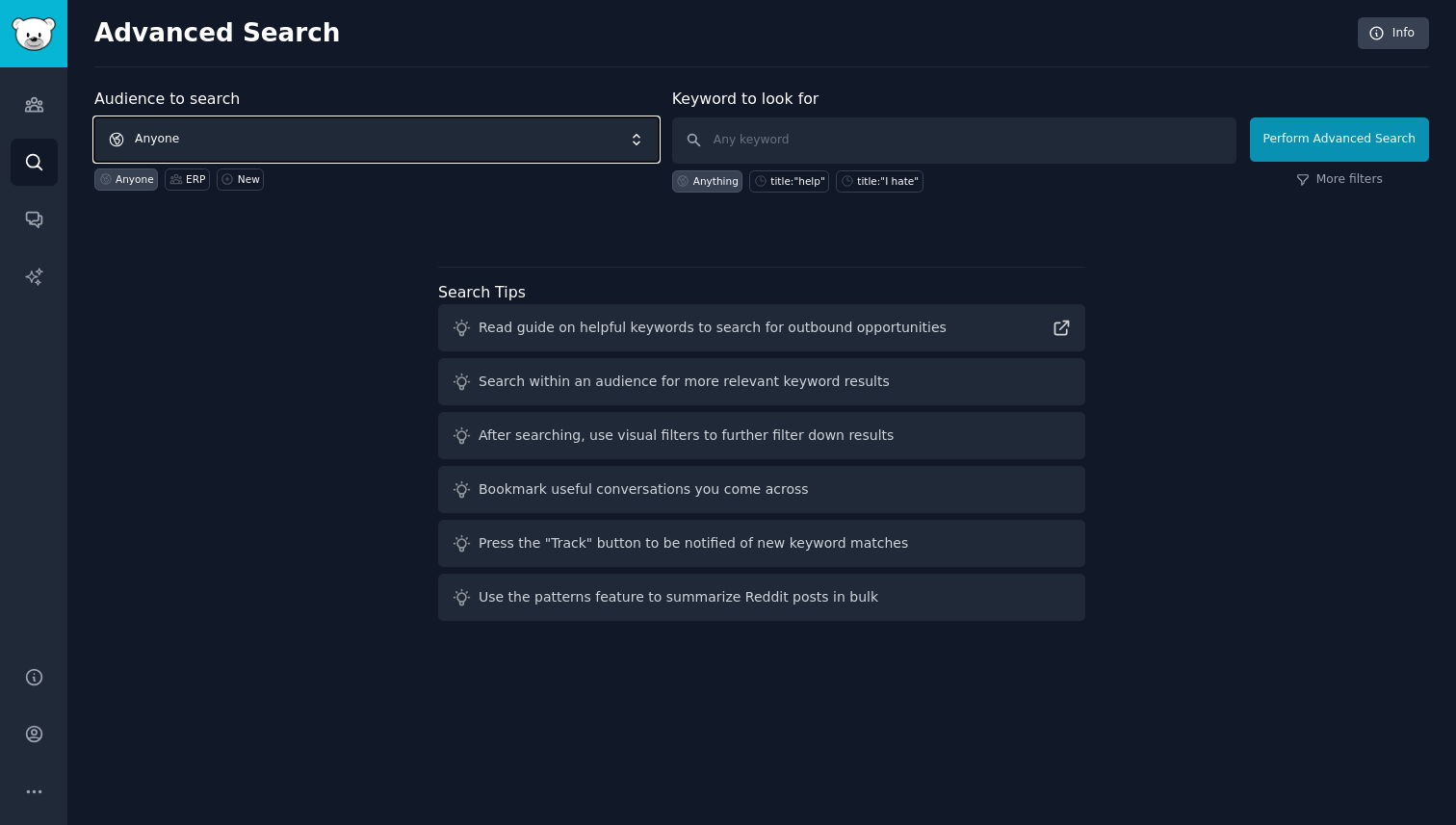
click at [489, 152] on span "Anyone" at bounding box center [377, 140] width 564 height 44
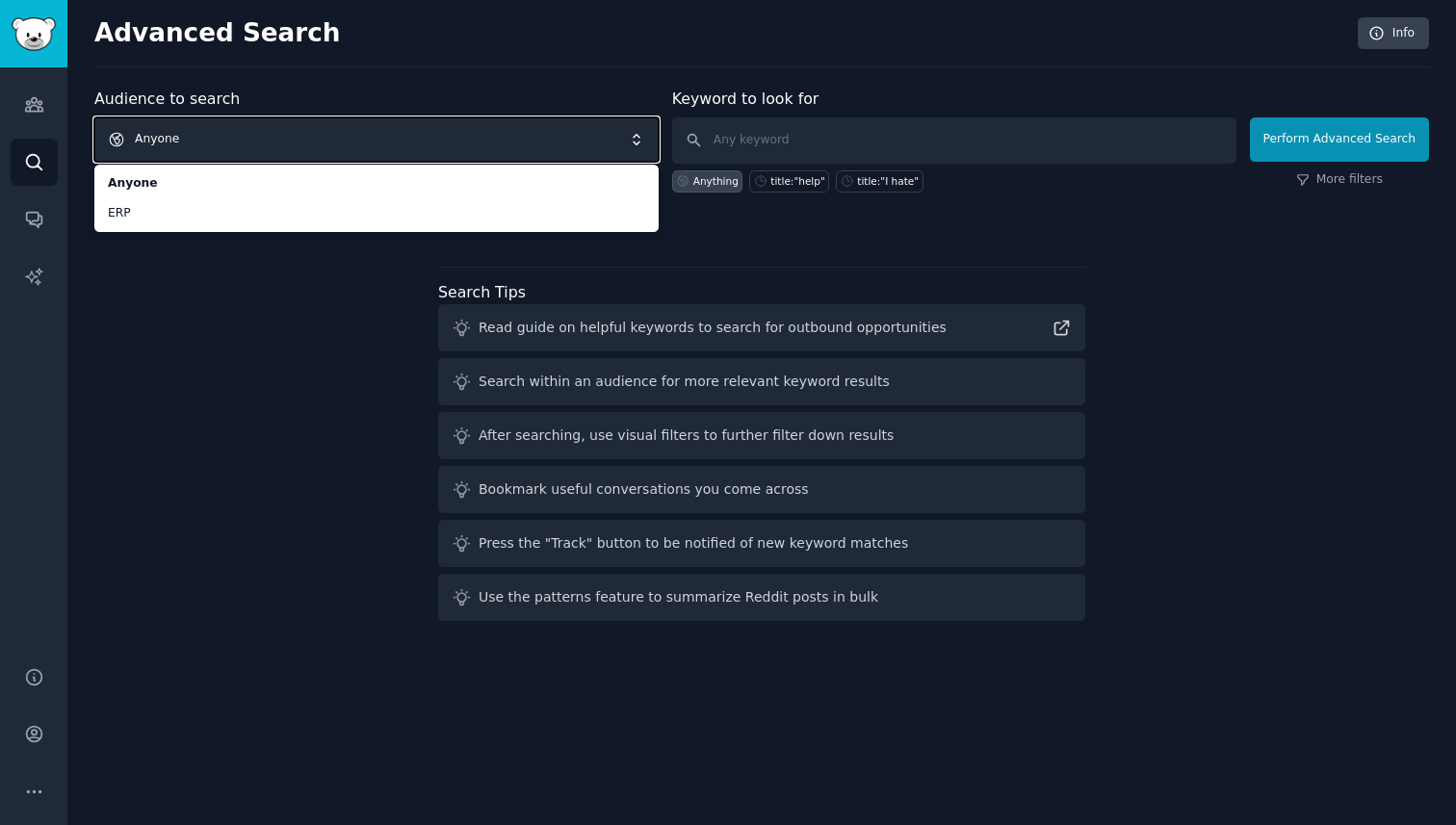
click at [421, 145] on span "Anyone" at bounding box center [377, 140] width 564 height 44
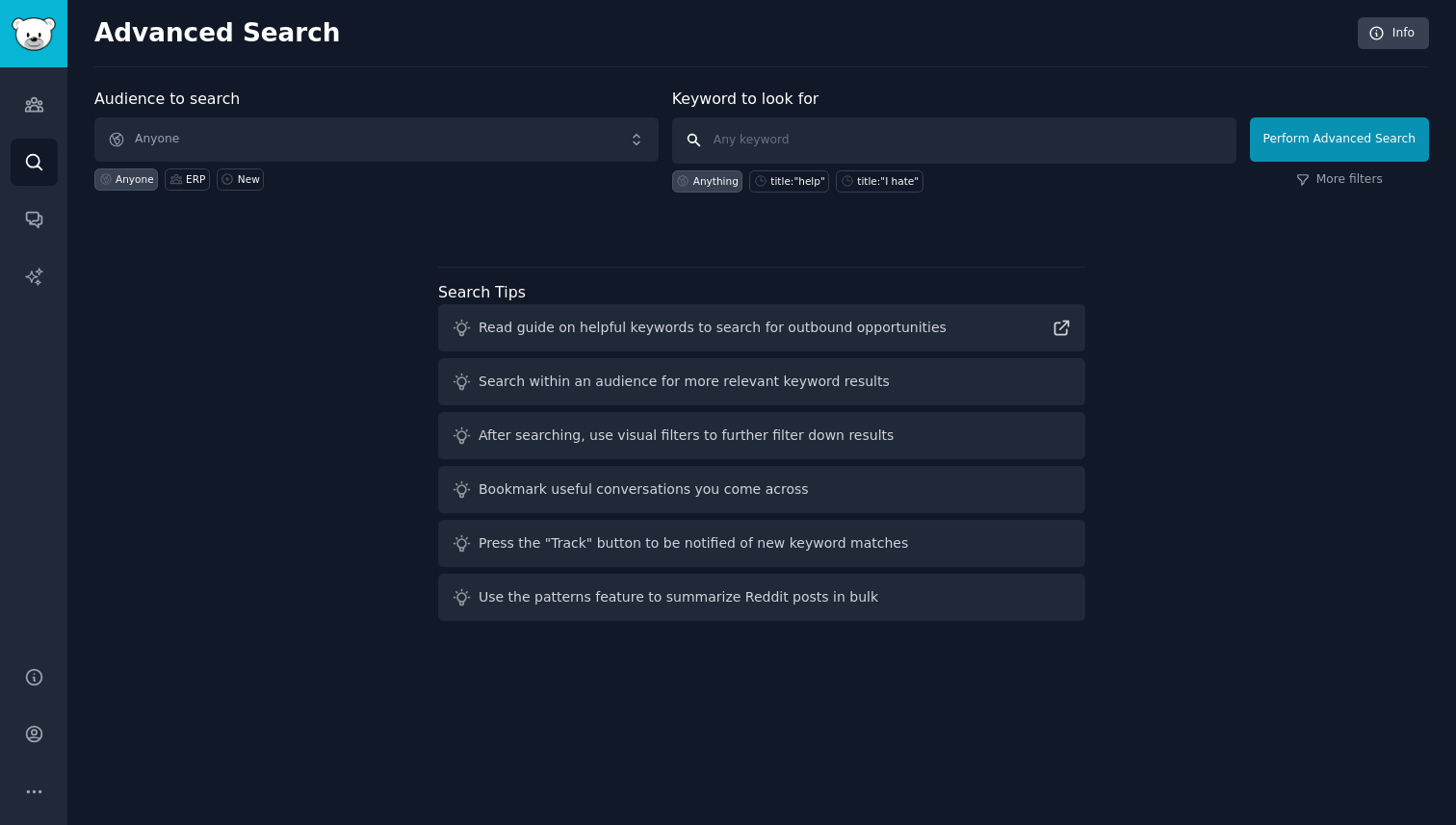
click at [713, 138] on input "text" at bounding box center [954, 141] width 564 height 46
click at [39, 98] on icon "Sidebar" at bounding box center [34, 105] width 20 height 20
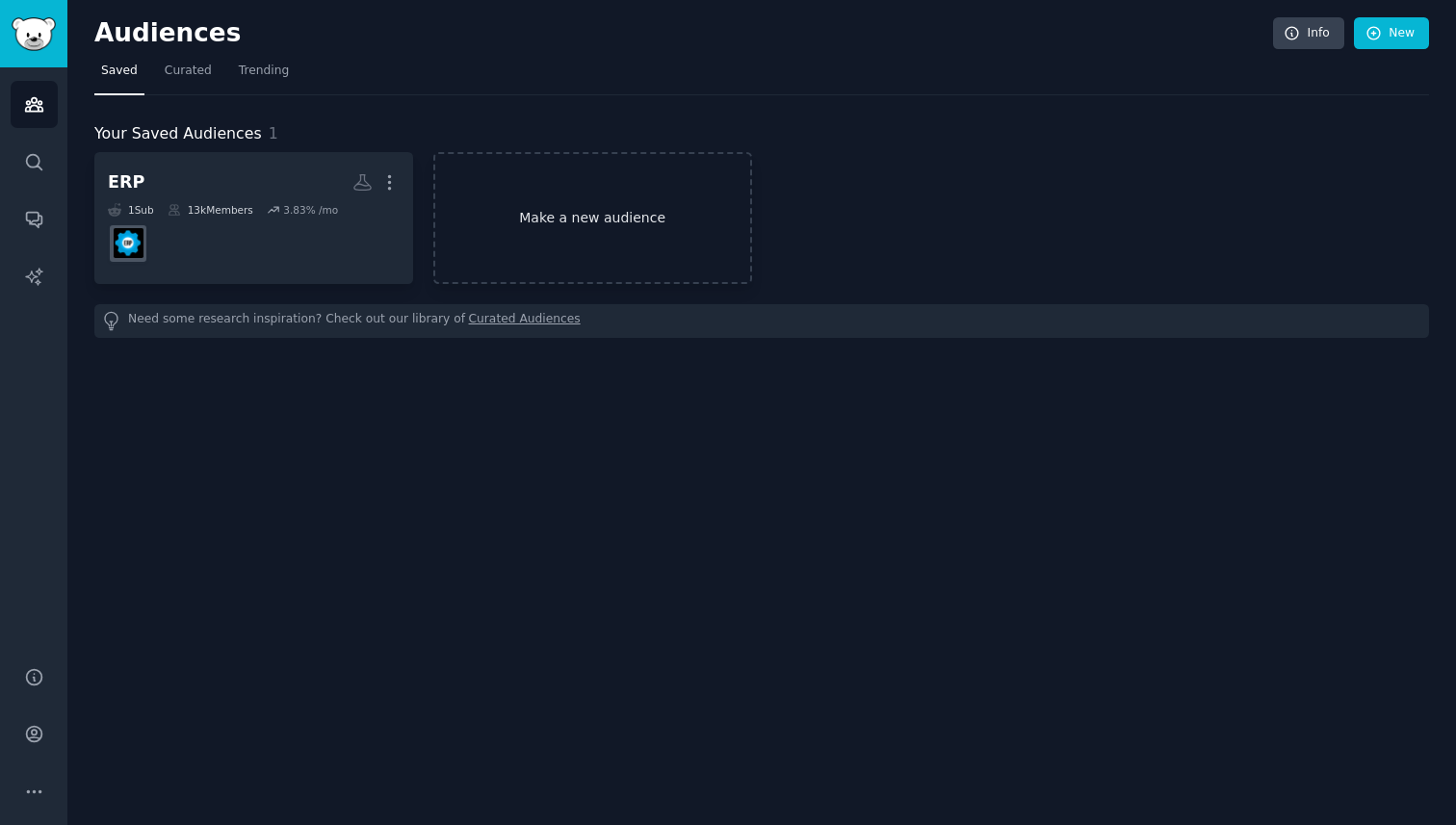
click at [510, 206] on link "Make a new audience" at bounding box center [592, 218] width 319 height 132
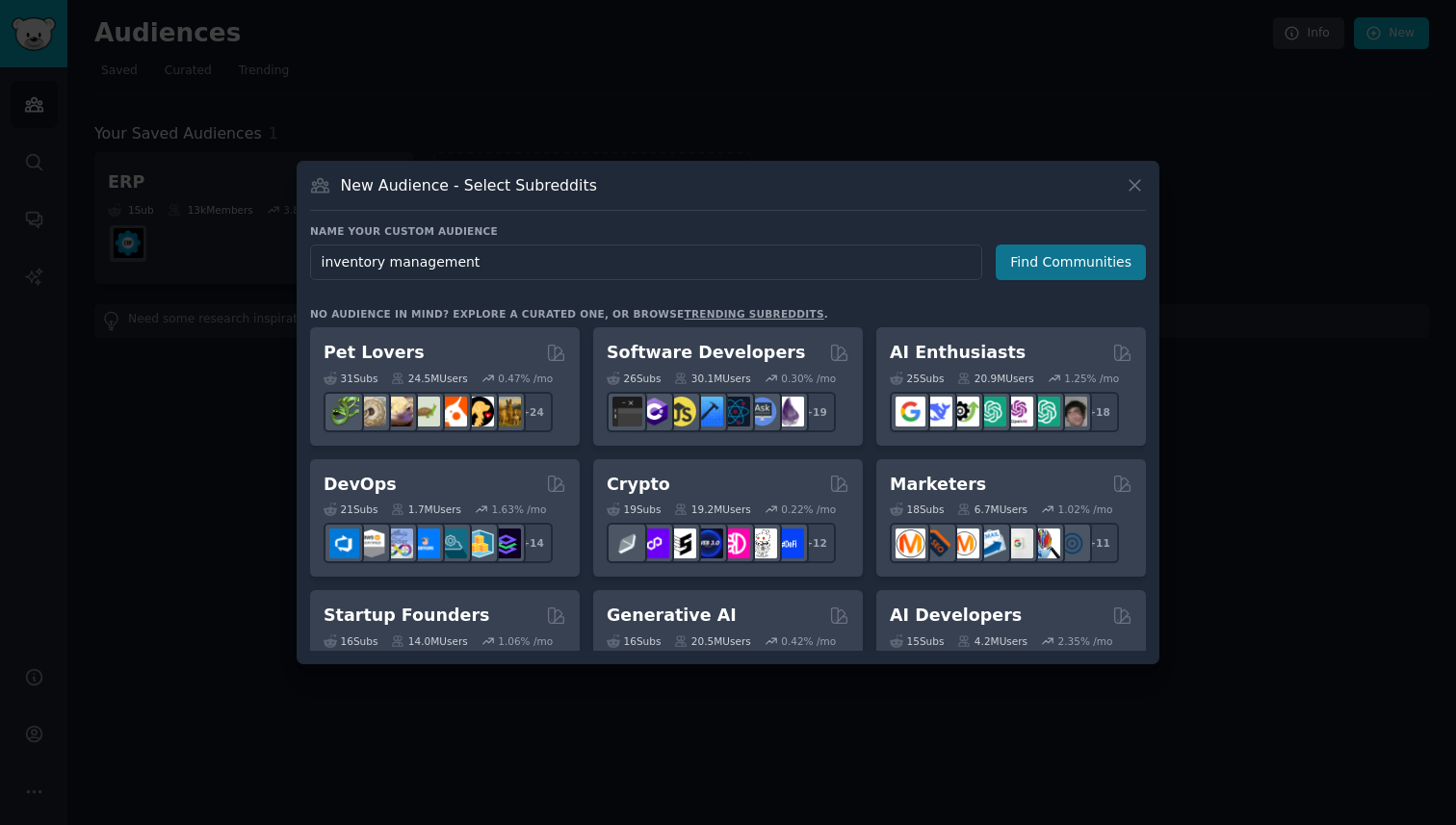
type input "inventory management"
click at [1093, 267] on button "Find Communities" at bounding box center [1070, 262] width 151 height 36
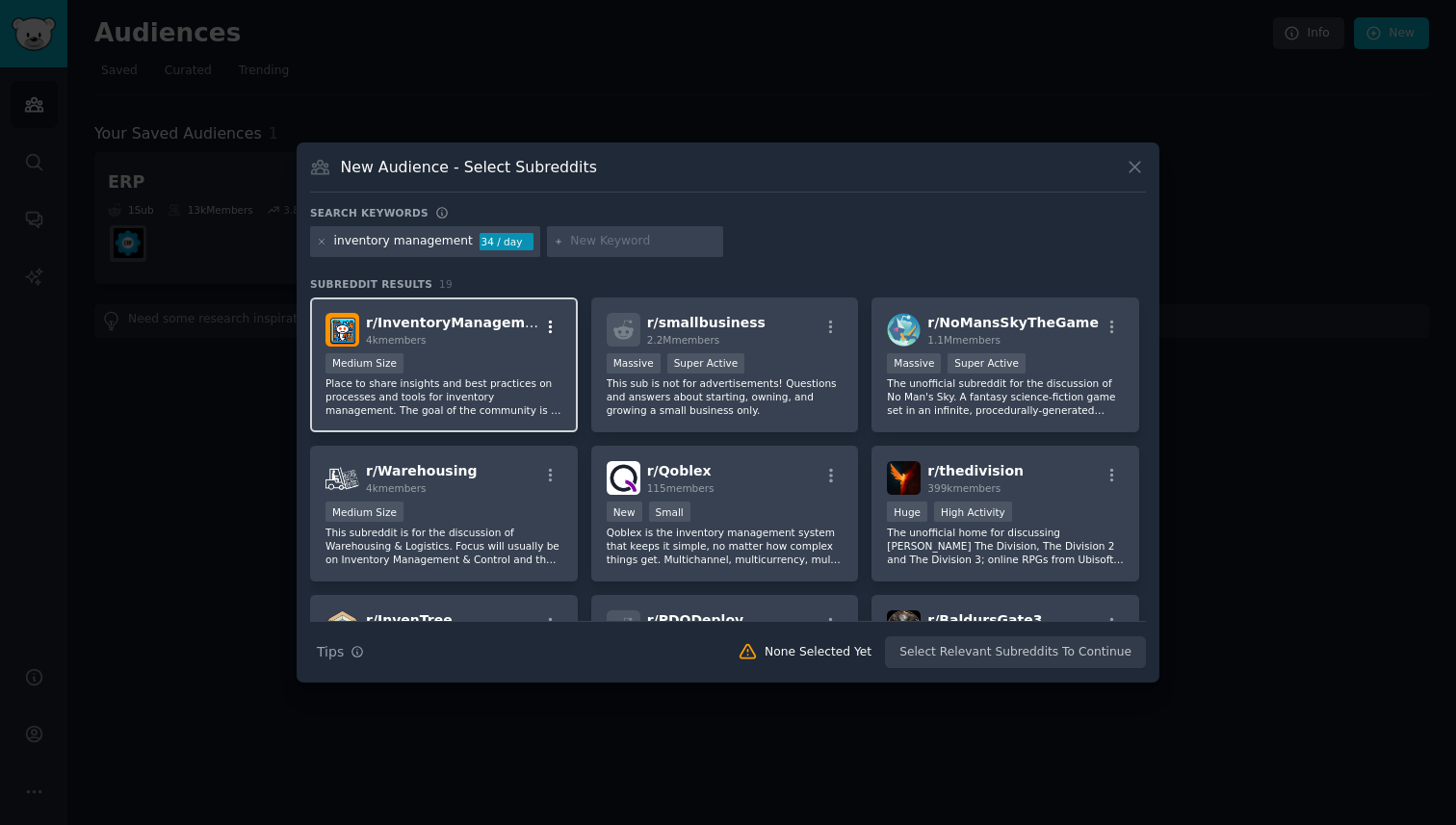
click at [547, 328] on icon "button" at bounding box center [550, 327] width 17 height 17
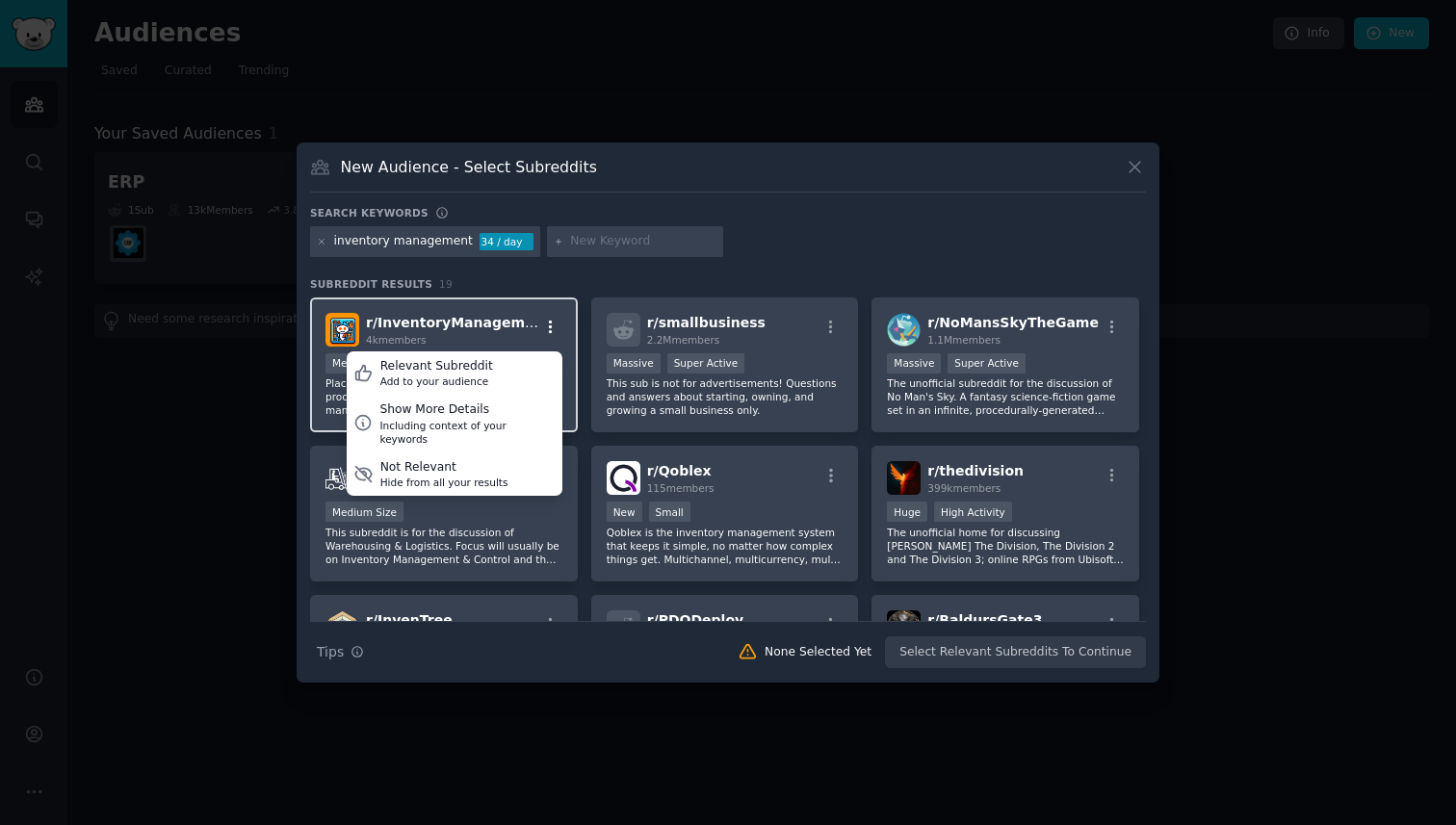
click at [547, 328] on icon "button" at bounding box center [550, 327] width 17 height 17
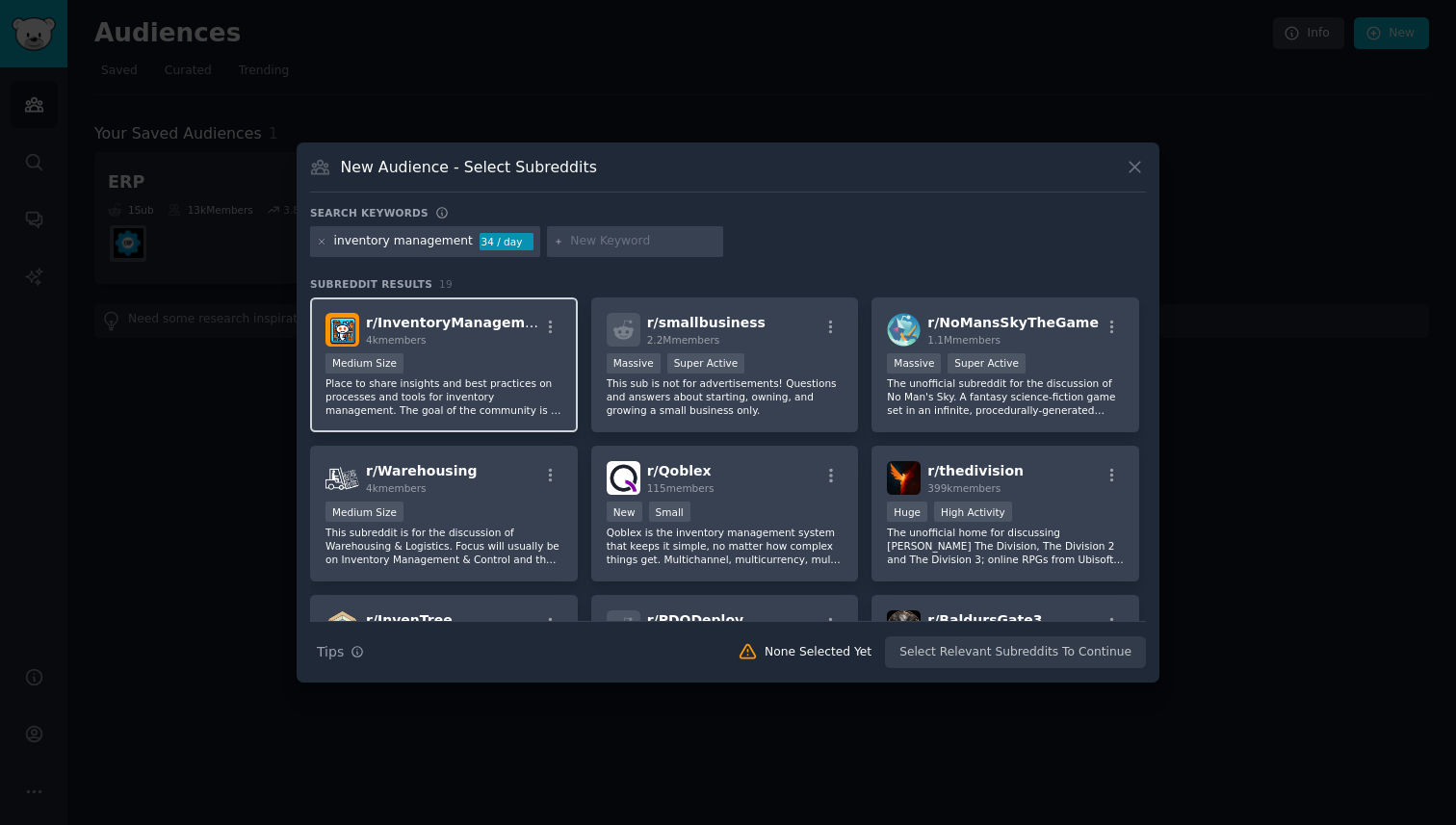
click at [503, 387] on p "Place to share insights and best practices on processes and tools for inventory…" at bounding box center [444, 397] width 237 height 41
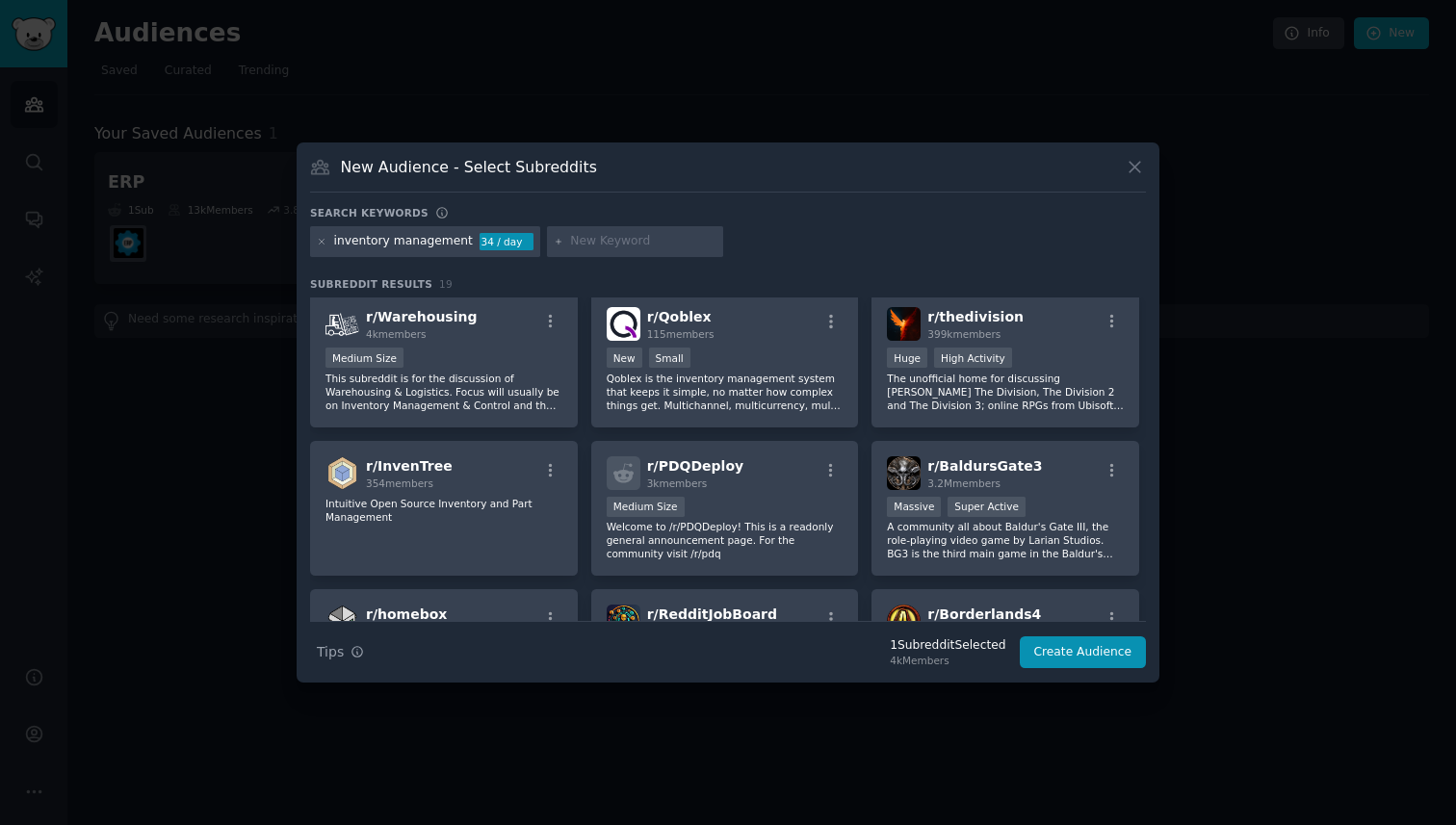
scroll to position [155, 0]
click at [444, 380] on p "This subreddit is for the discussion of Warehousing & Logistics. Focus will usu…" at bounding box center [444, 391] width 237 height 41
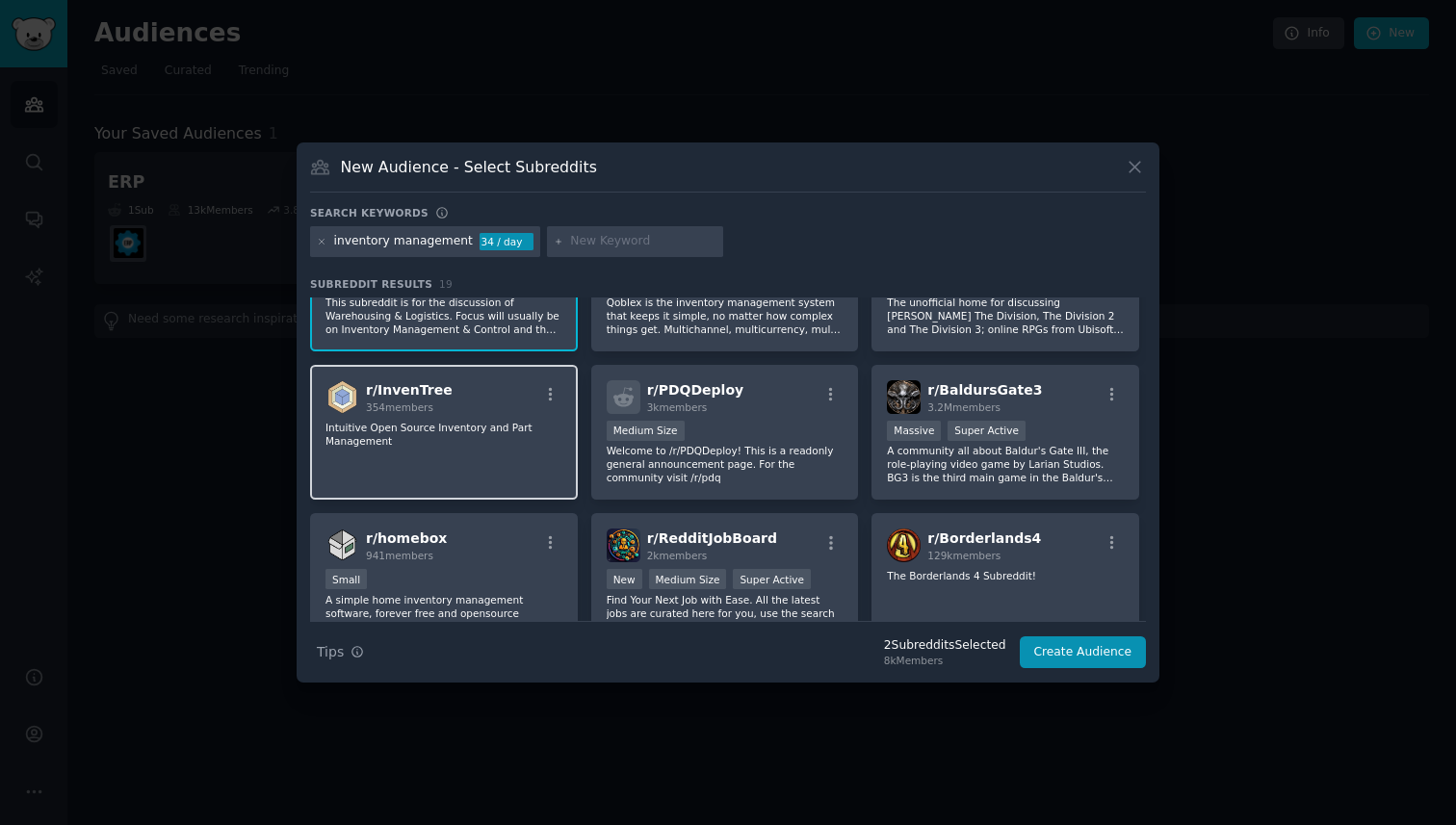
scroll to position [233, 0]
click at [477, 439] on p "Intuitive Open Source Inventory and Part Management" at bounding box center [444, 431] width 237 height 27
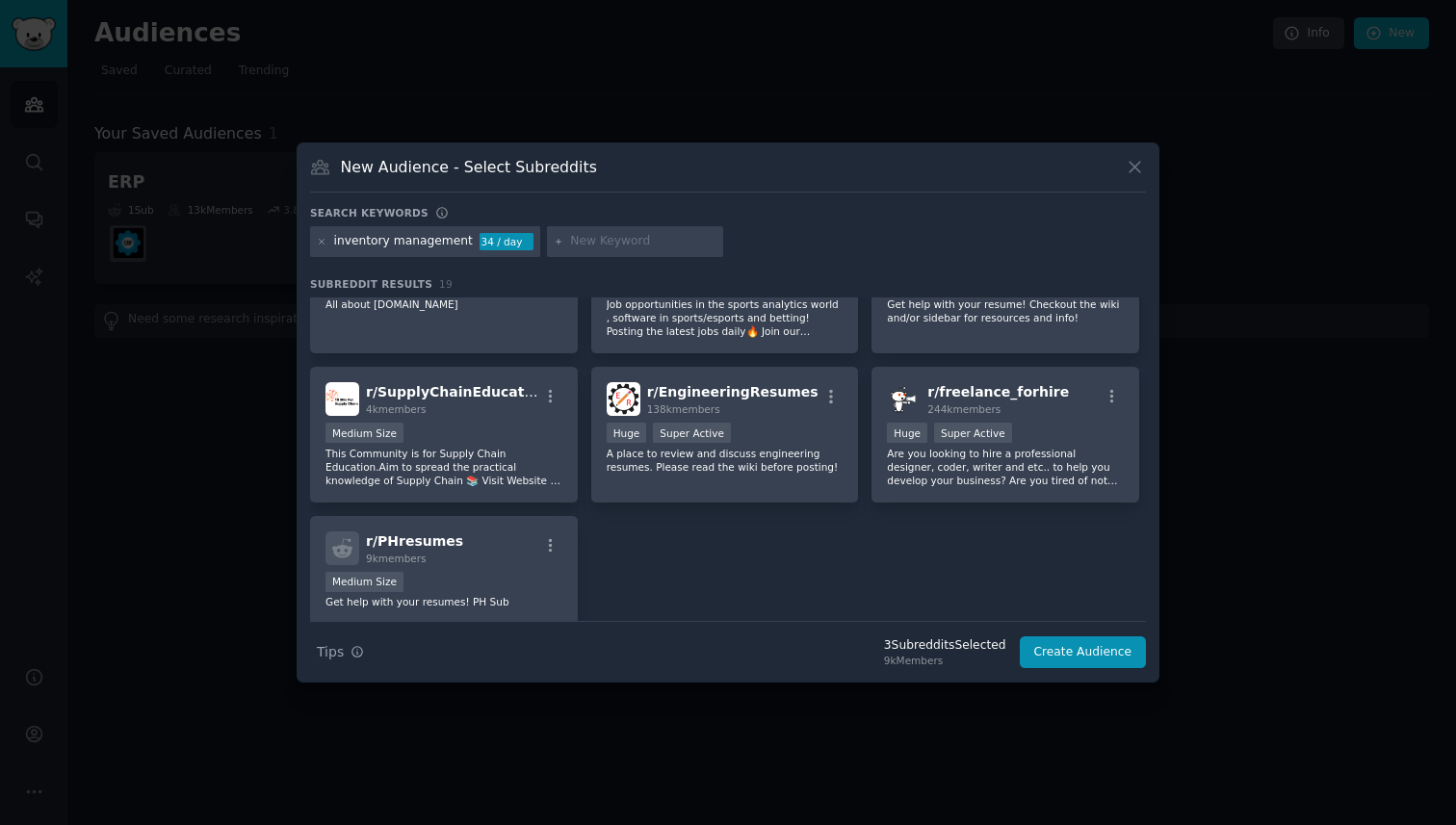
scroll to position [672, 0]
click at [492, 466] on p "This Community is for Supply Chain Education.Aim to spread the practical knowle…" at bounding box center [444, 469] width 237 height 41
click at [507, 432] on div "Medium Size" at bounding box center [444, 437] width 237 height 24
click at [436, 245] on div "inventory management" at bounding box center [403, 241] width 139 height 17
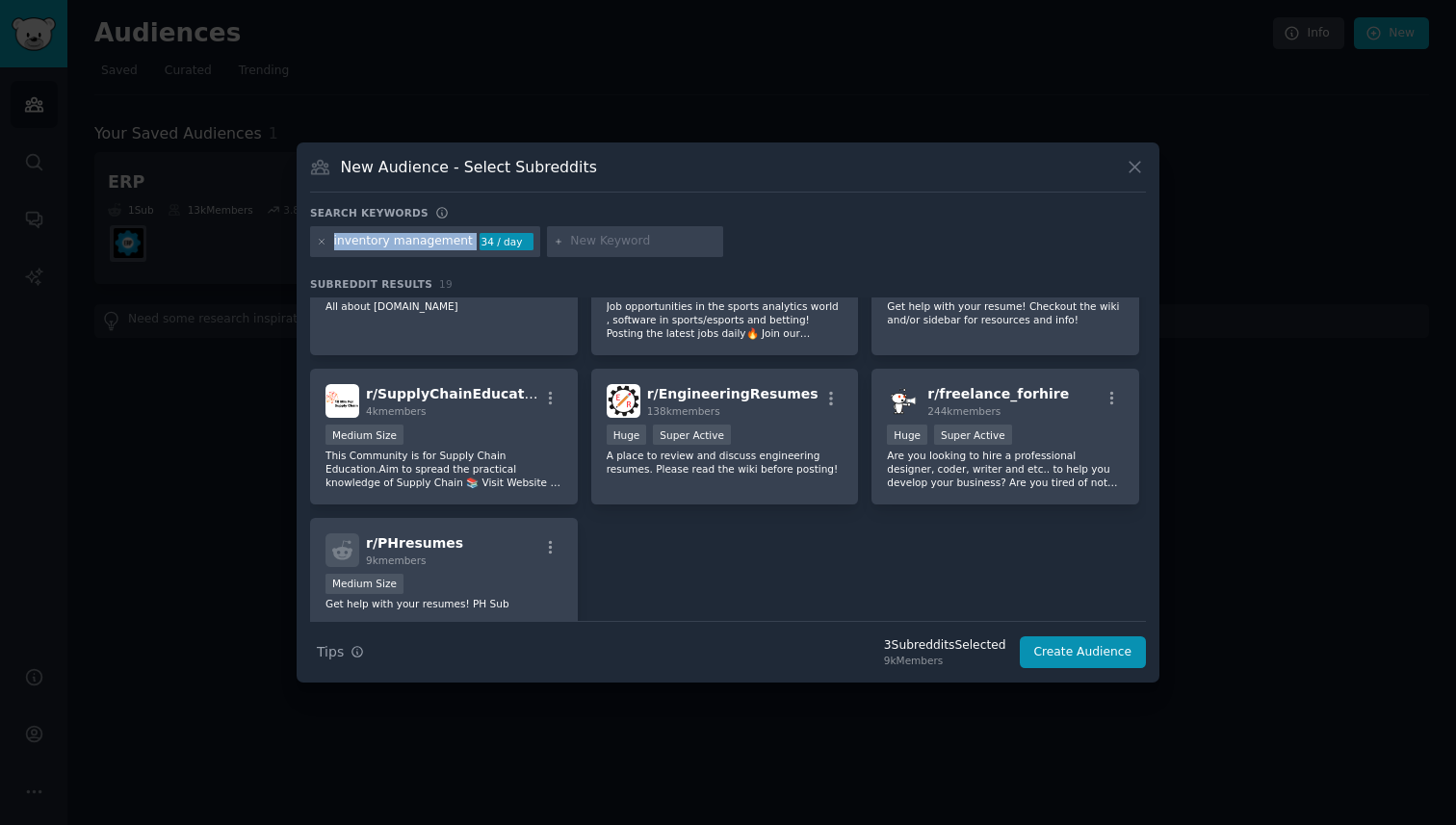
click at [436, 245] on div "inventory management" at bounding box center [403, 241] width 139 height 17
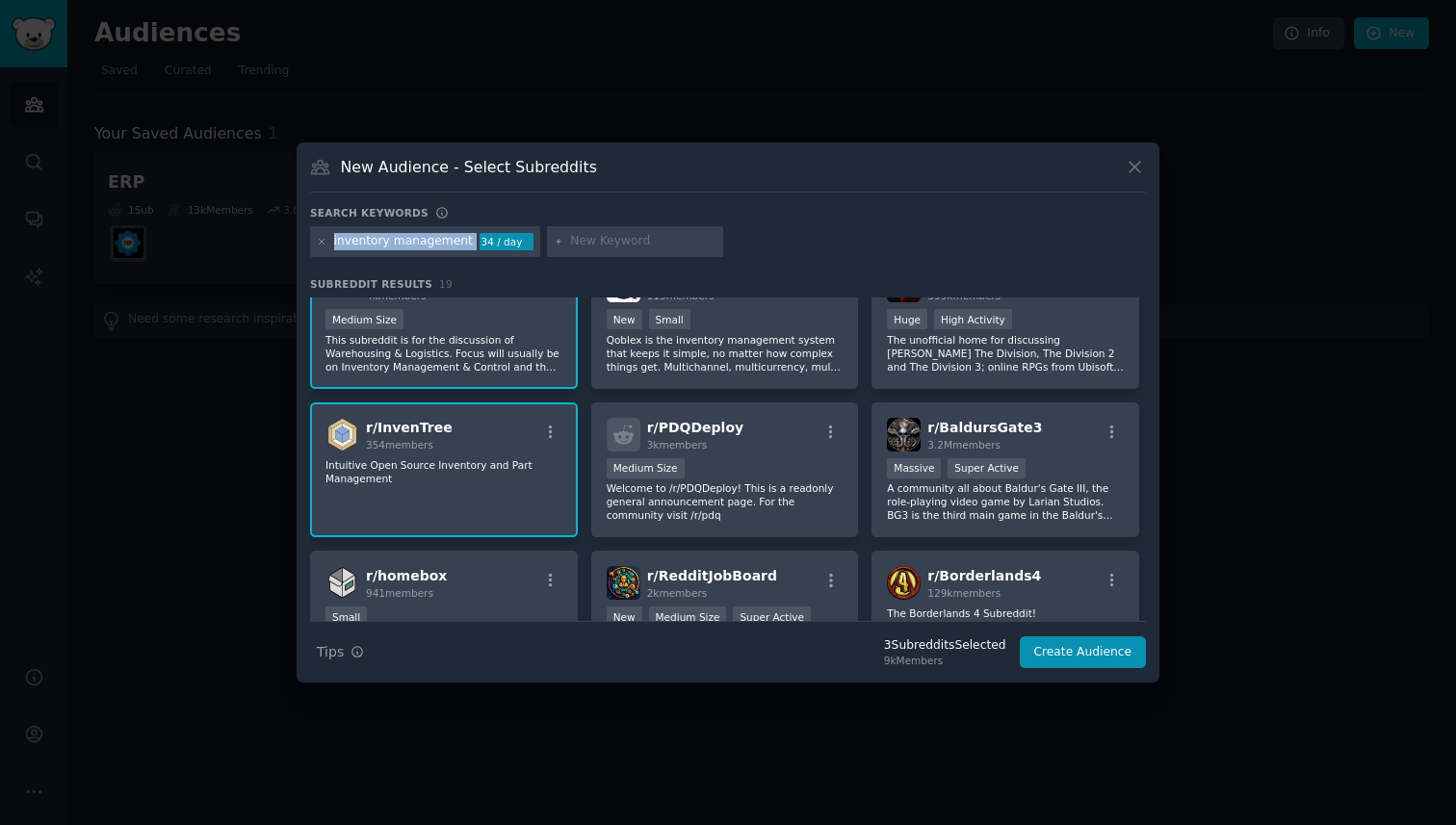
scroll to position [0, 0]
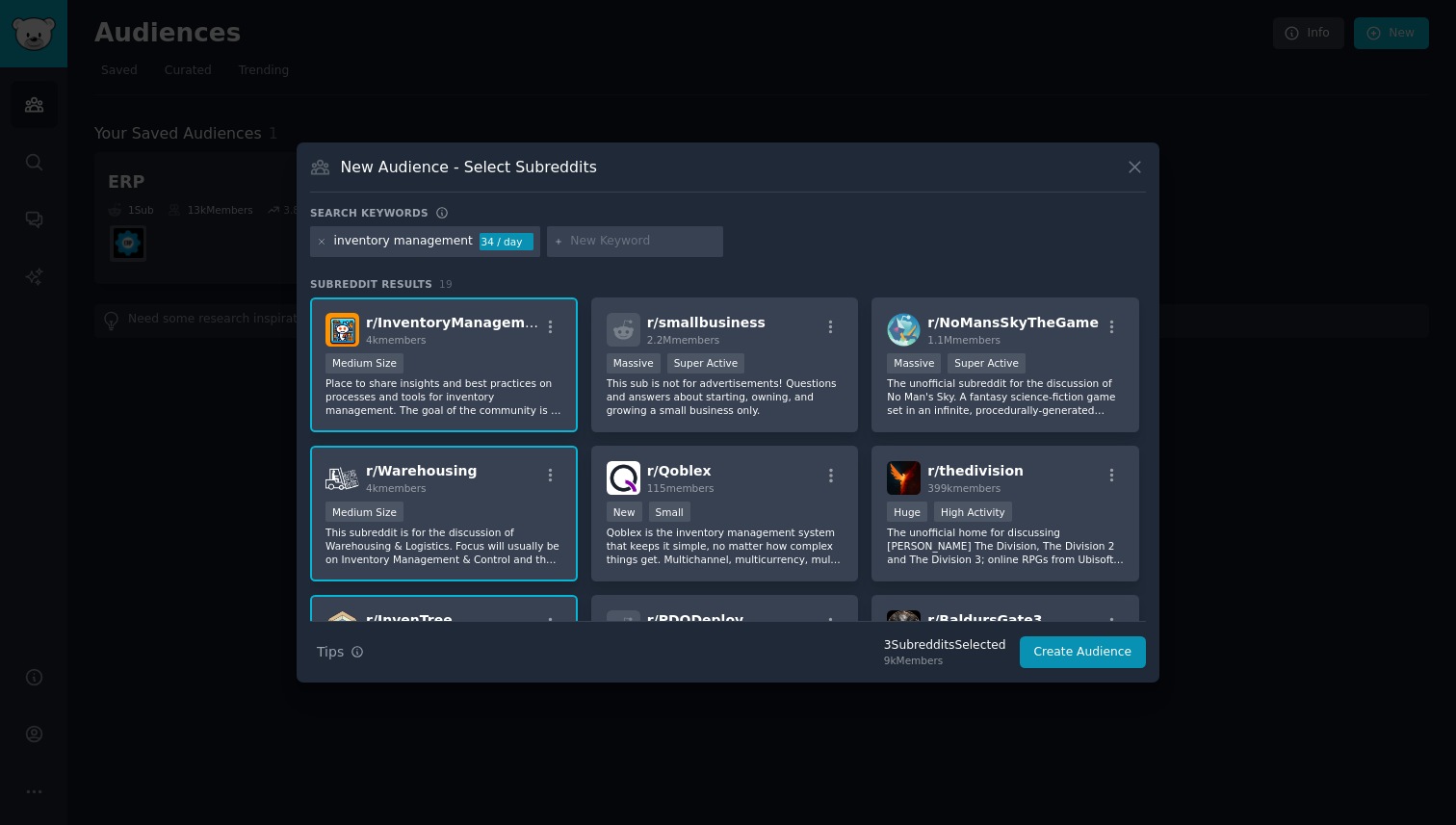
click at [502, 277] on h3 "Subreddit Results 19" at bounding box center [728, 284] width 836 height 14
click at [571, 241] on input "text" at bounding box center [643, 241] width 147 height 17
type input "ERP"
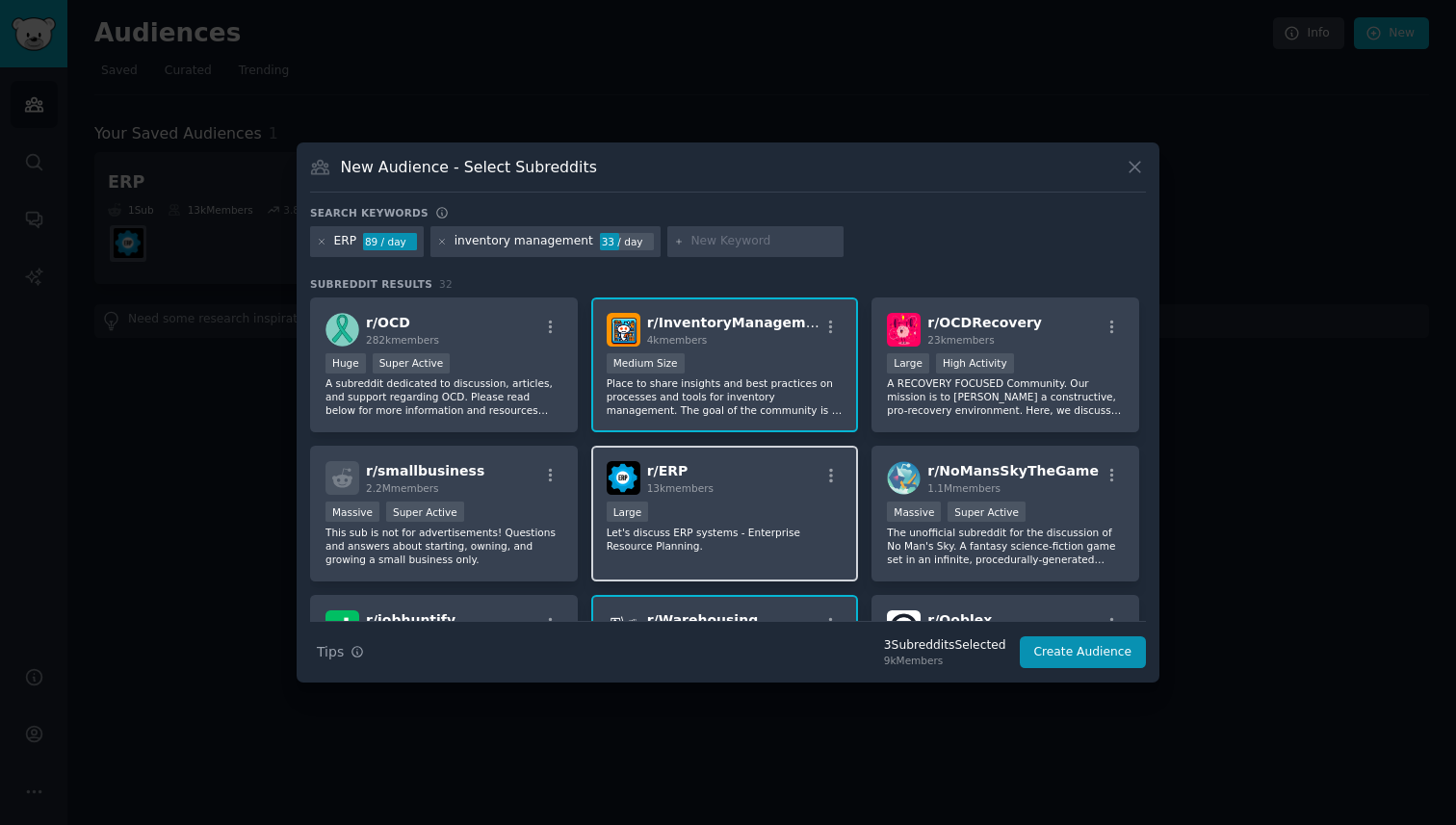
click at [700, 501] on div "r/ ERP 13k members Large Let's discuss ERP systems - Enterprise Resource Planni…" at bounding box center [725, 514] width 267 height 136
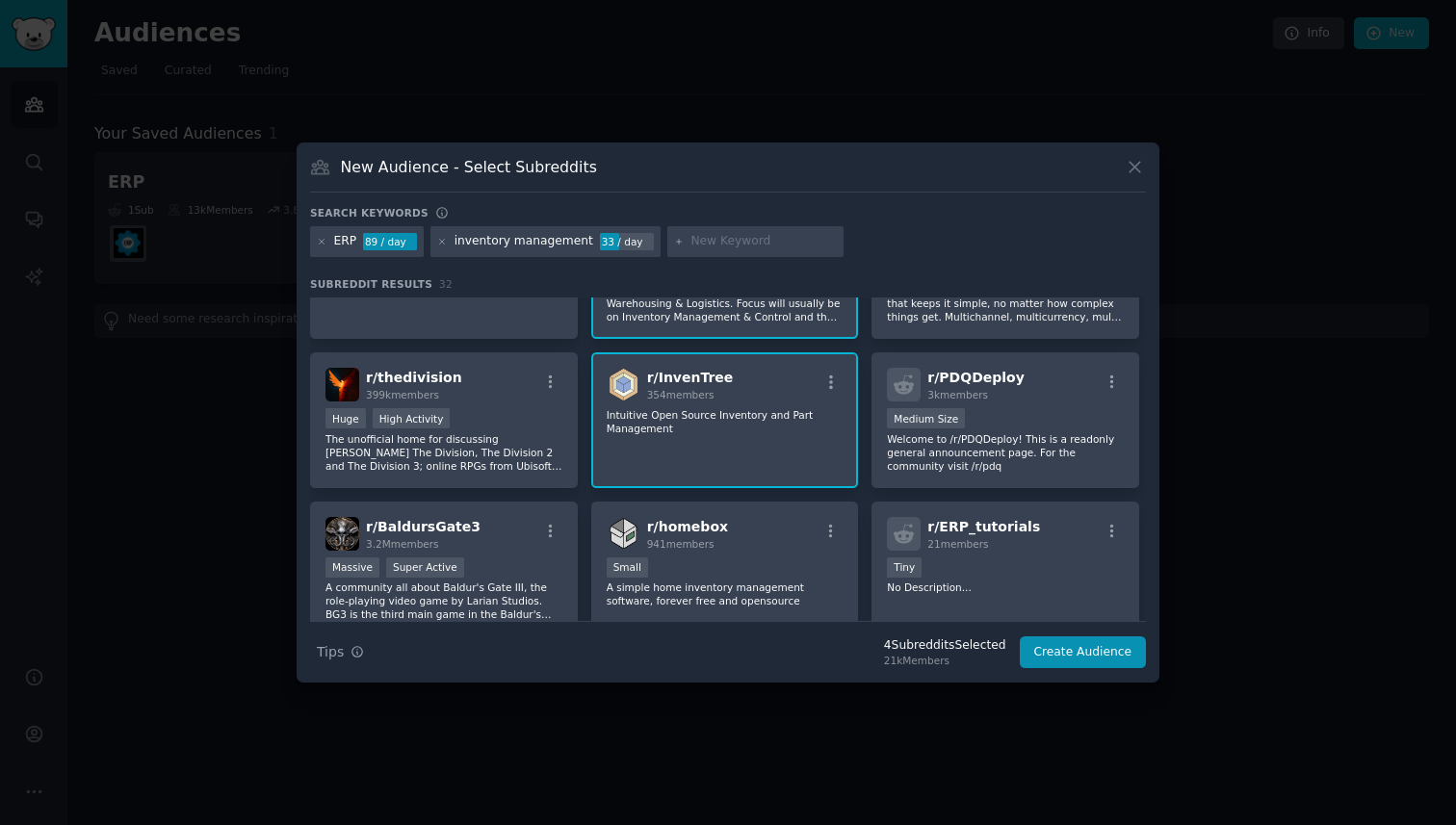
scroll to position [447, 0]
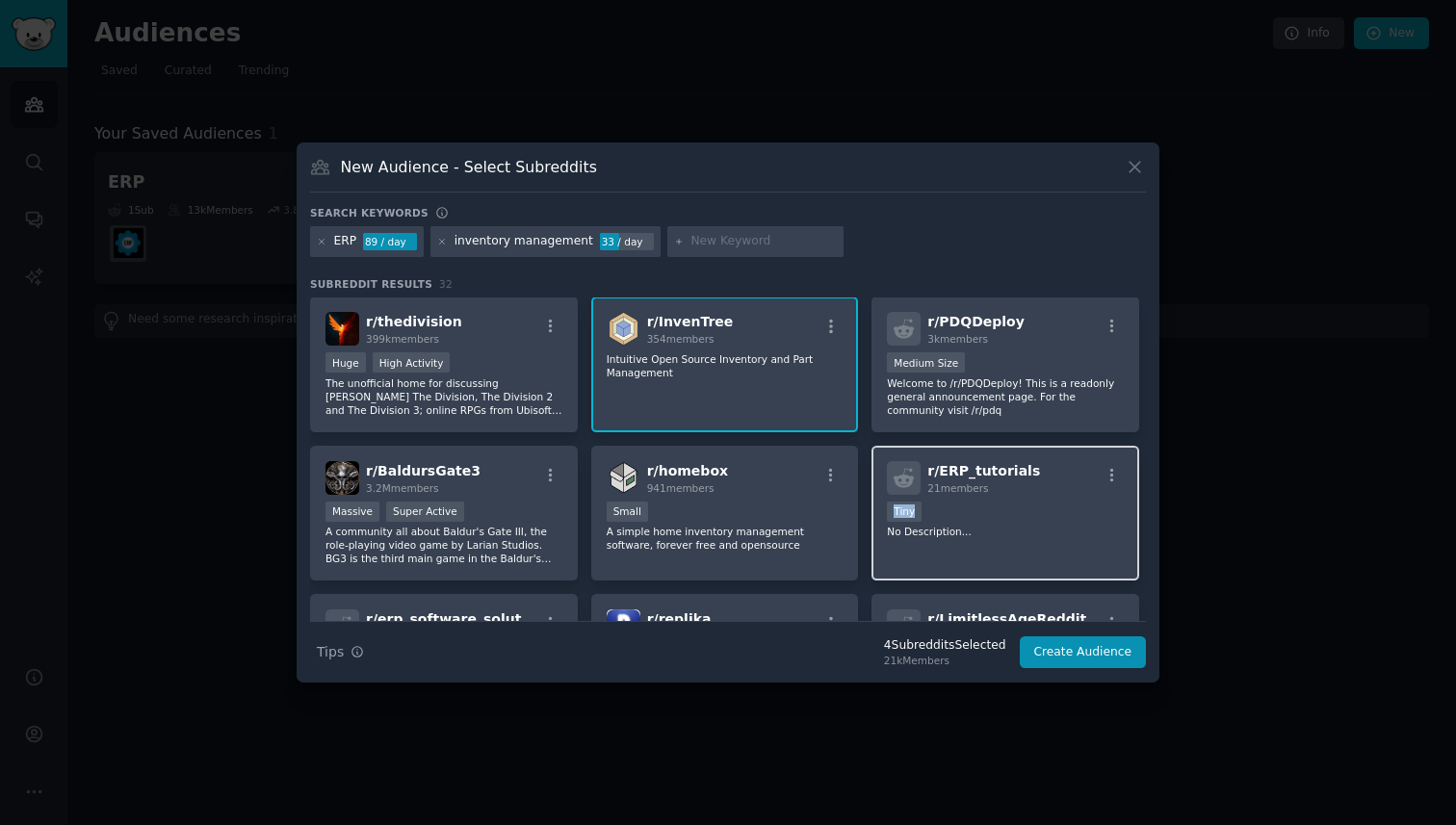
drag, startPoint x: 941, startPoint y: 504, endPoint x: 1121, endPoint y: 517, distance: 180.5
click at [1121, 517] on div "r/ ERP_tutorials 21 members < 100 members Tiny No Description..." at bounding box center [1005, 514] width 267 height 136
click at [933, 515] on div "< 100 members Tiny" at bounding box center [1005, 514] width 237 height 24
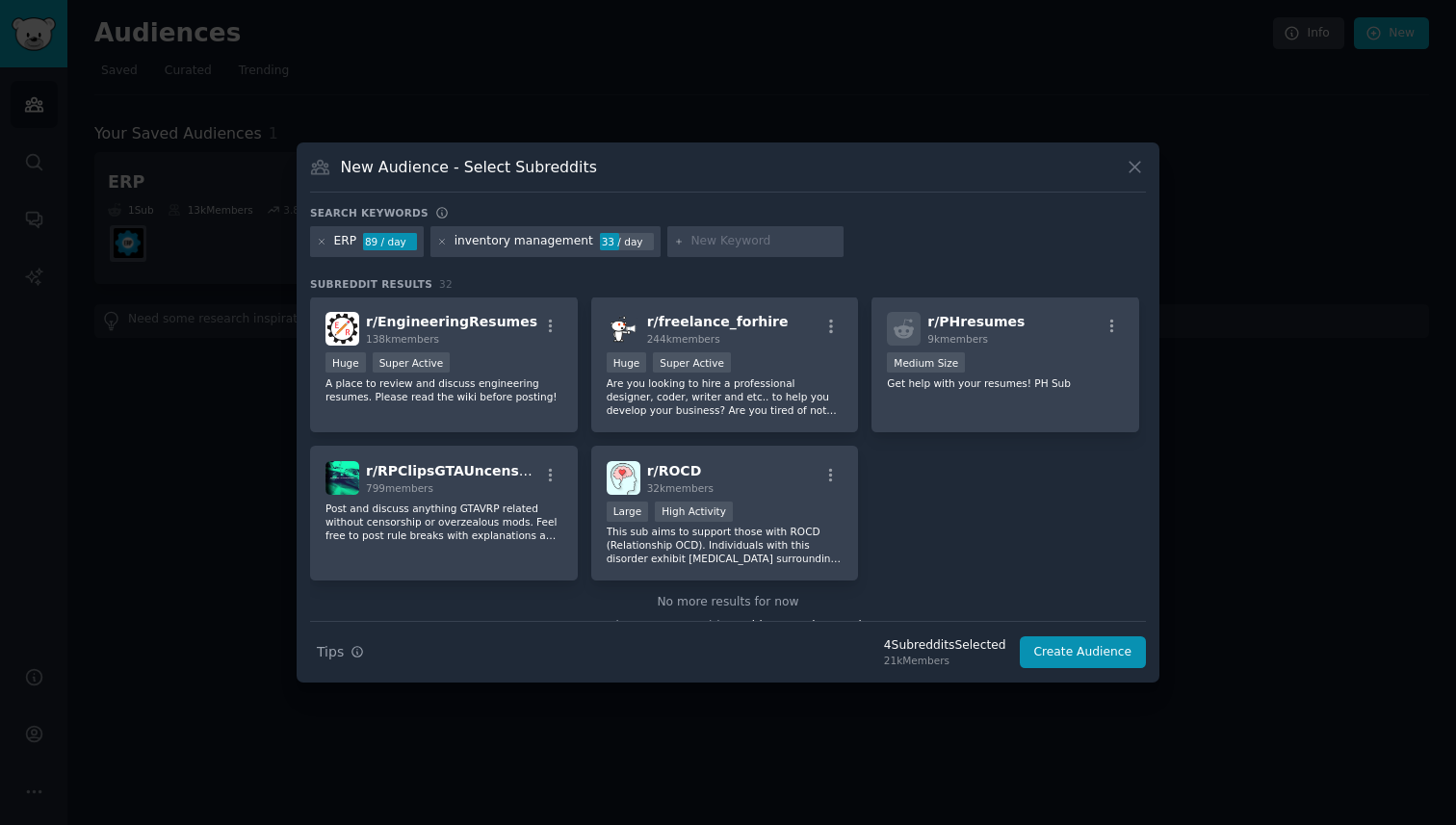
scroll to position [1367, 0]
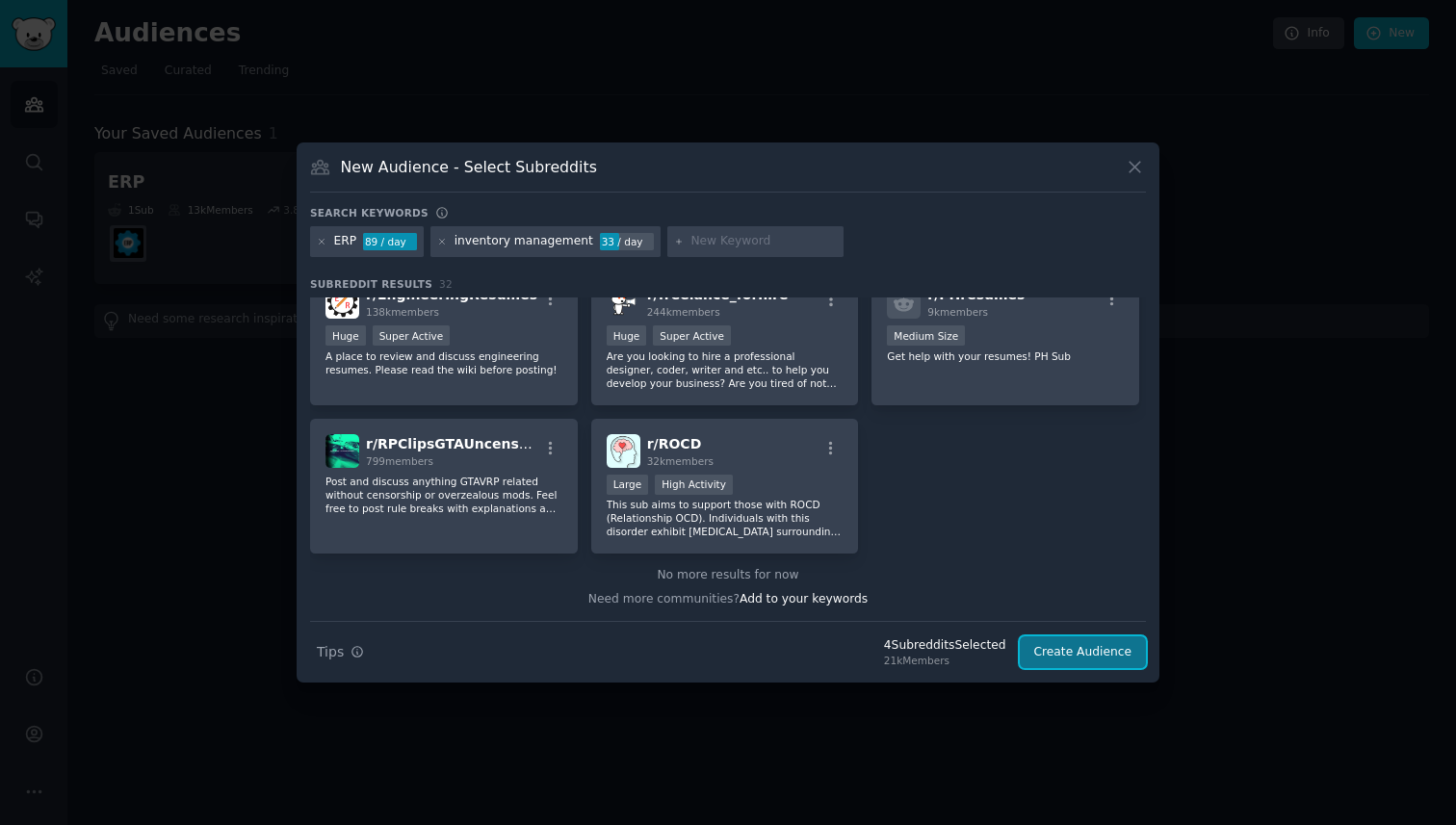
click at [1053, 657] on button "Create Audience" at bounding box center [1082, 652] width 127 height 33
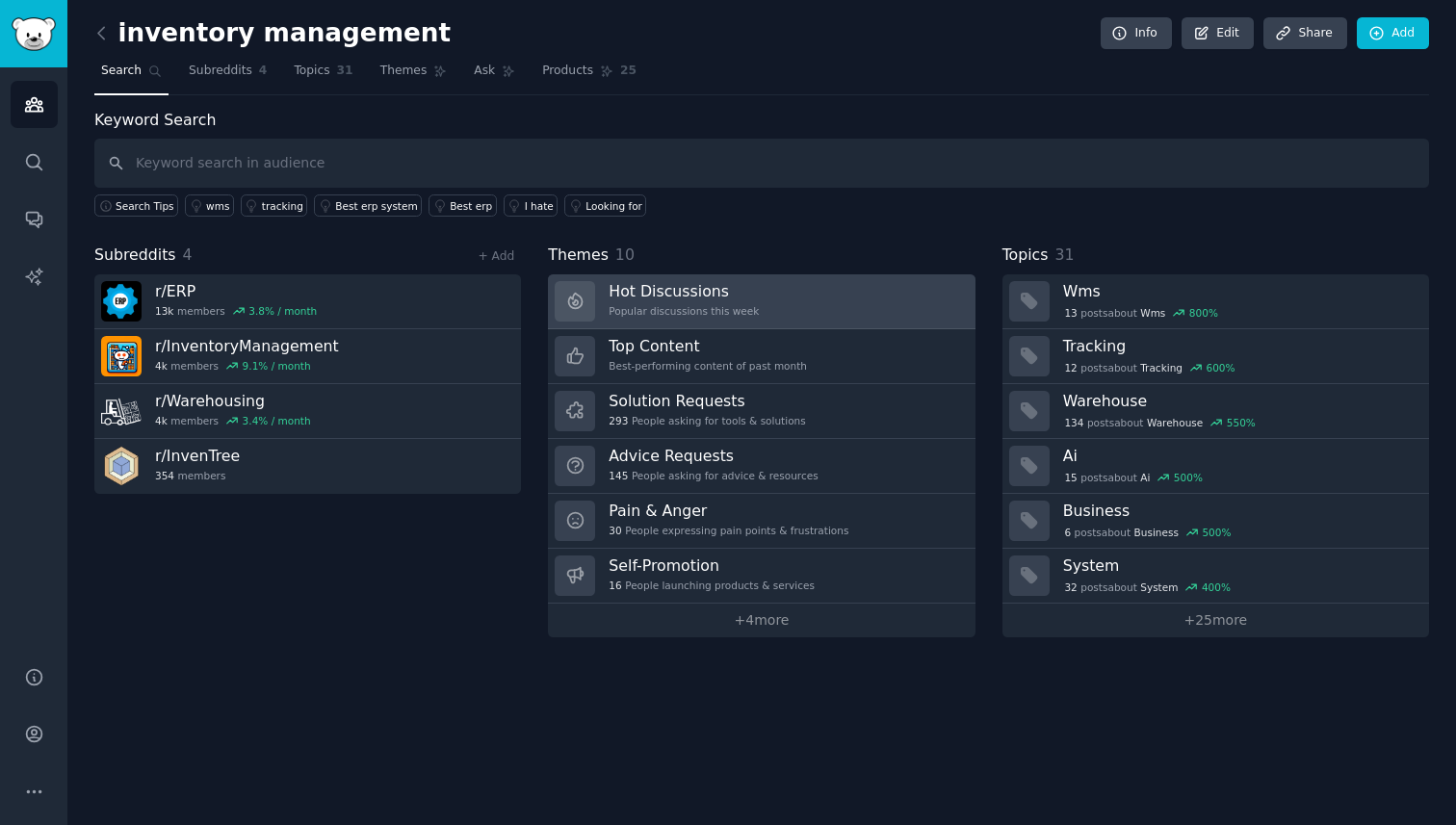
click at [673, 321] on link "Hot Discussions Popular discussions this week" at bounding box center [761, 301] width 427 height 55
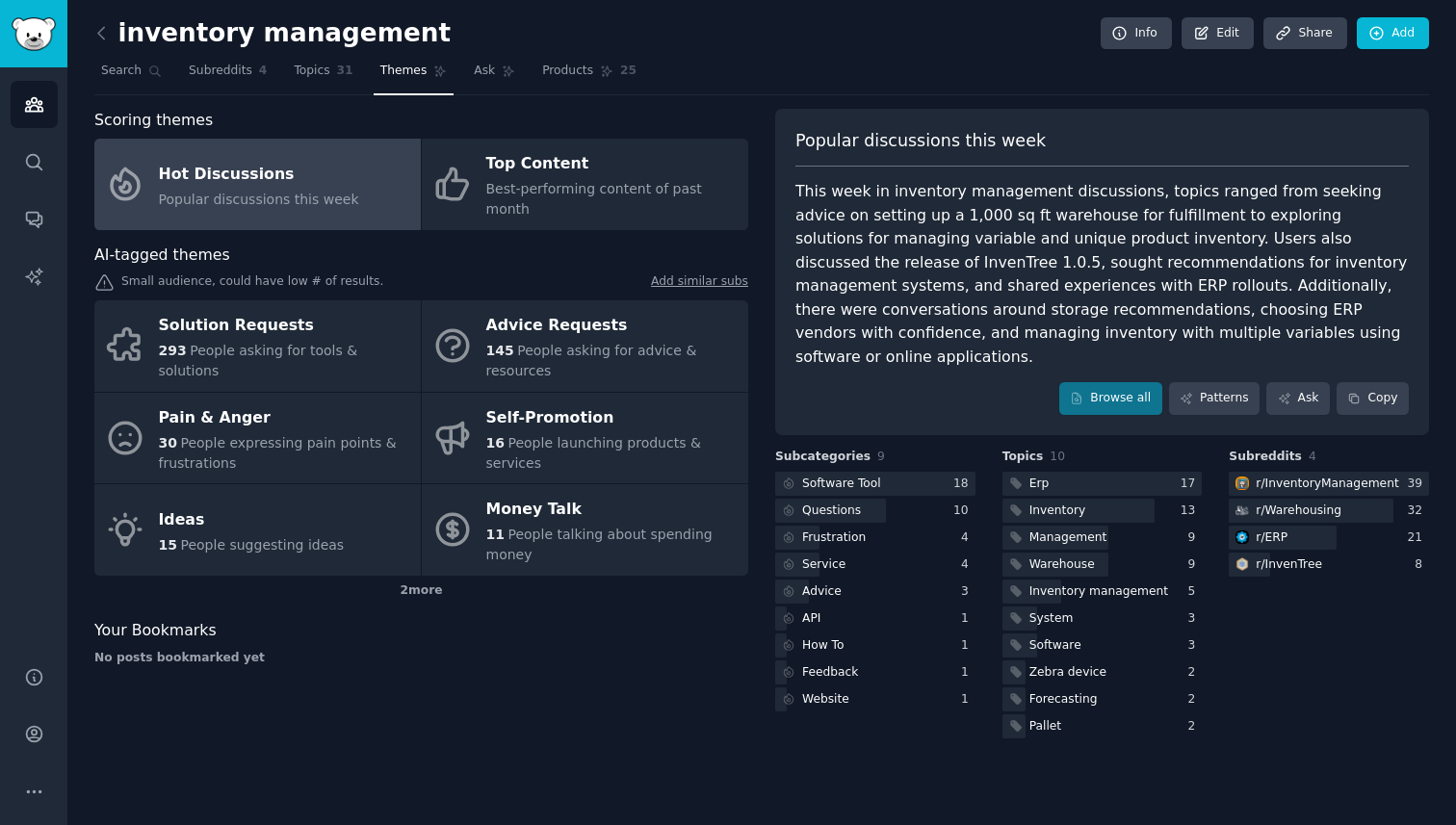
click at [1037, 294] on div "This week in inventory management discussions, topics ranged from seeking advic…" at bounding box center [1102, 274] width 613 height 189
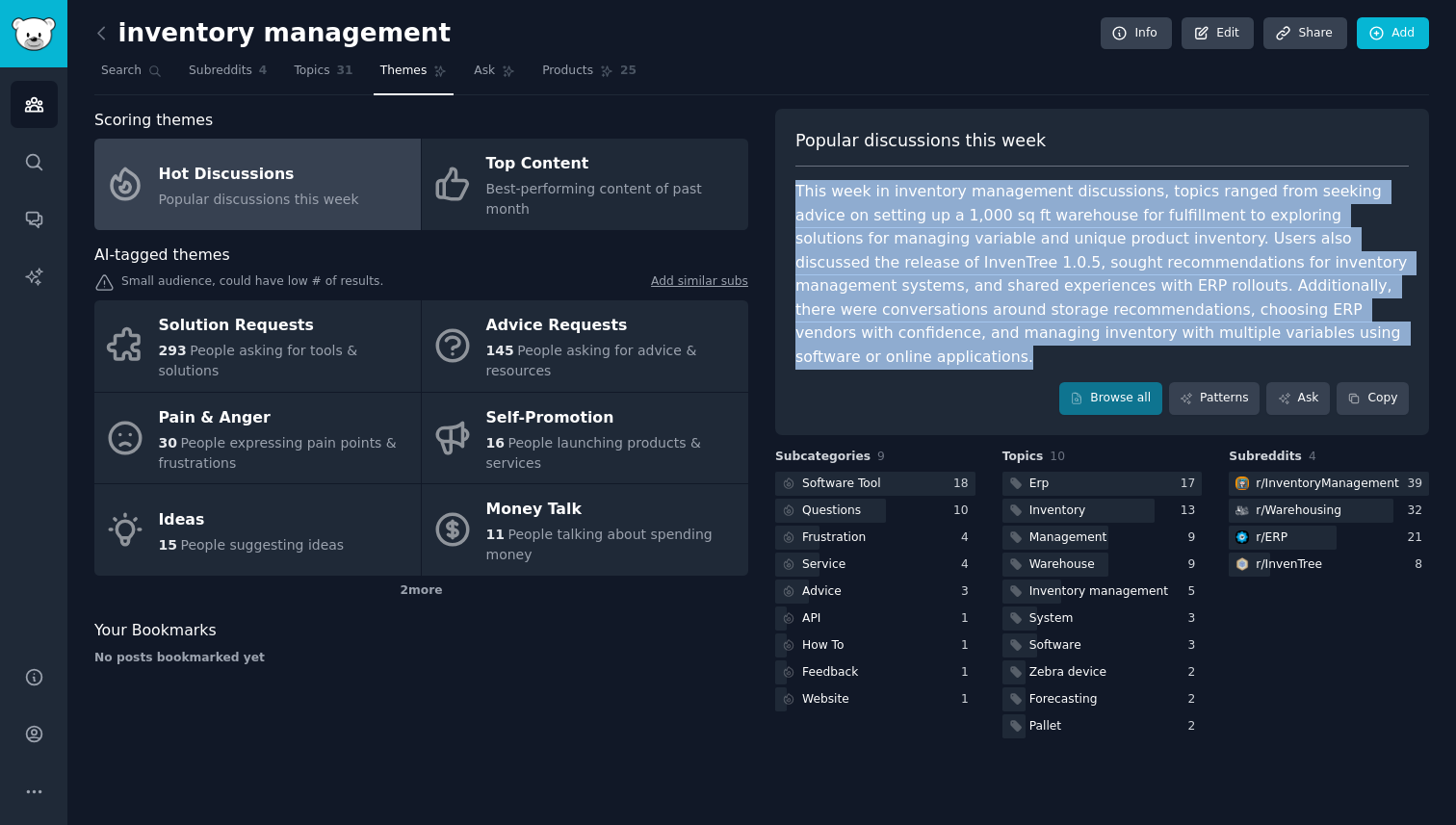
click at [1037, 294] on div "This week in inventory management discussions, topics ranged from seeking advic…" at bounding box center [1102, 274] width 613 height 189
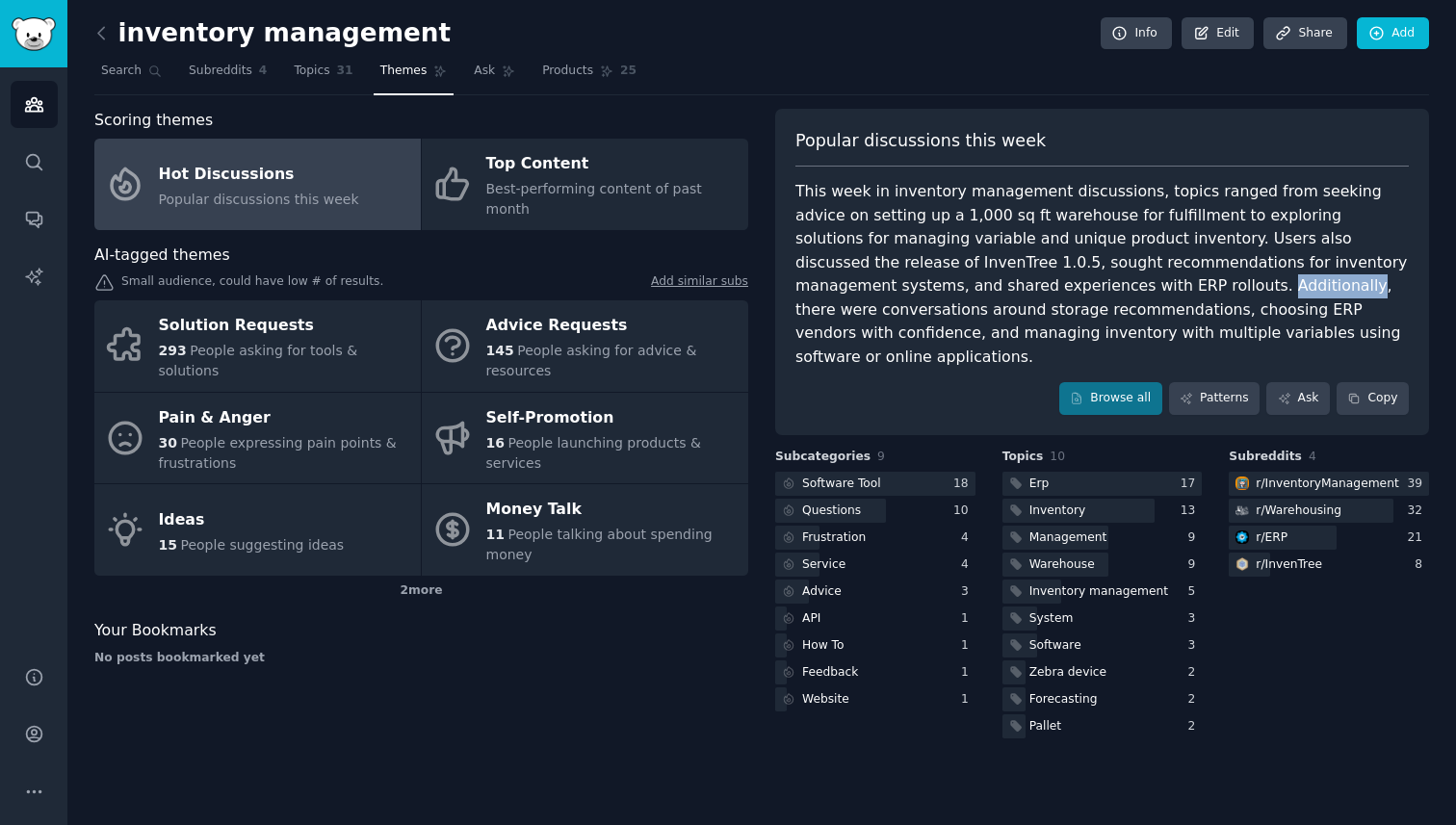
click at [1037, 294] on div "This week in inventory management discussions, topics ranged from seeking advic…" at bounding box center [1102, 274] width 613 height 189
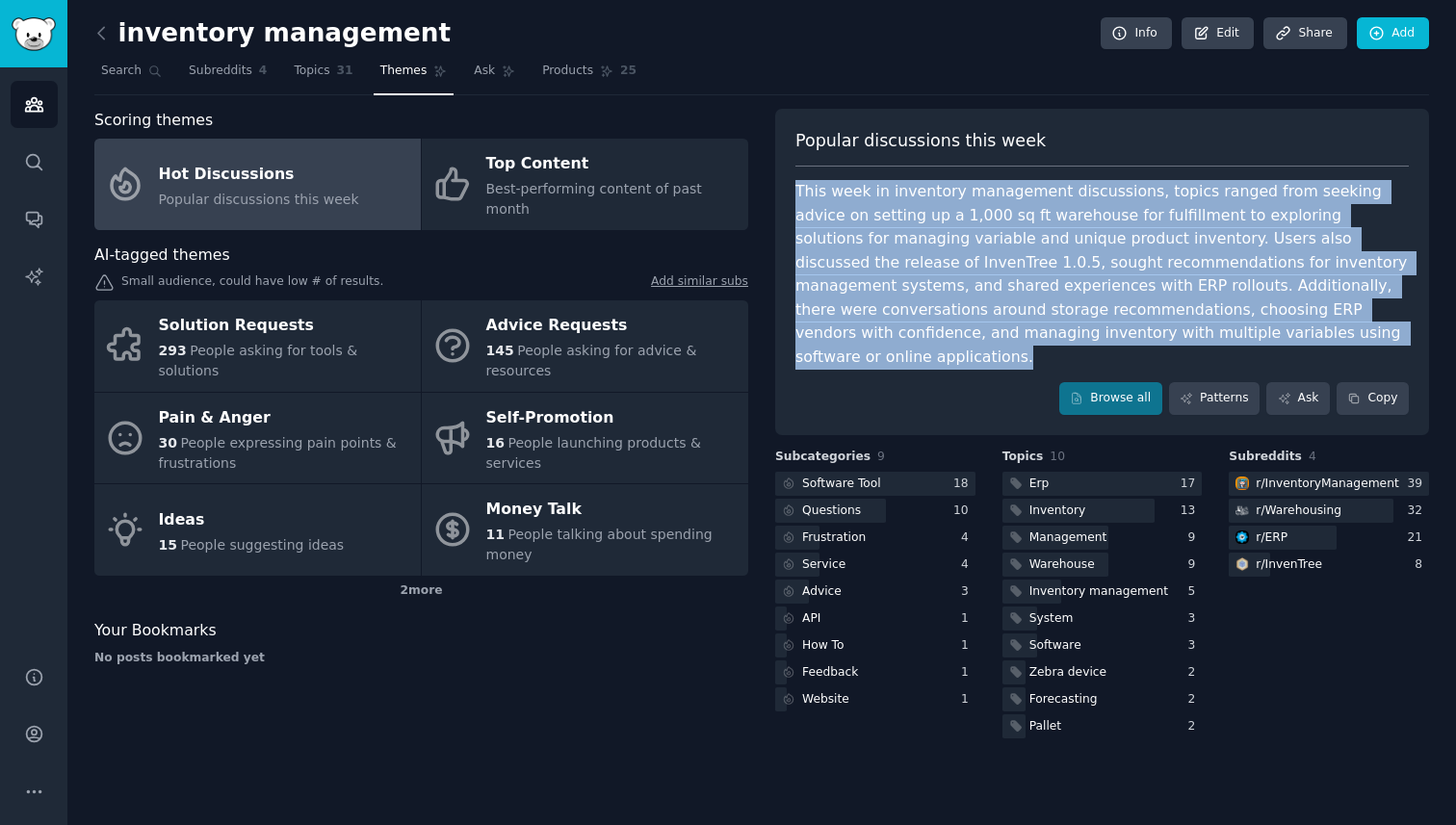
click at [1037, 294] on div "This week in inventory management discussions, topics ranged from seeking advic…" at bounding box center [1102, 274] width 613 height 189
click at [1178, 240] on div "This week in inventory management discussions, topics ranged from seeking advic…" at bounding box center [1102, 274] width 613 height 189
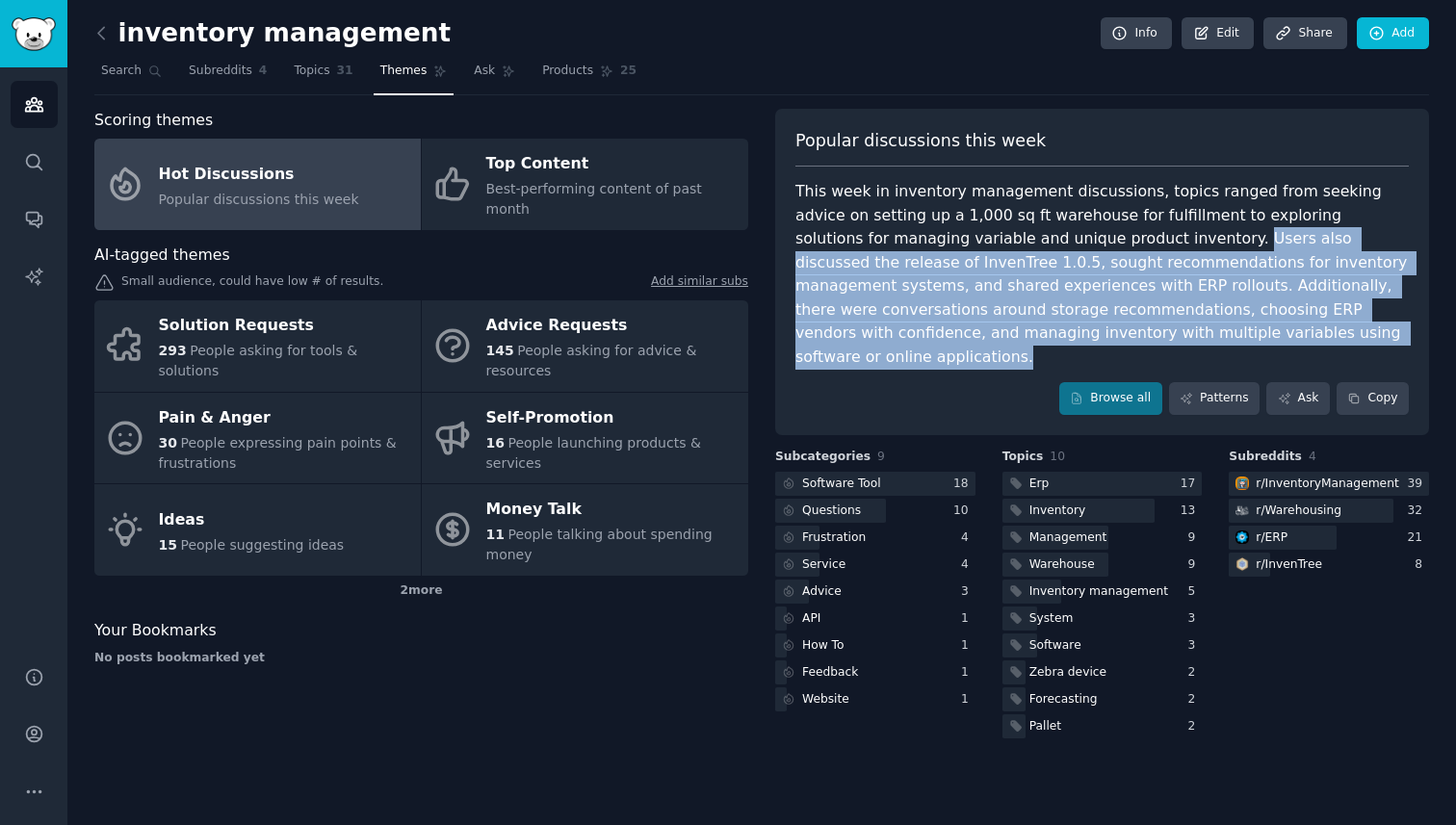
drag, startPoint x: 1064, startPoint y: 237, endPoint x: 1228, endPoint y: 340, distance: 193.7
click at [1228, 340] on div "This week in inventory management discussions, topics ranged from seeking advic…" at bounding box center [1102, 274] width 613 height 189
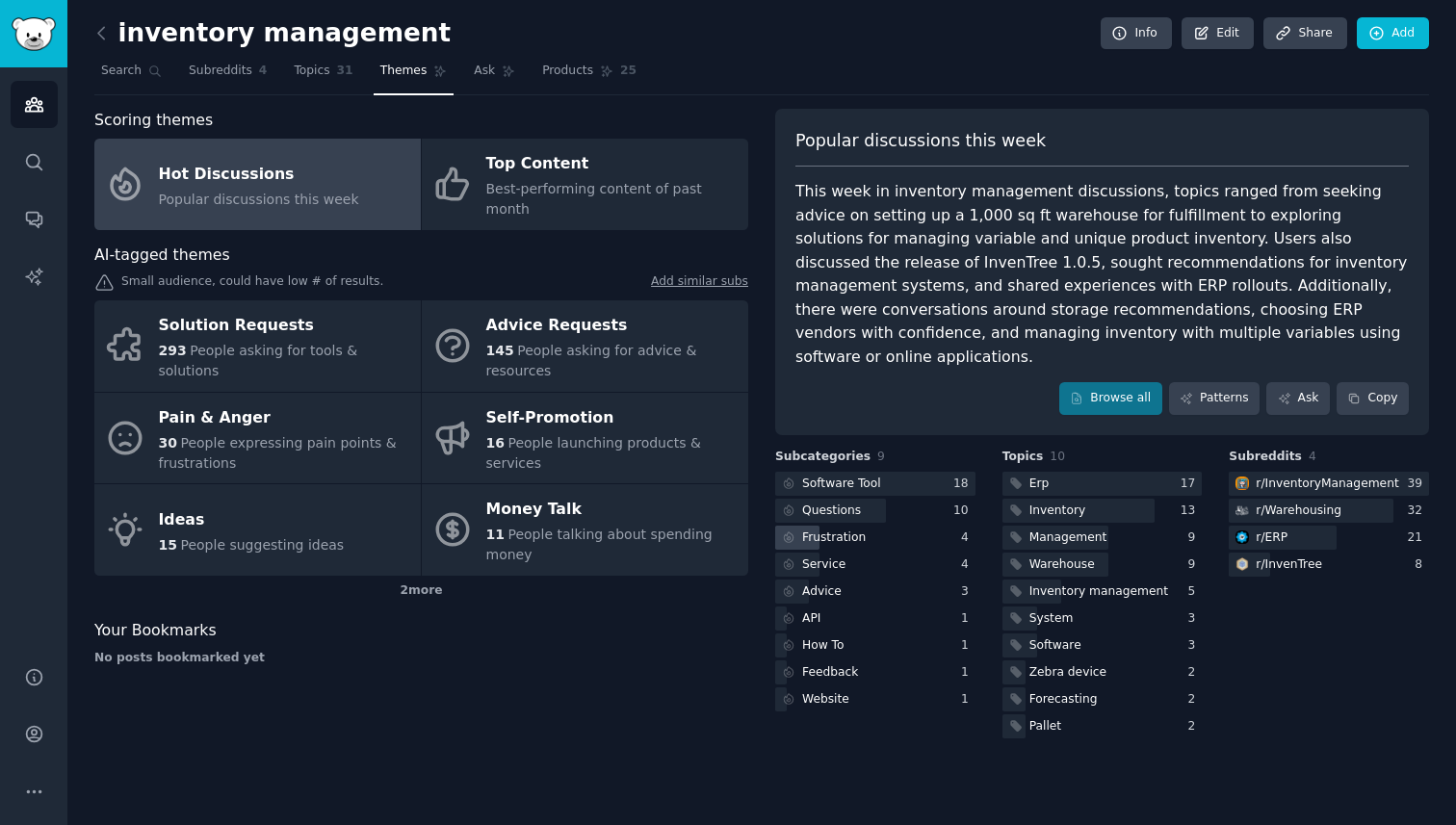
click at [852, 530] on div "Frustration" at bounding box center [834, 538] width 64 height 17
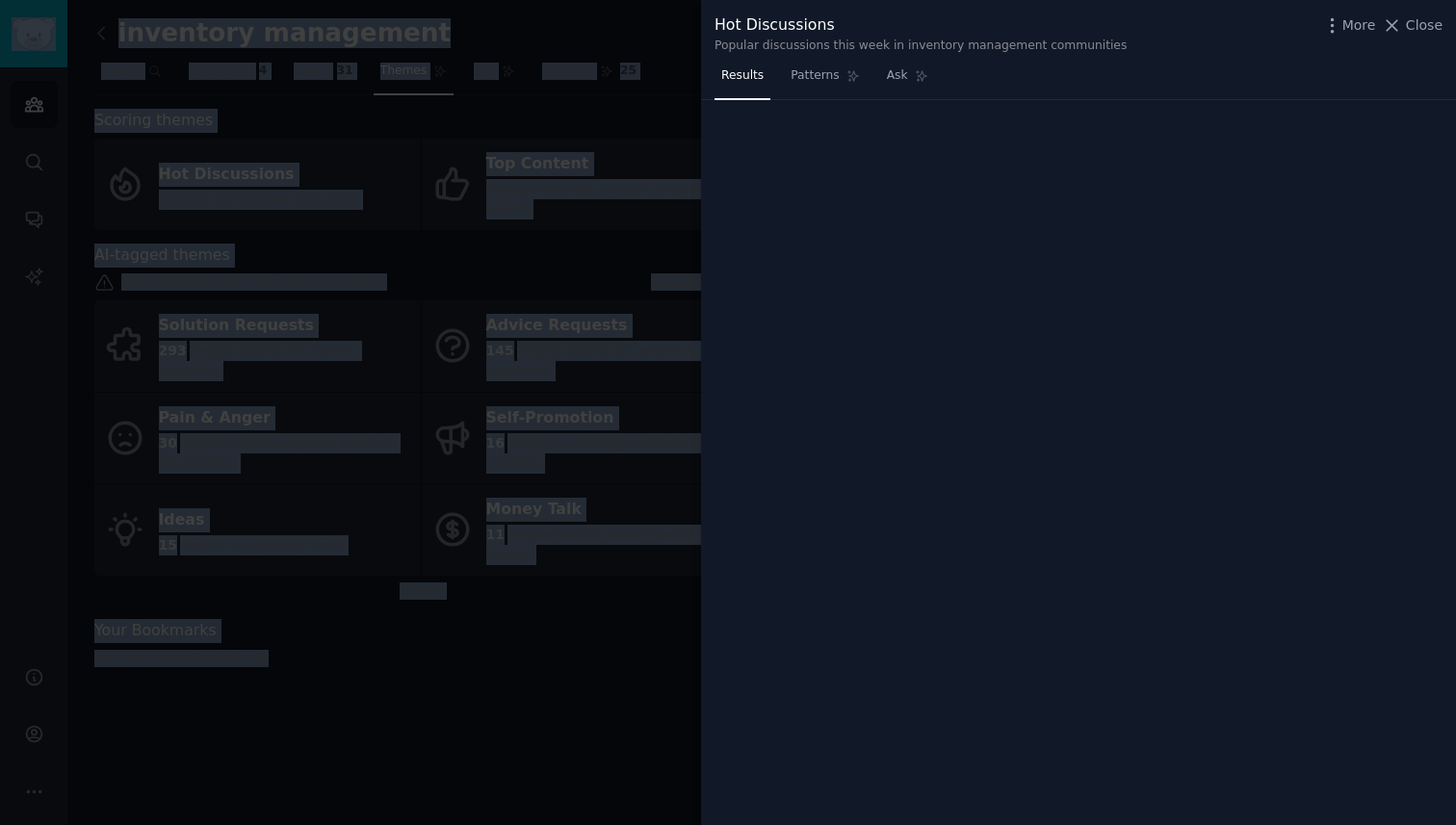
click at [852, 519] on div "Hot Discussions Popular discussions this week in inventory management communiti…" at bounding box center [1078, 412] width 755 height 825
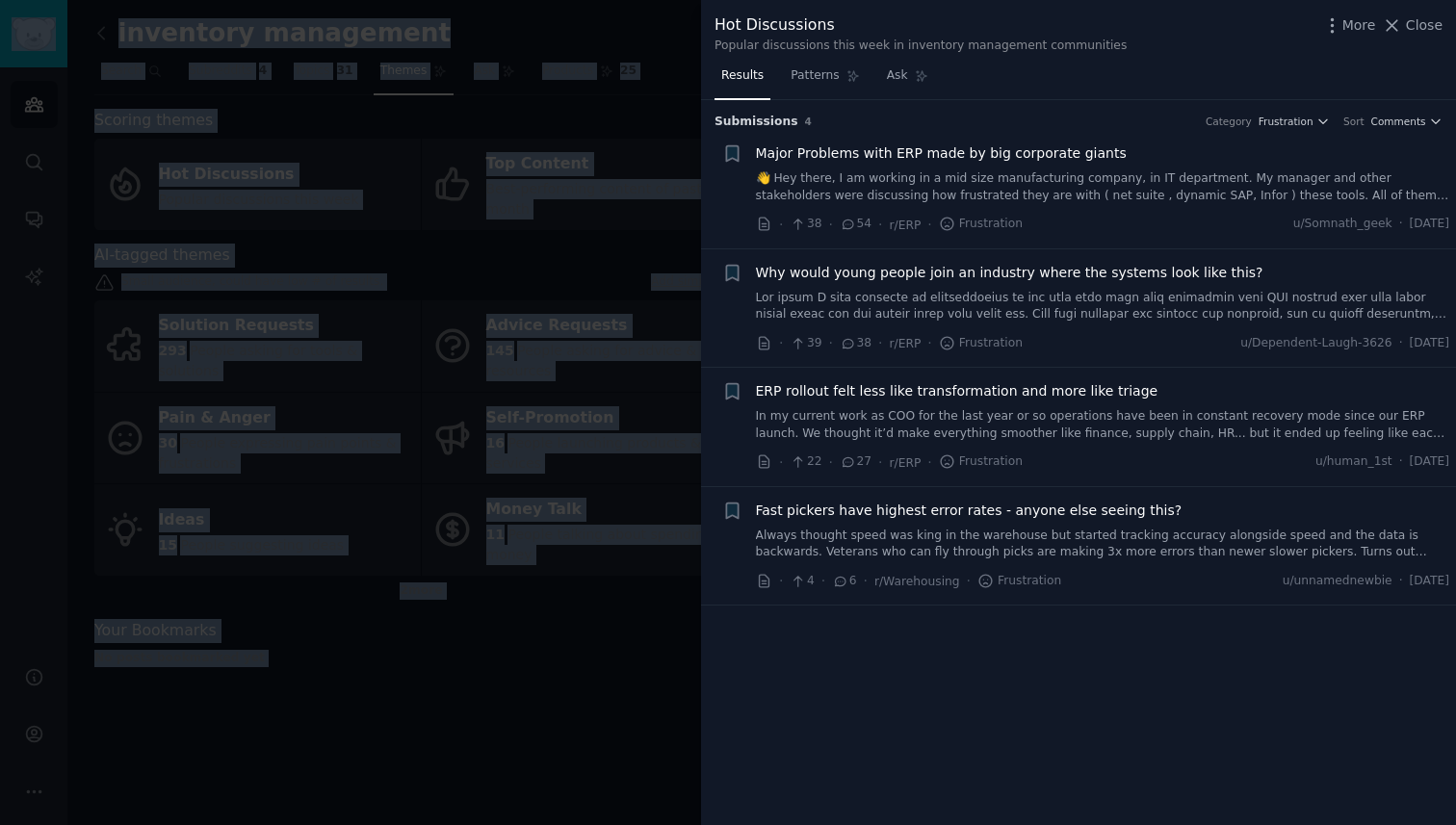
click at [985, 190] on link "👋 Hey there, I am working in a mid size manufacturing company, in IT department…" at bounding box center [1103, 188] width 694 height 34
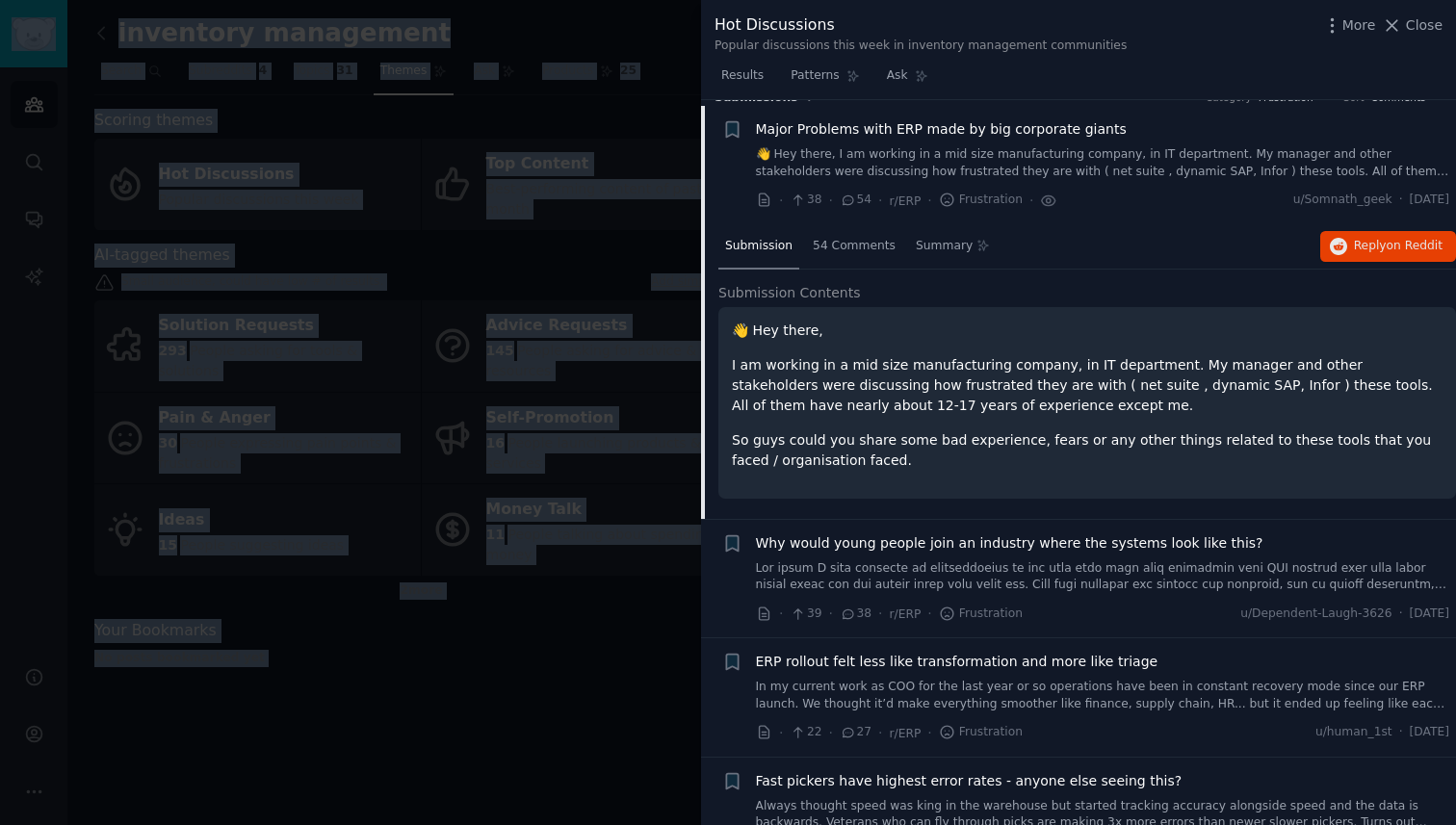
scroll to position [30, 0]
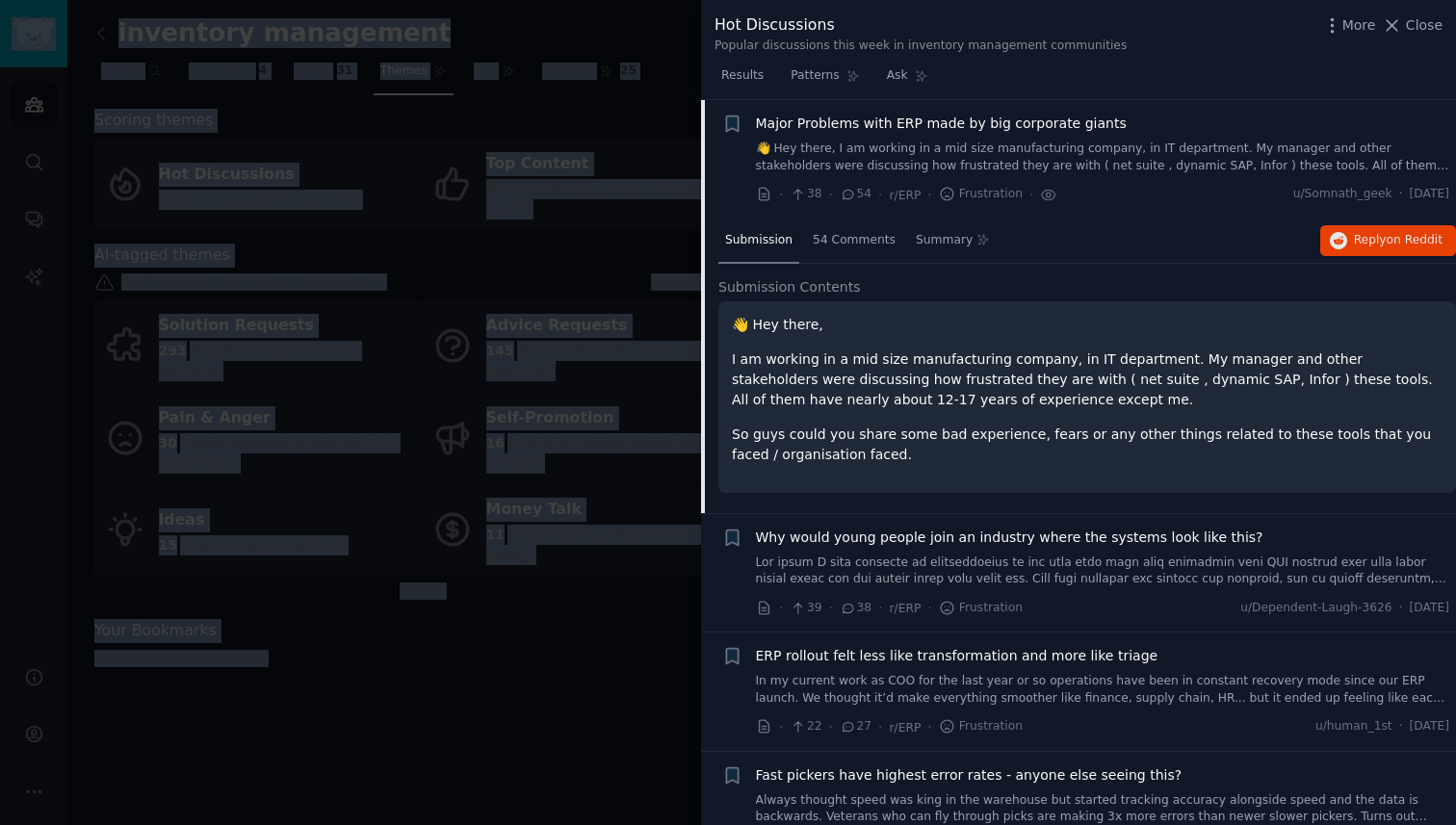
click at [941, 128] on span "Major Problems with ERP made by big corporate giants" at bounding box center [941, 124] width 371 height 20
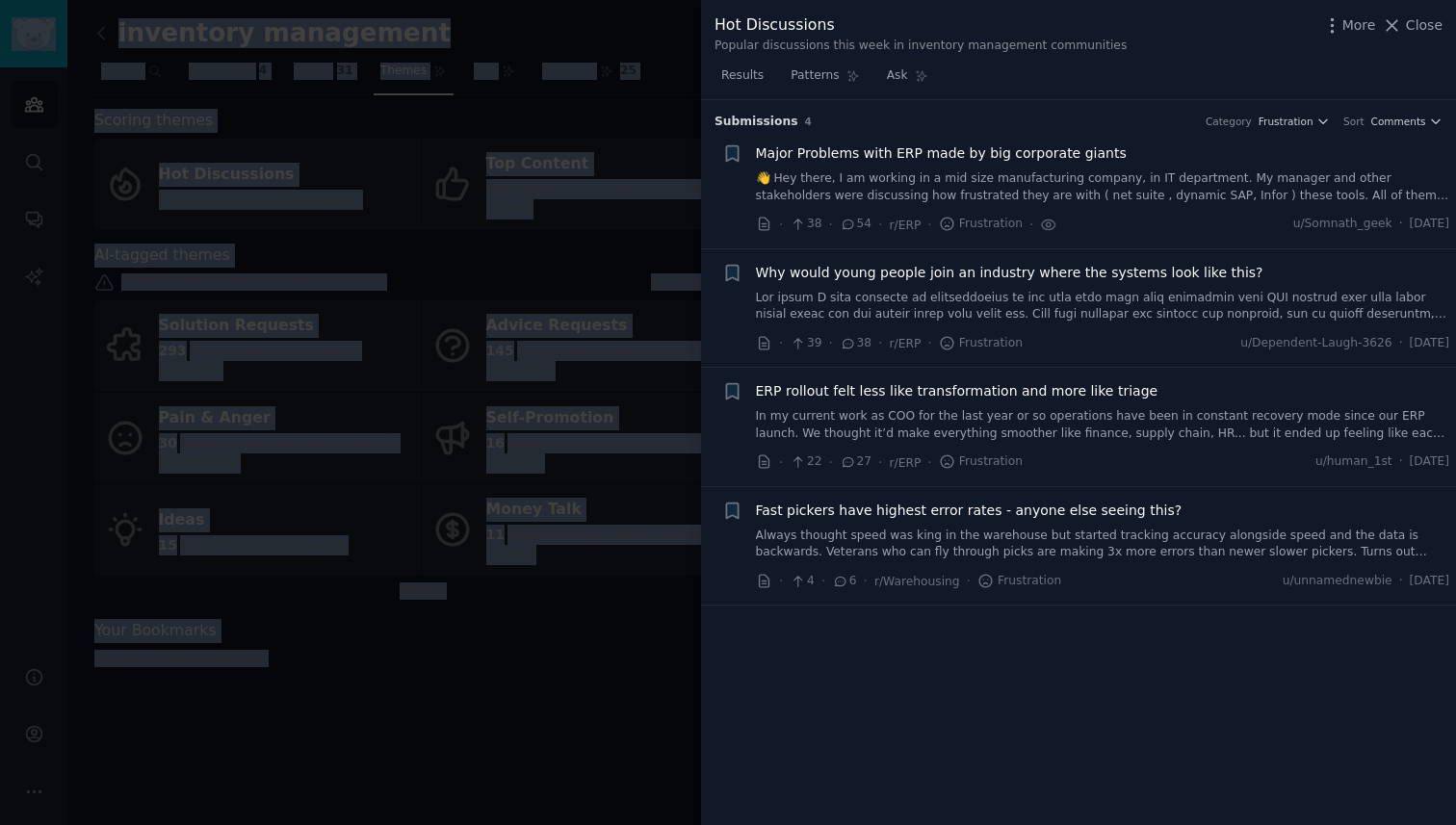
click at [924, 184] on link "👋 Hey there, I am working in a mid size manufacturing company, in IT department…" at bounding box center [1103, 188] width 694 height 34
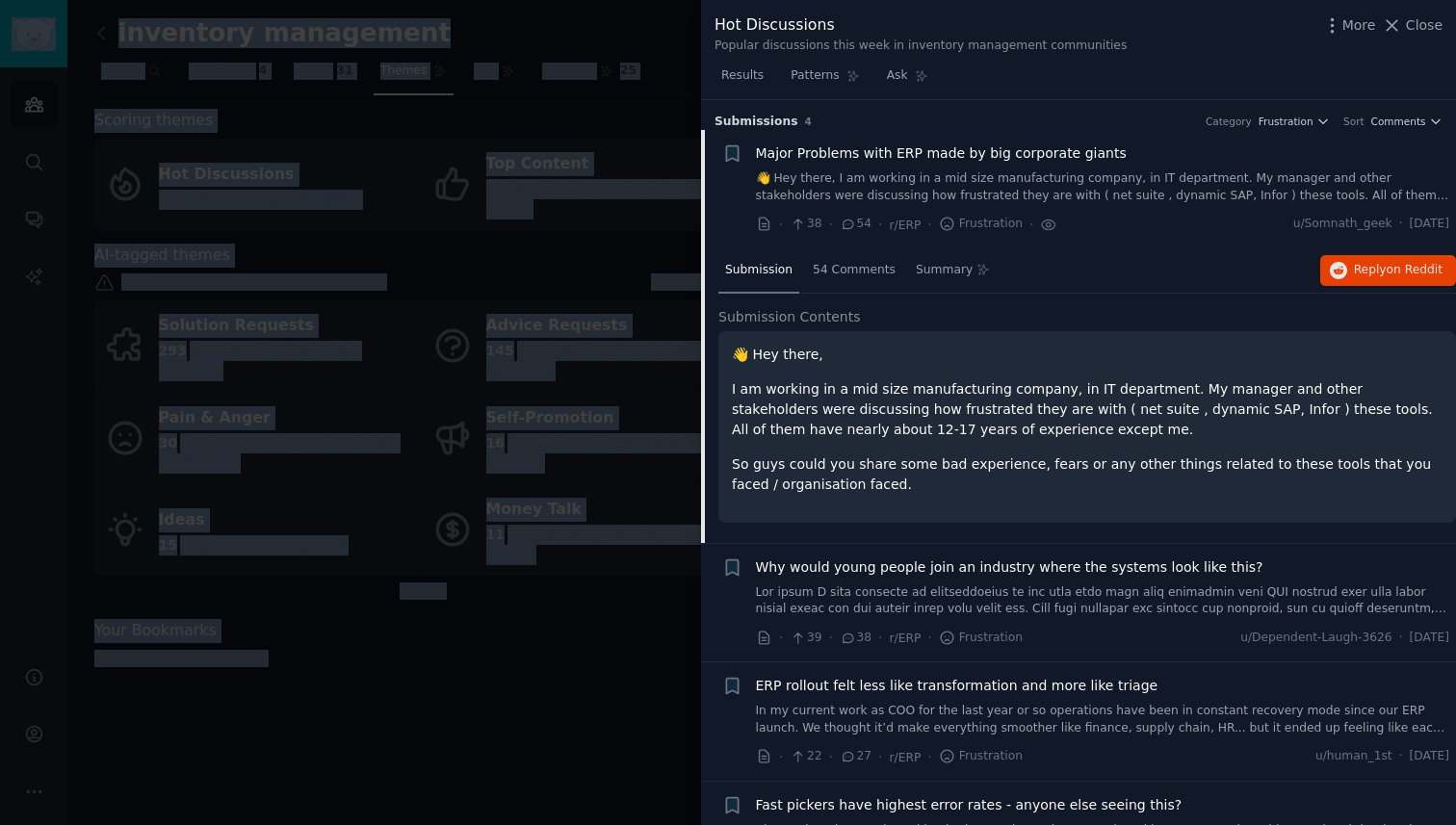
scroll to position [30, 0]
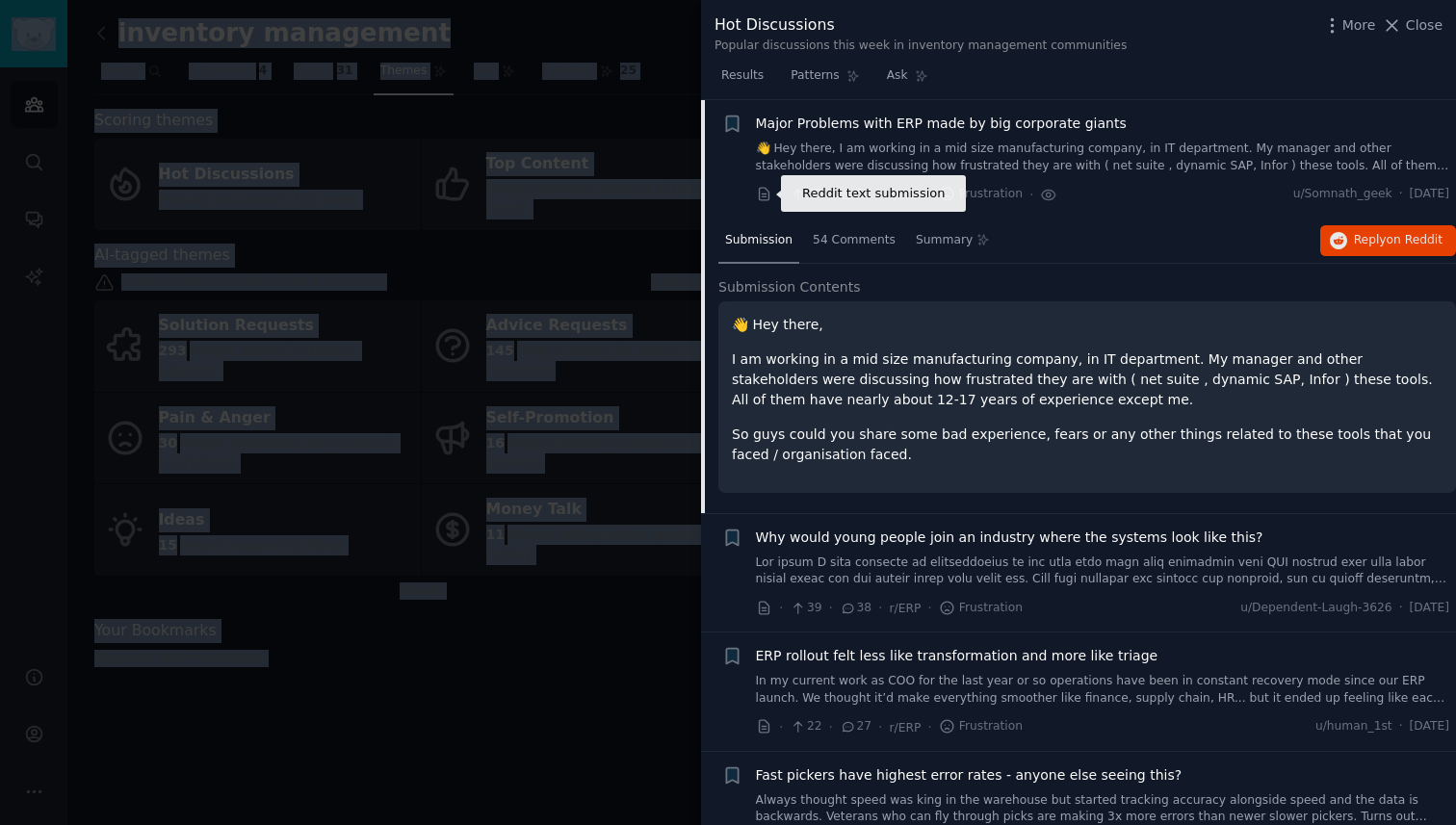
click at [761, 196] on icon at bounding box center [764, 194] width 10 height 13
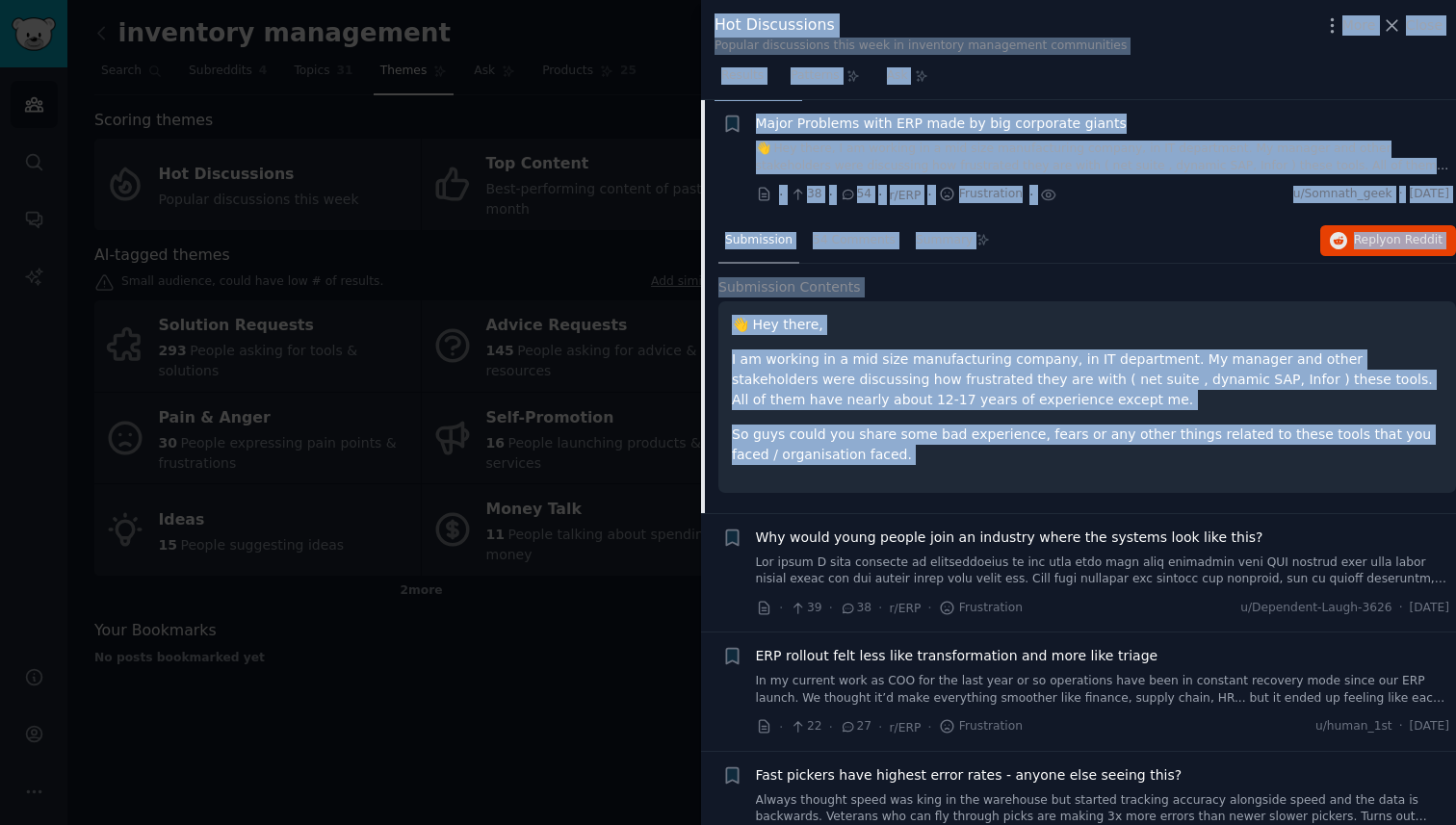
drag, startPoint x: 573, startPoint y: 658, endPoint x: 719, endPoint y: 619, distance: 151.1
click at [720, 619] on div "Hot Discussions Popular discussions this week in inventory management communiti…" at bounding box center [728, 412] width 1456 height 825
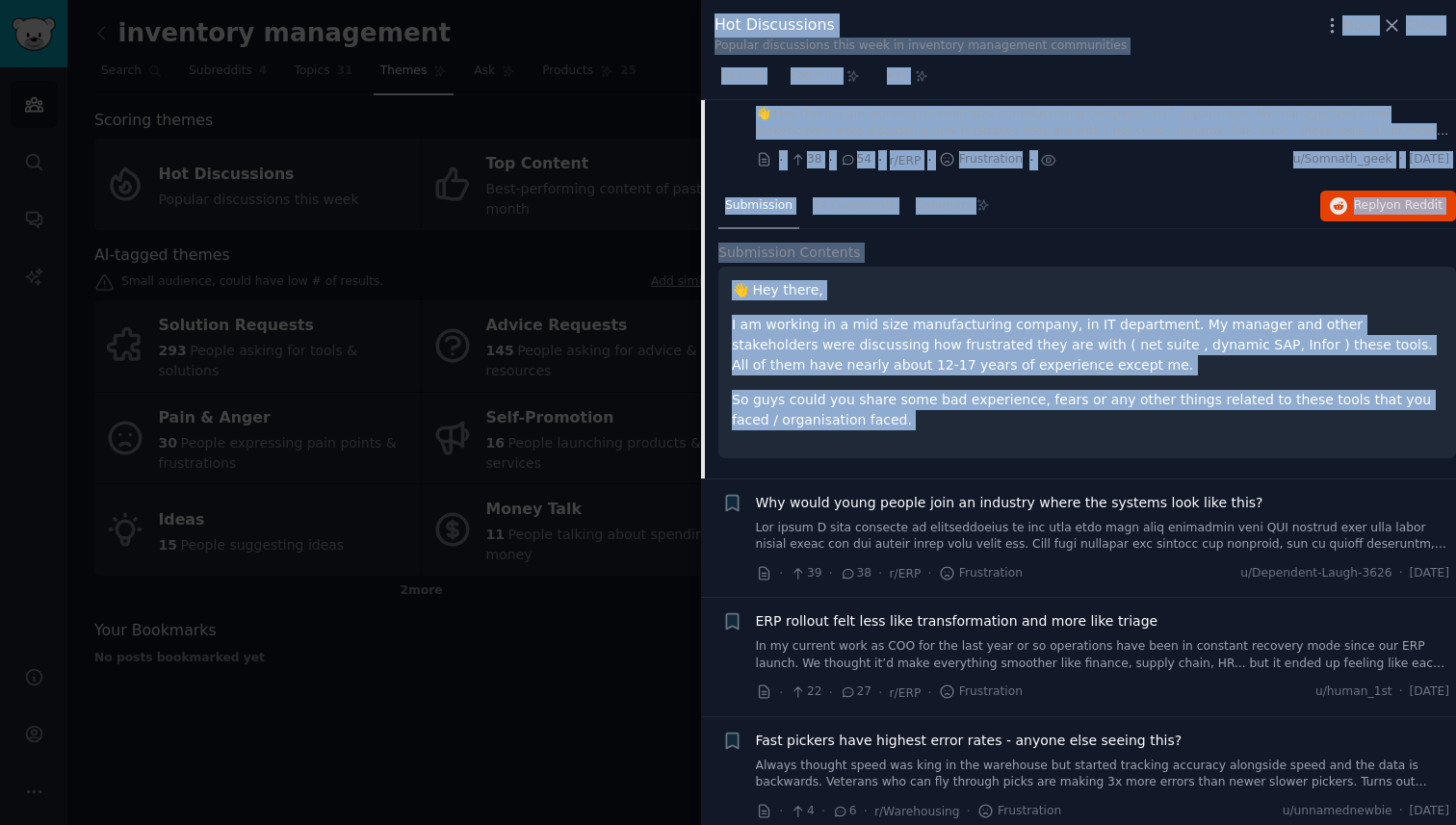
scroll to position [75, 0]
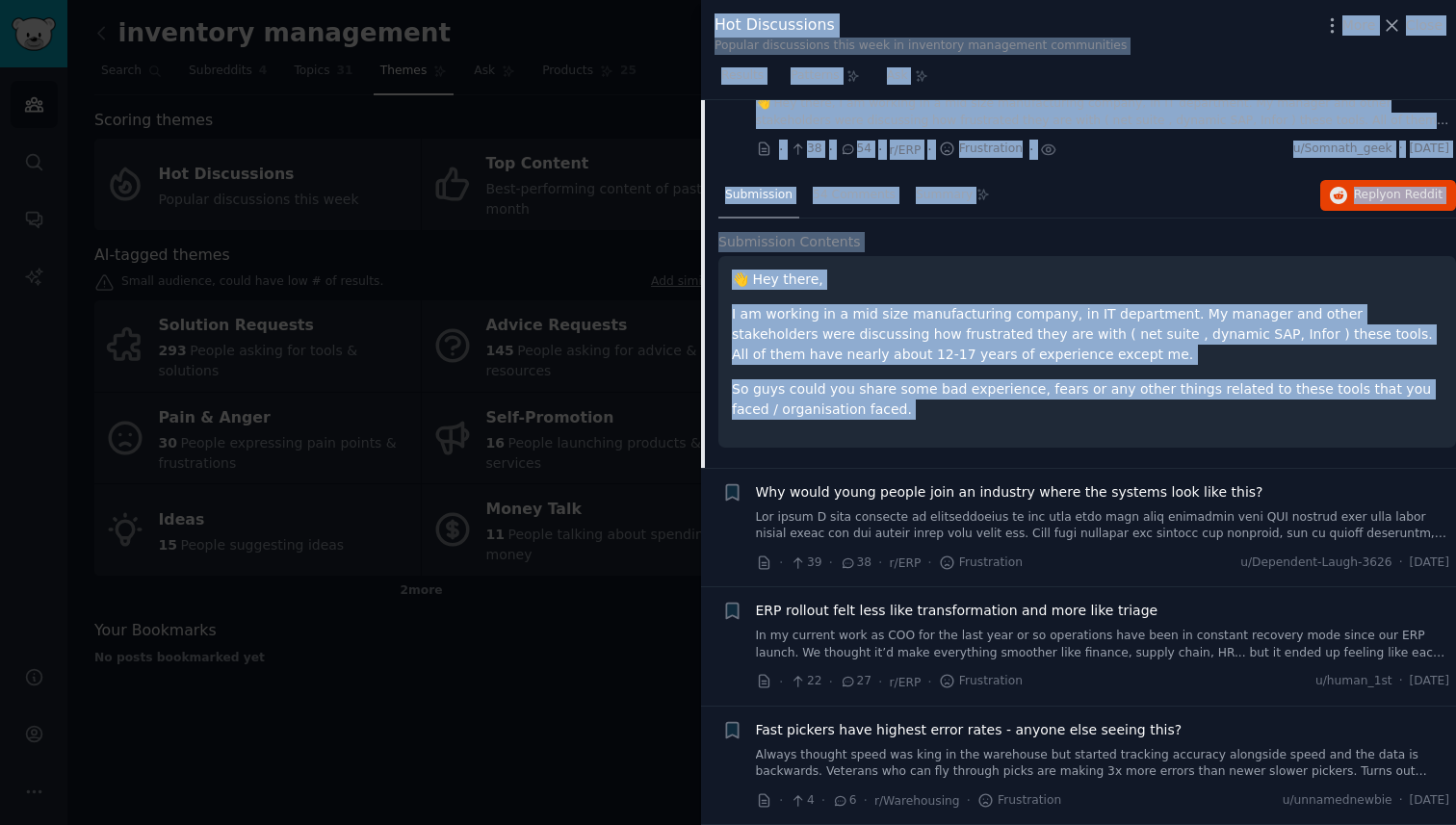
click at [935, 455] on div "Submission Contents 👋 Hey there, I am working in a mid size manufacturing compa…" at bounding box center [1087, 350] width 738 height 236
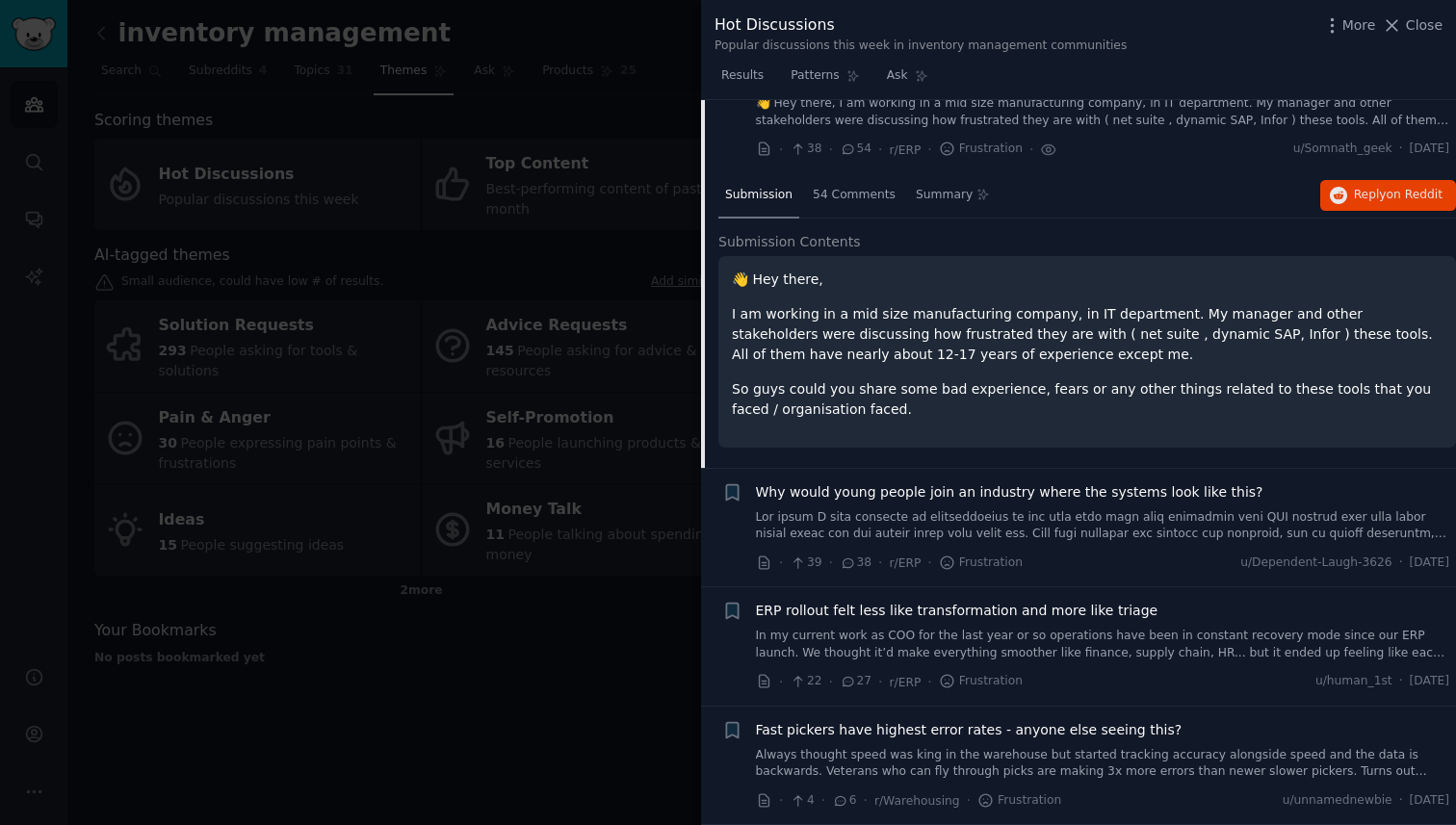
click at [937, 533] on link at bounding box center [1103, 527] width 694 height 34
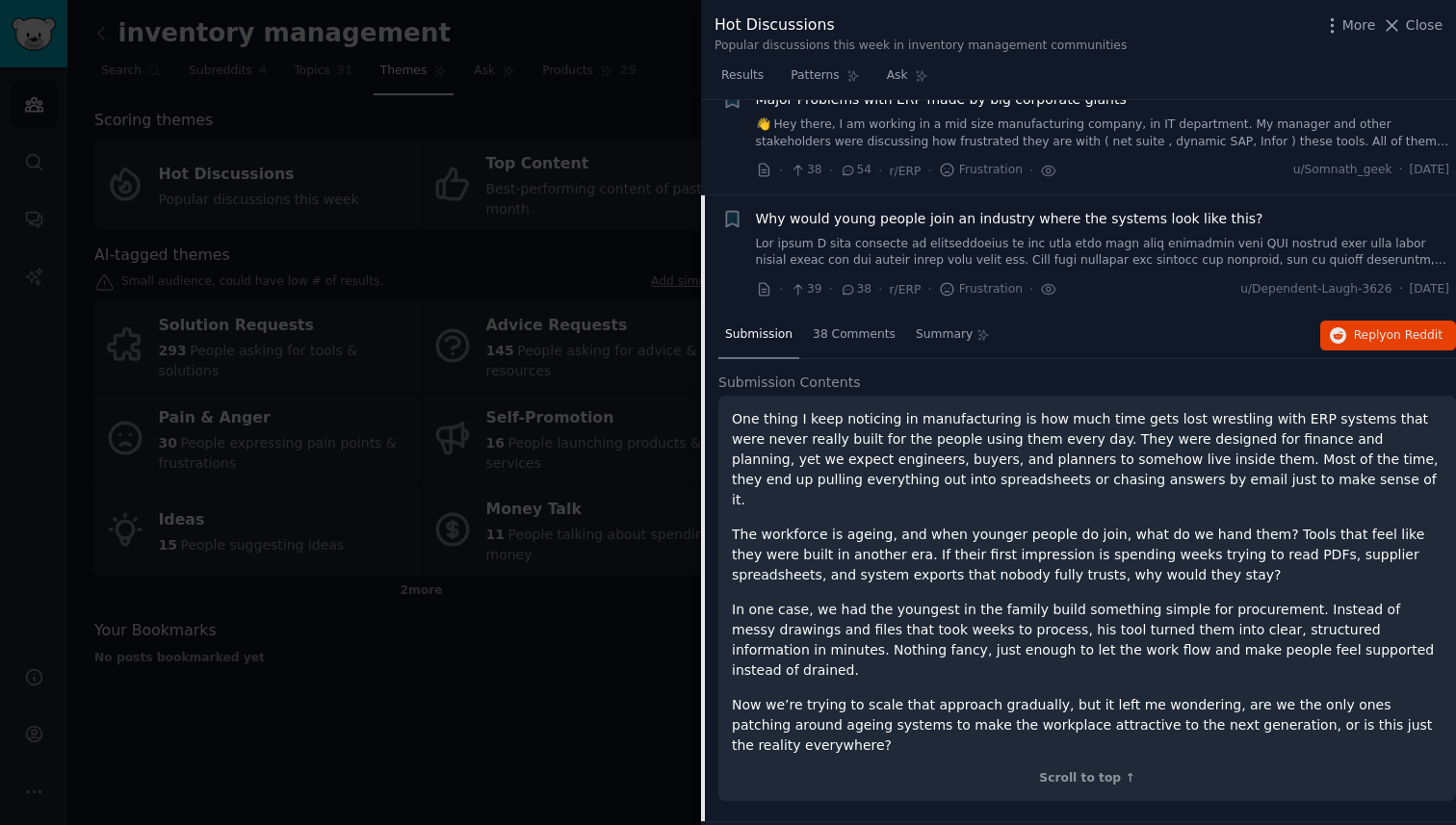
scroll to position [42, 0]
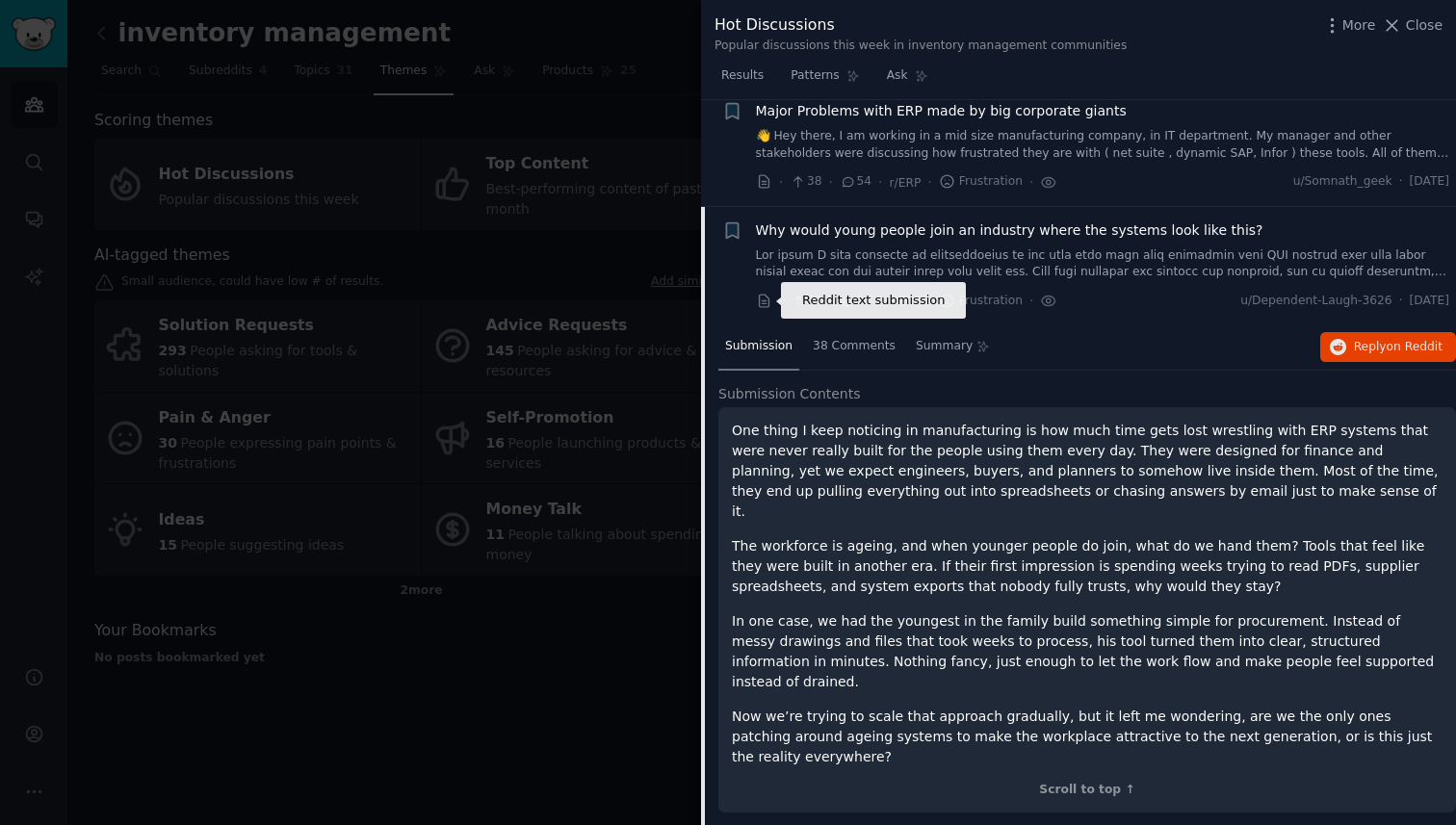
click at [768, 301] on icon at bounding box center [764, 301] width 17 height 17
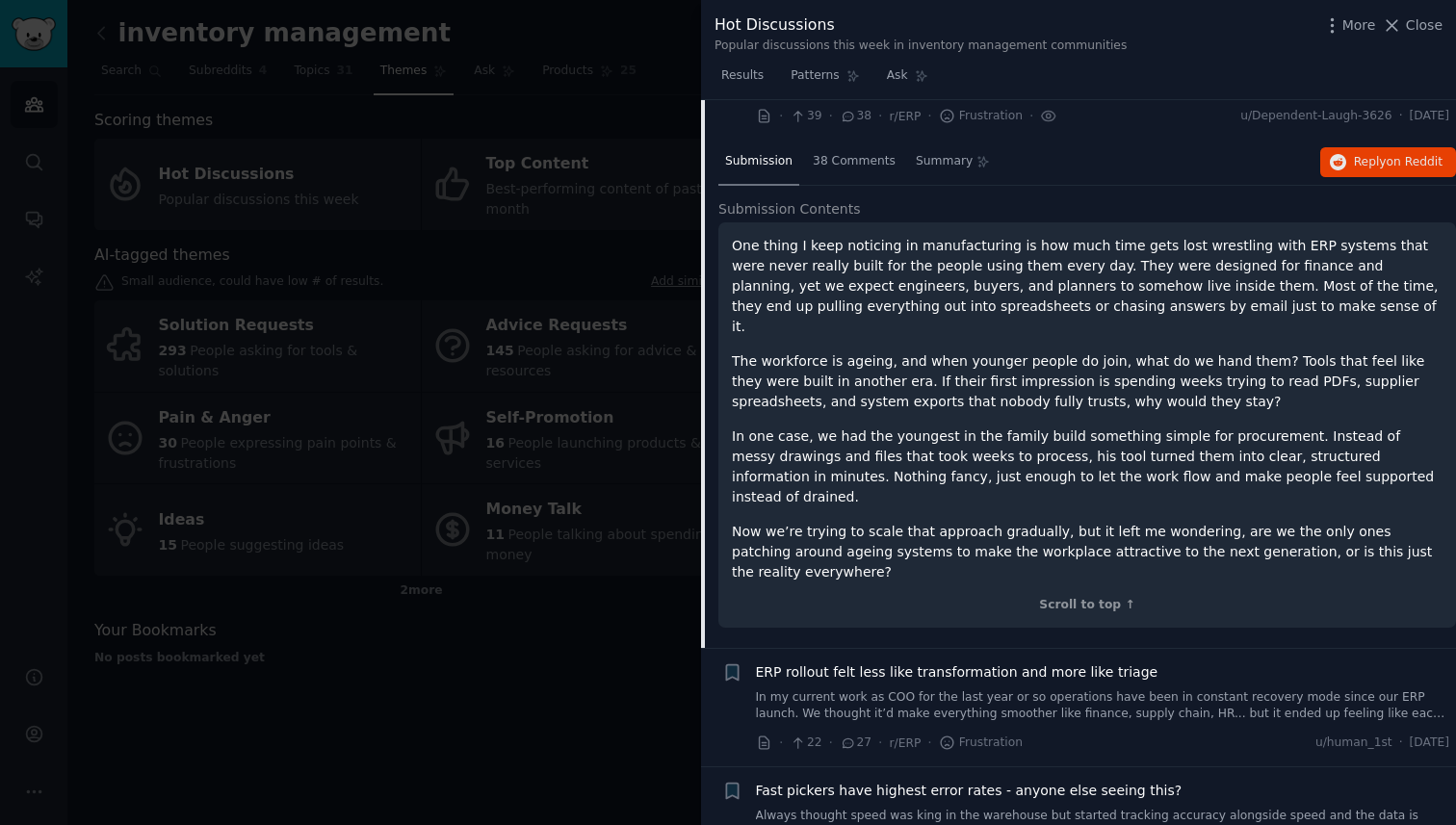
click at [598, 739] on div at bounding box center [728, 412] width 1456 height 825
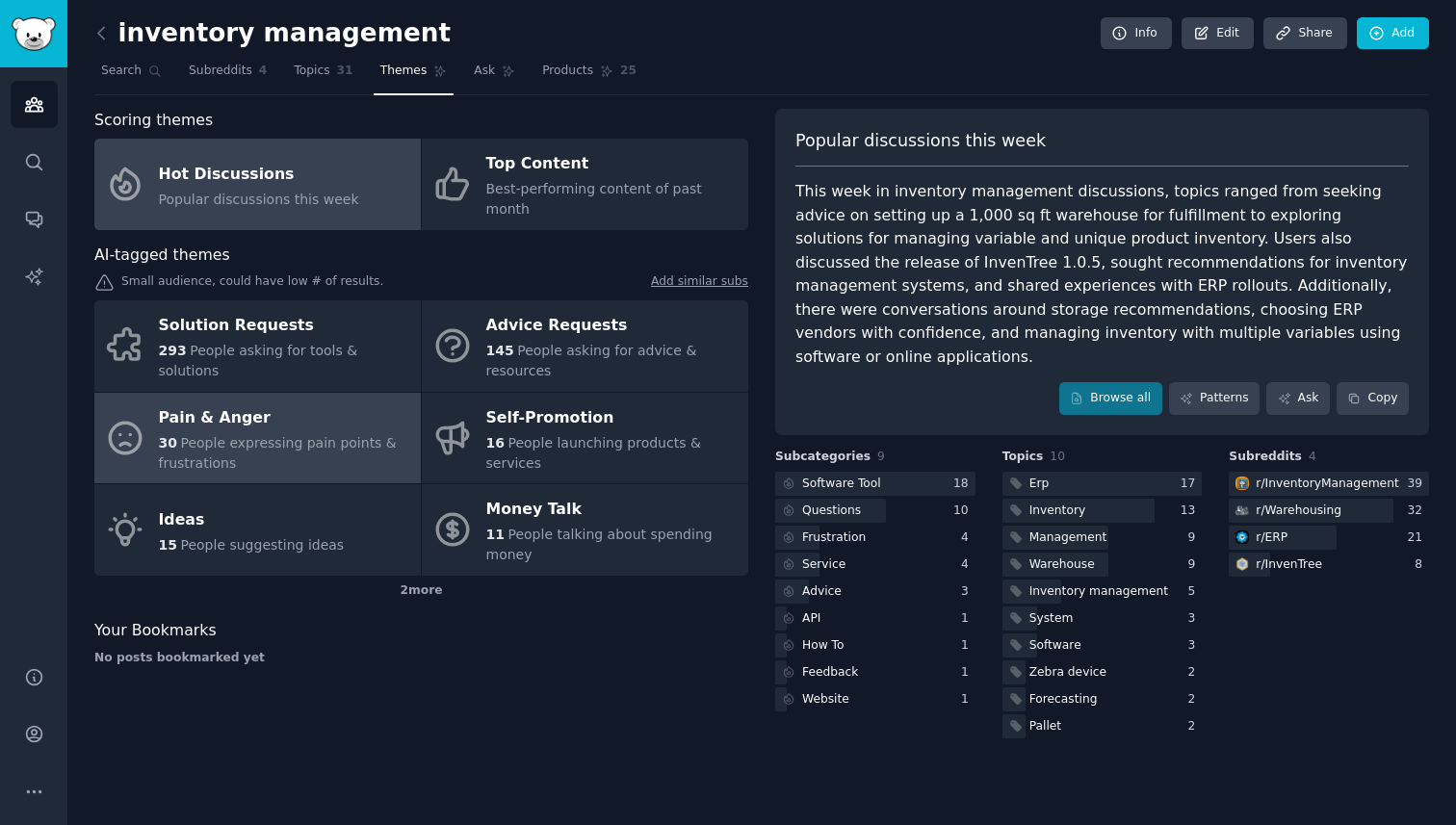
click at [321, 403] on div "Pain & Anger" at bounding box center [284, 418] width 252 height 31
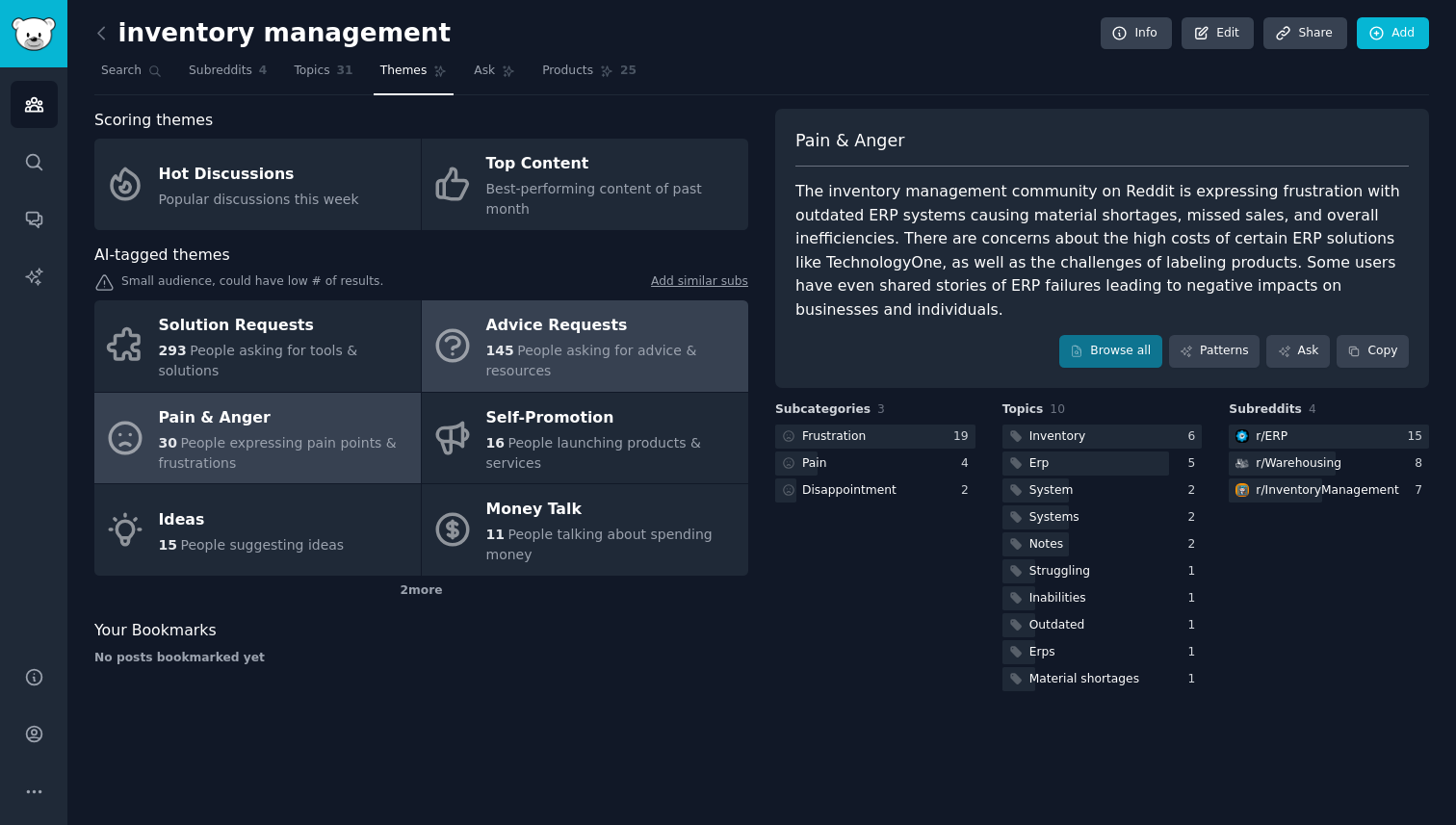
click at [634, 345] on div "145 People asking for advice & resources" at bounding box center [612, 361] width 252 height 41
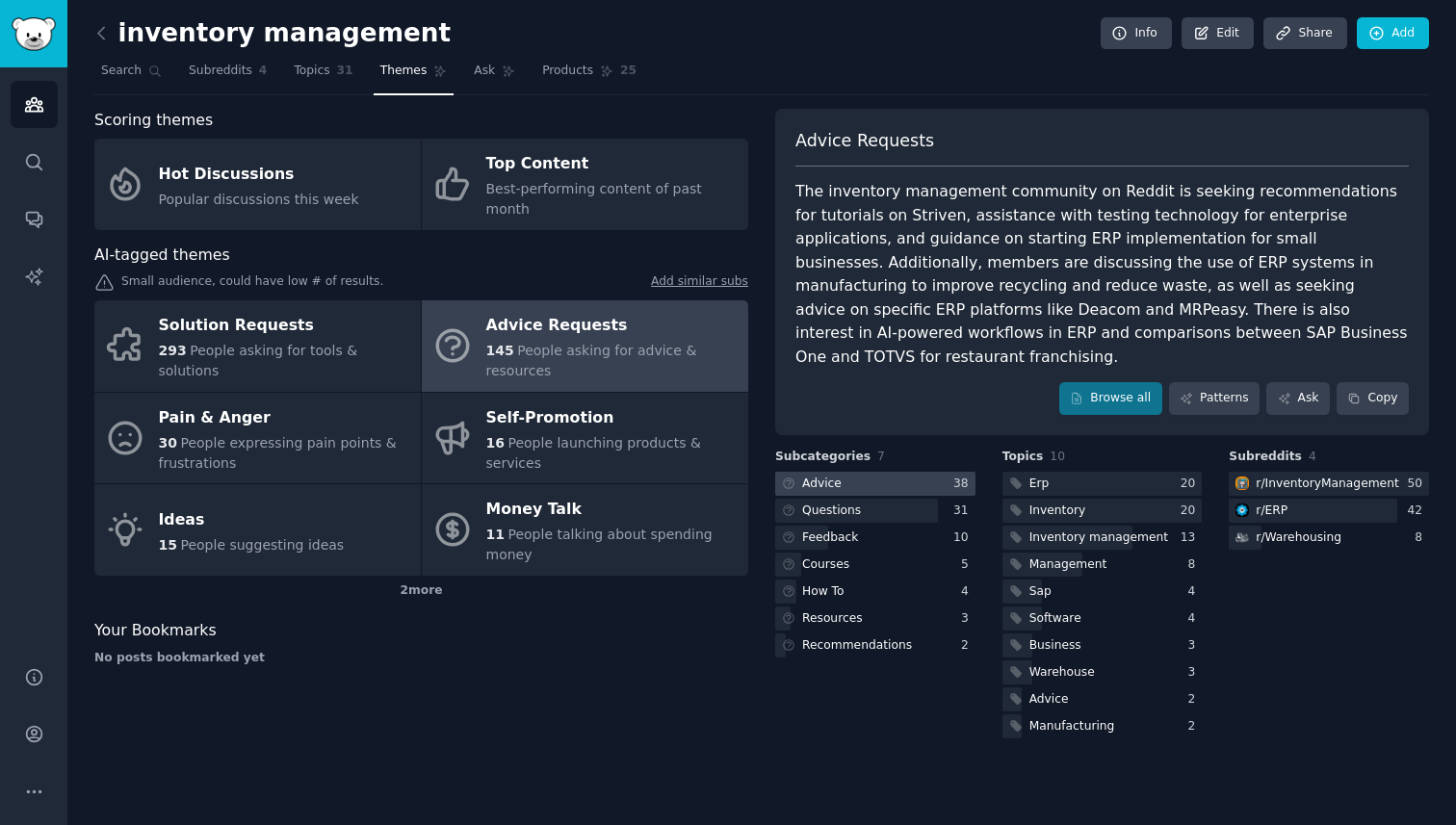
click at [861, 472] on div at bounding box center [875, 484] width 200 height 24
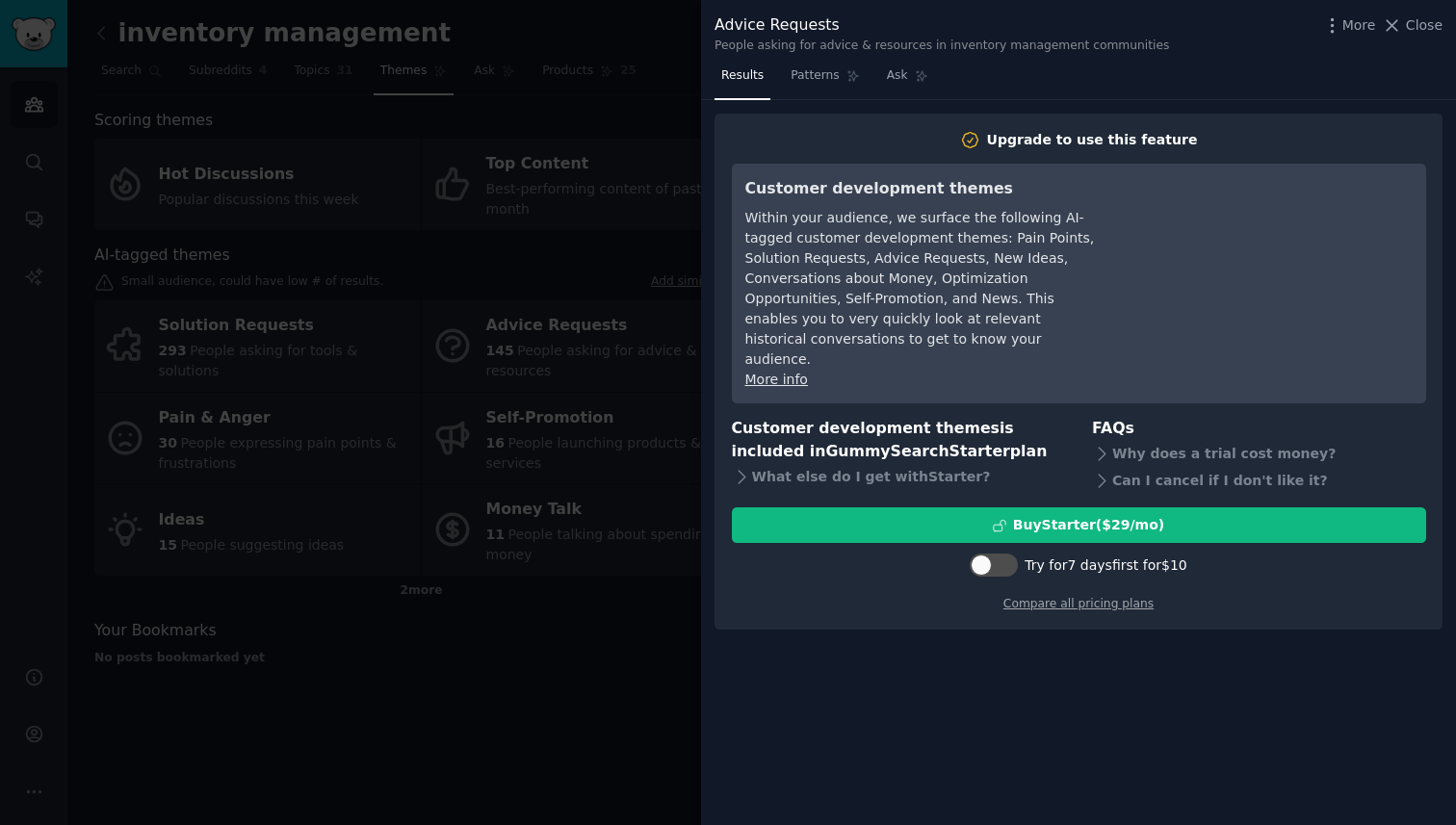
click at [608, 550] on div at bounding box center [728, 412] width 1456 height 825
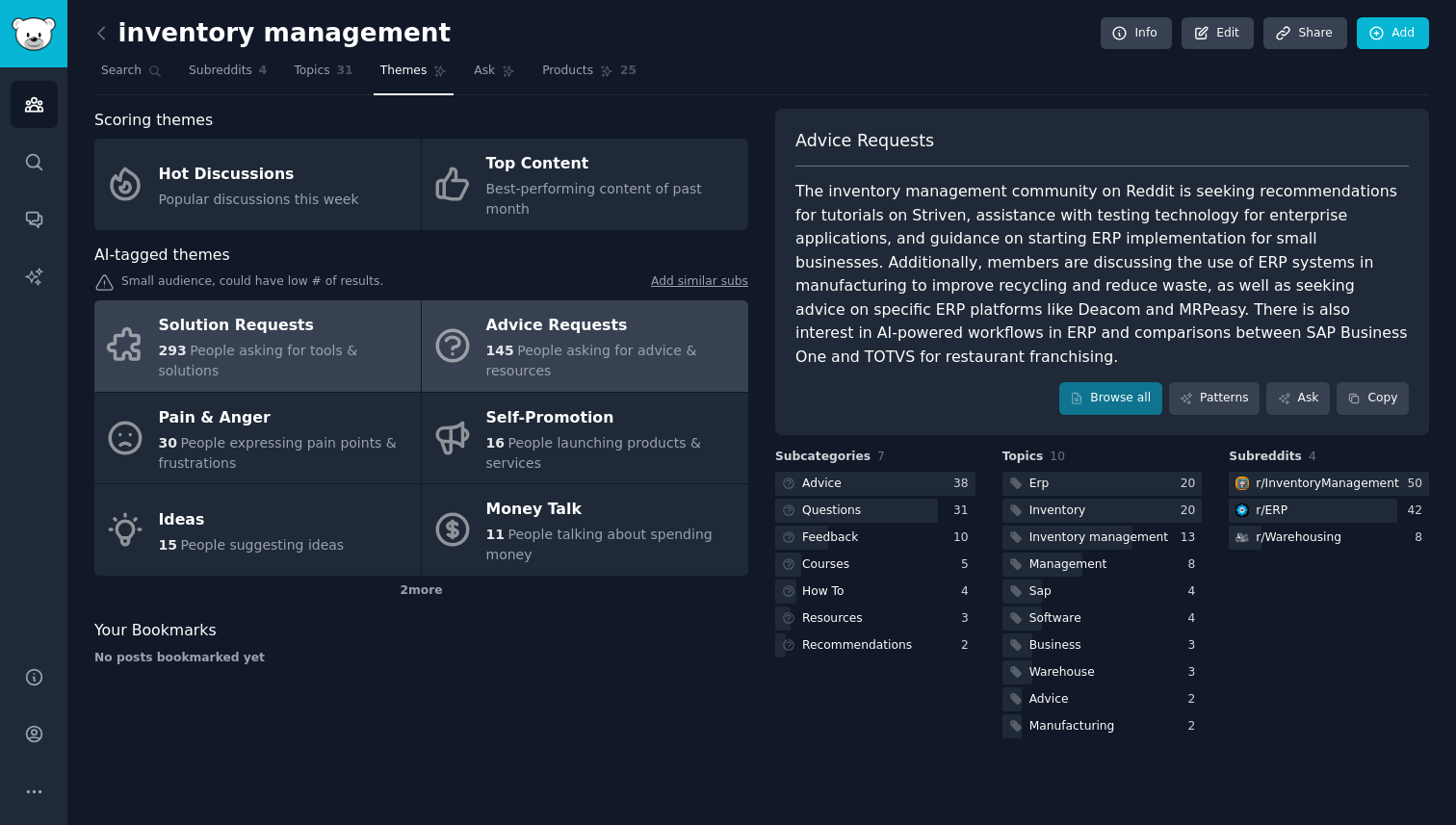
click at [342, 343] on span "People asking for tools & solutions" at bounding box center [258, 361] width 199 height 36
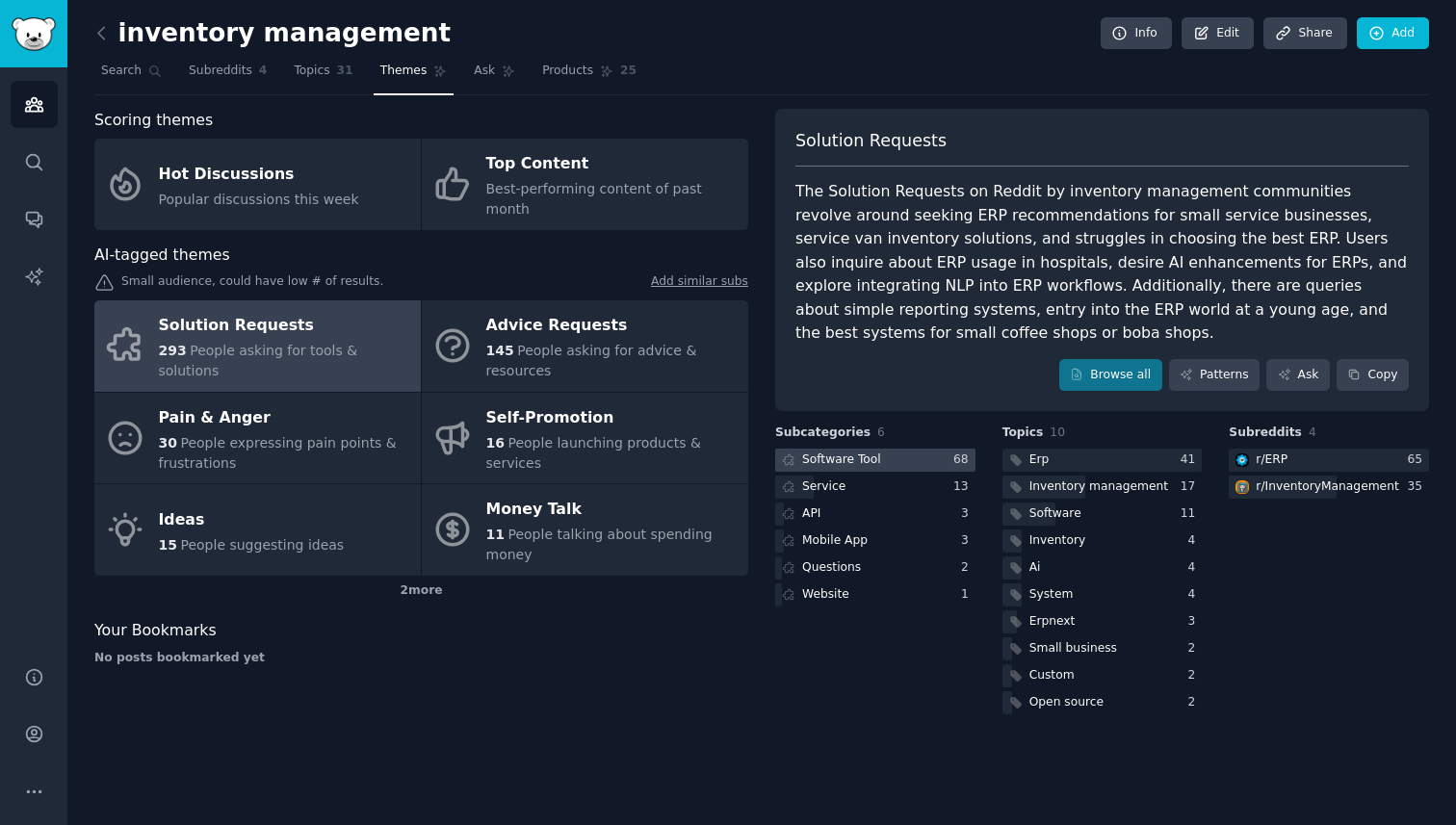
click at [937, 449] on div at bounding box center [875, 461] width 200 height 24
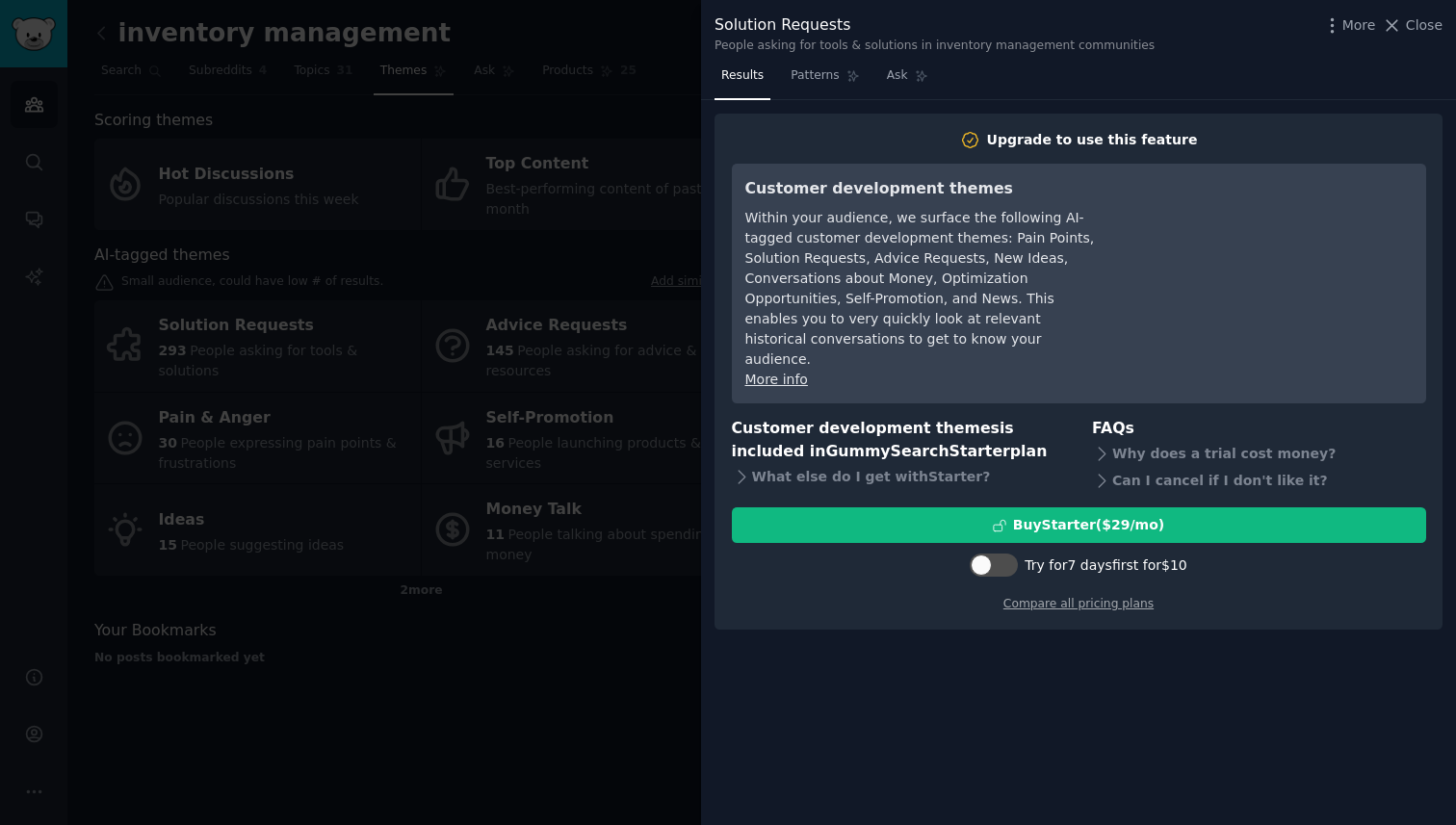
click at [691, 546] on div at bounding box center [728, 412] width 1456 height 825
